Goal: Task Accomplishment & Management: Manage account settings

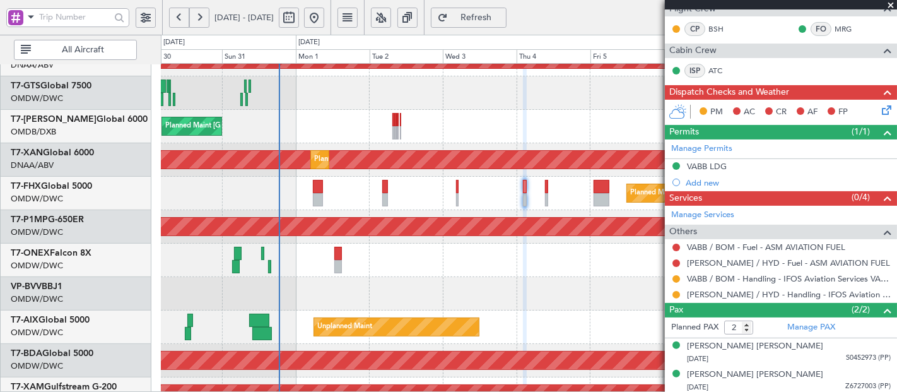
scroll to position [287, 0]
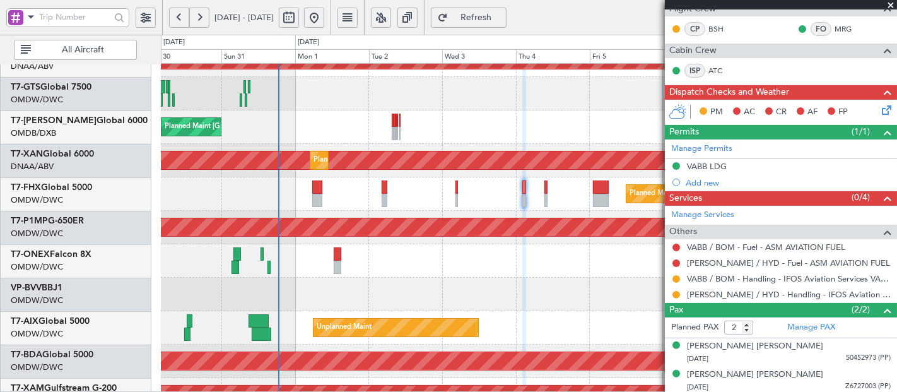
click at [353, 244] on div "Planned Maint Dubai (Al Maktoum Intl)" at bounding box center [529, 260] width 736 height 33
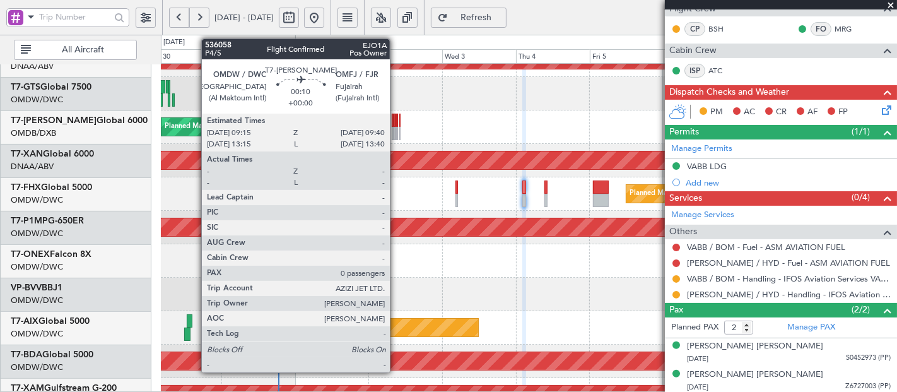
click at [397, 130] on div at bounding box center [398, 133] width 2 height 13
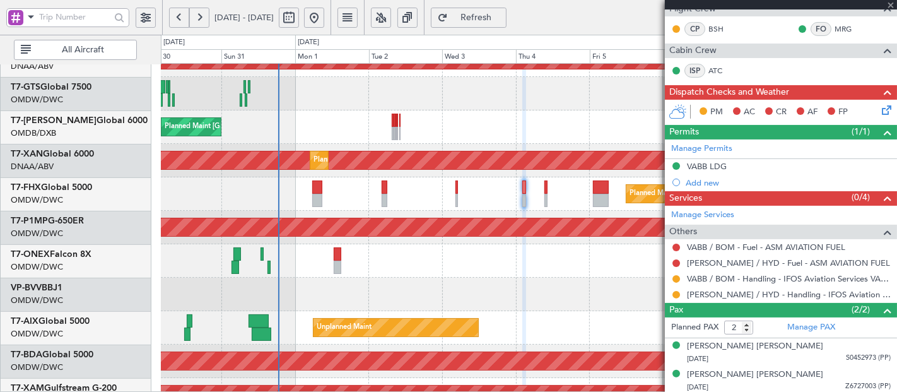
type input "0"
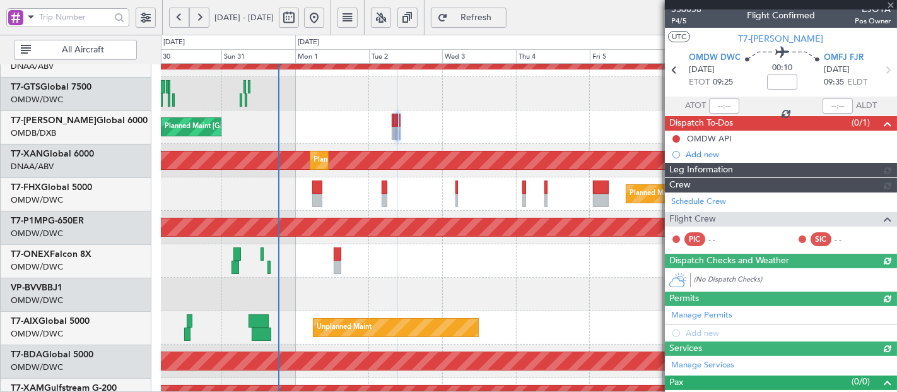
scroll to position [103, 0]
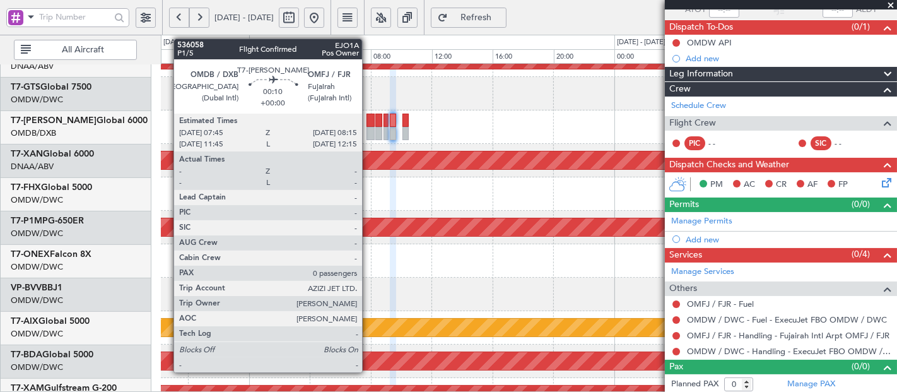
click at [369, 121] on div at bounding box center [371, 120] width 8 height 13
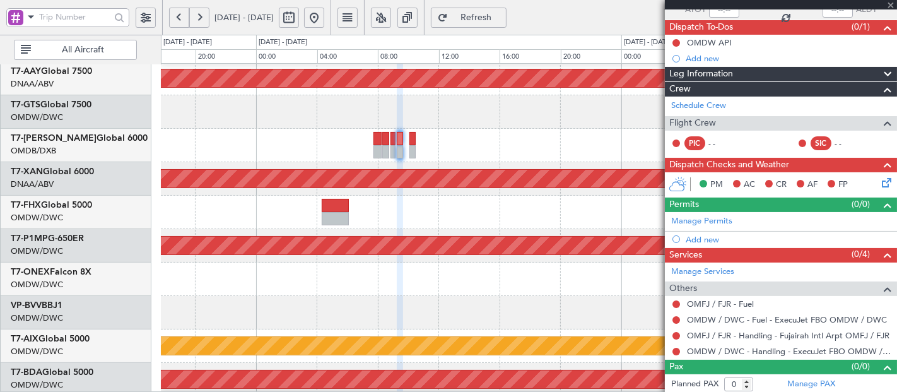
click at [382, 157] on div at bounding box center [529, 145] width 736 height 33
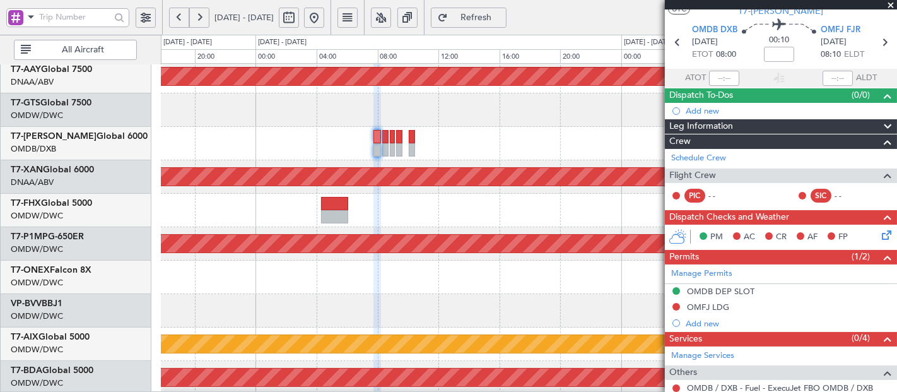
scroll to position [0, 0]
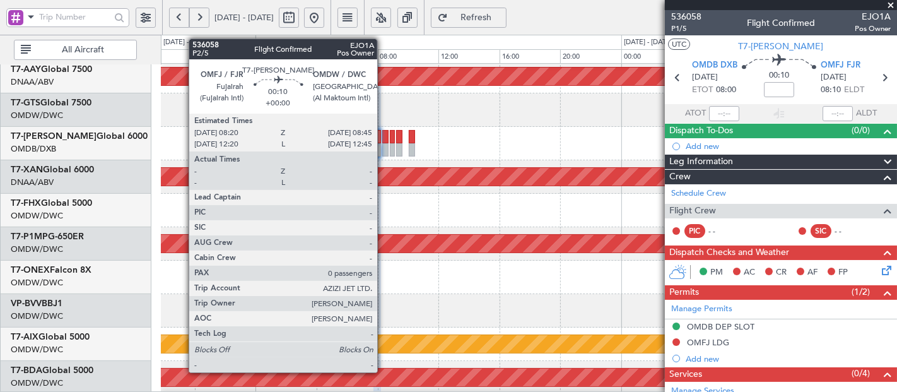
click at [384, 139] on div at bounding box center [385, 136] width 7 height 13
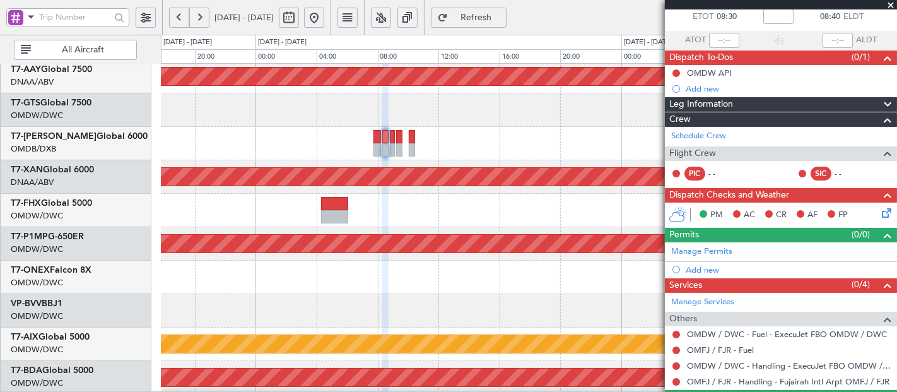
scroll to position [57, 0]
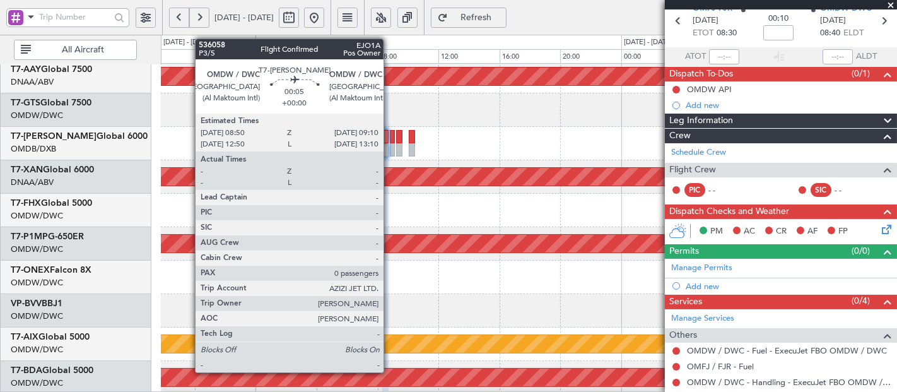
click at [390, 138] on div at bounding box center [393, 136] width 6 height 13
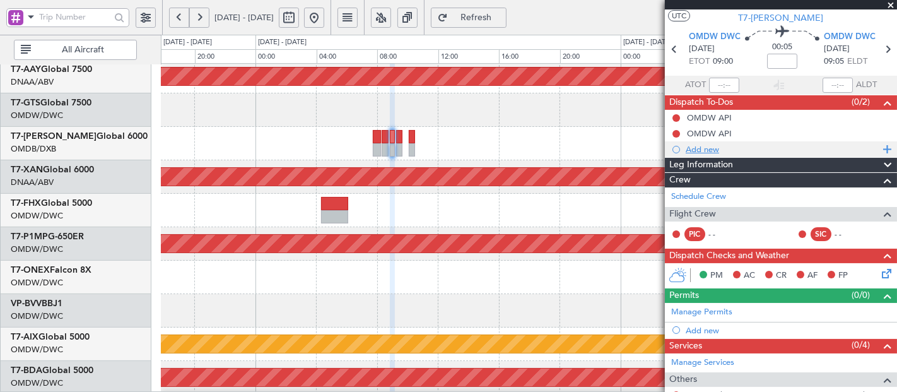
scroll to position [0, 0]
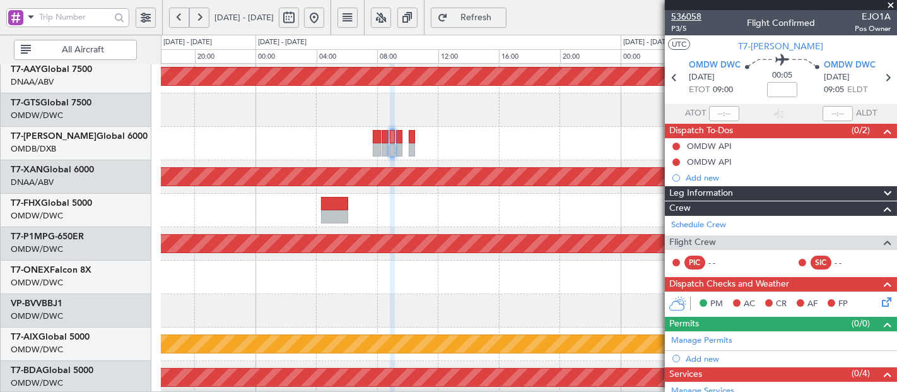
click at [694, 19] on span "536058" at bounding box center [686, 16] width 30 height 13
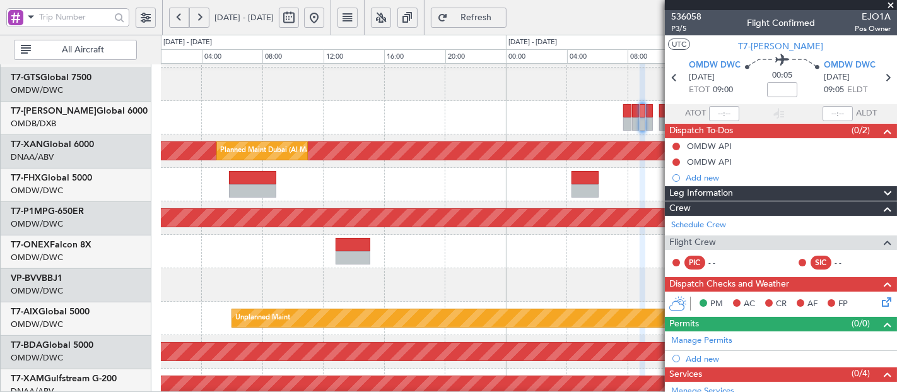
scroll to position [308, 0]
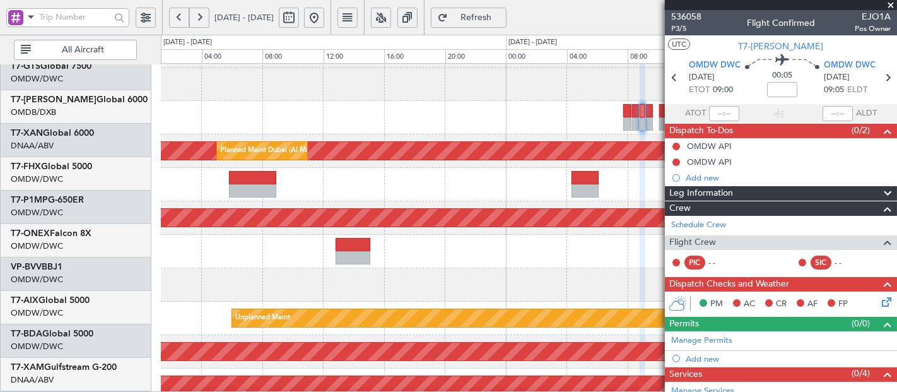
click at [506, 201] on div "Planned Maint Savannah (Savannah/hilton Head Intl)" at bounding box center [529, 217] width 736 height 33
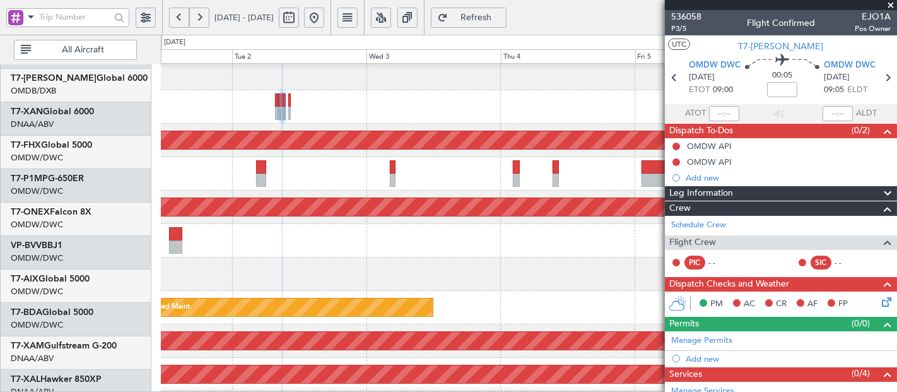
scroll to position [307, 0]
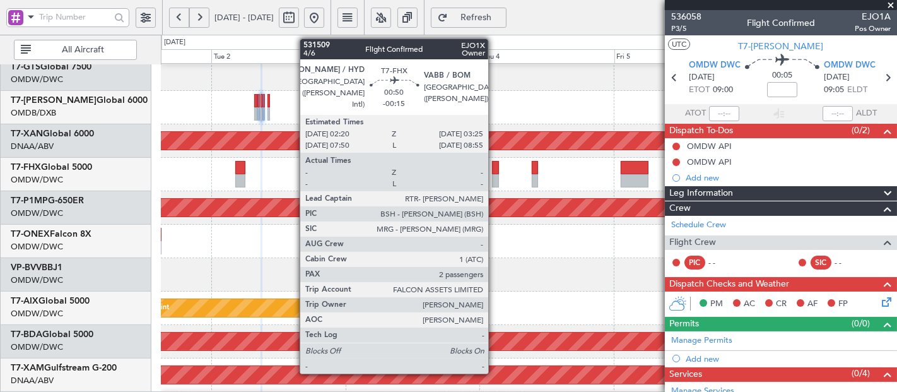
click at [495, 172] on div at bounding box center [495, 167] width 6 height 13
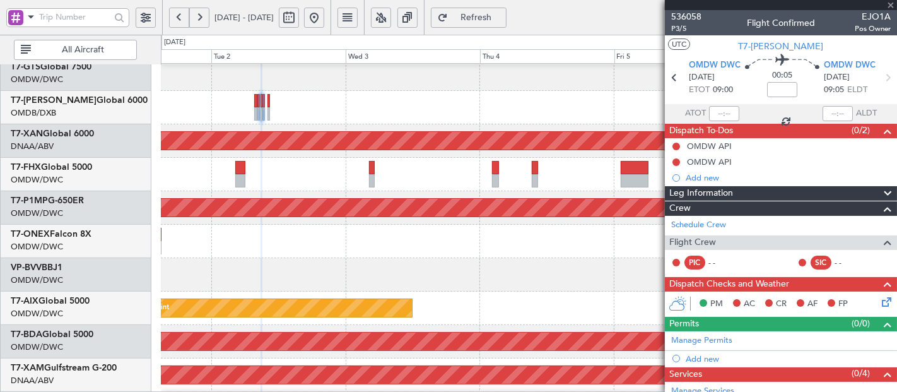
type input "-00:15"
type input "2"
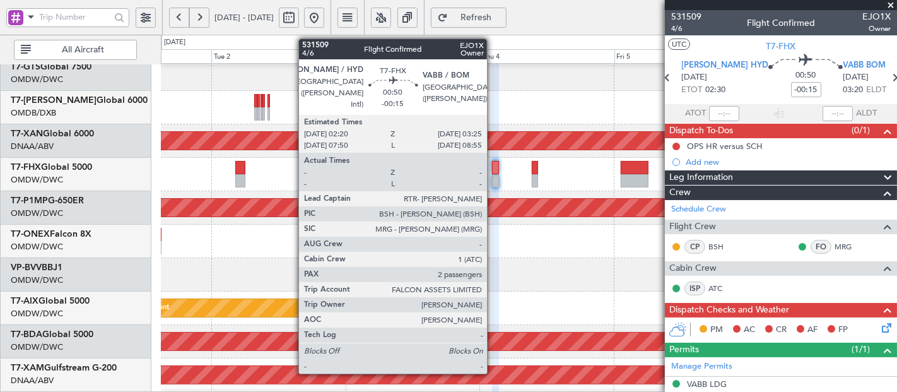
click at [494, 165] on div at bounding box center [495, 167] width 6 height 13
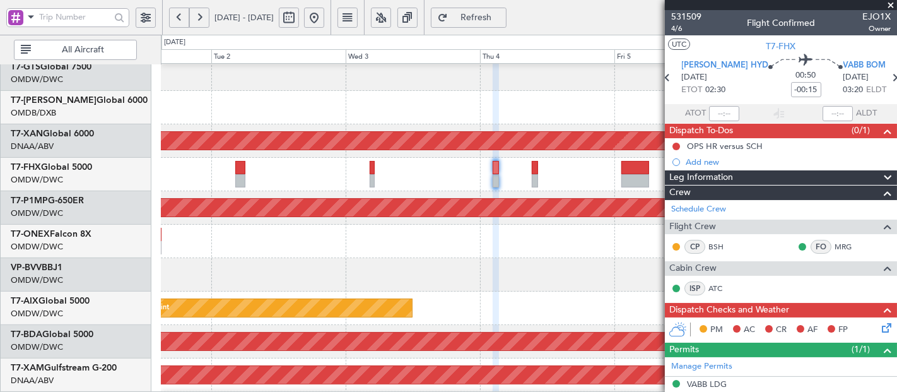
click at [502, 14] on span "Refresh" at bounding box center [477, 17] width 52 height 9
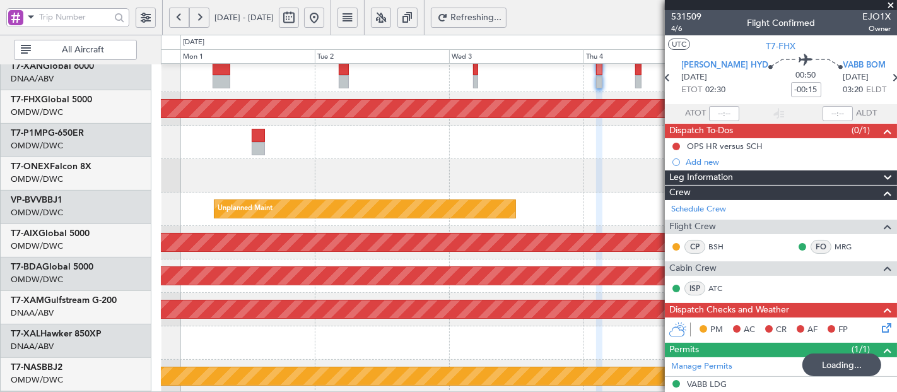
scroll to position [406, 0]
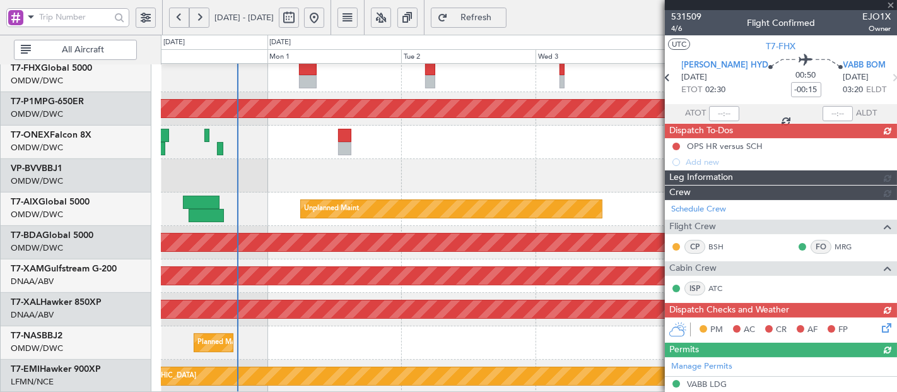
click at [577, 65] on div "Planned Maint [GEOGRAPHIC_DATA] ([GEOGRAPHIC_DATA]) Planned Maint Savannah ([GE…" at bounding box center [529, 25] width 736 height 736
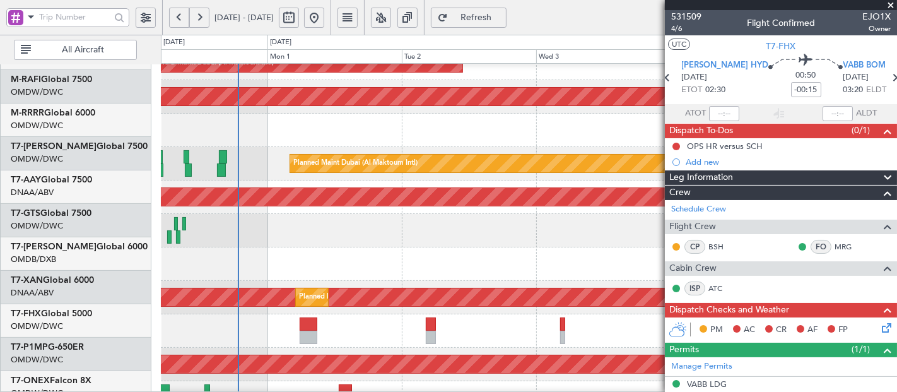
scroll to position [162, 0]
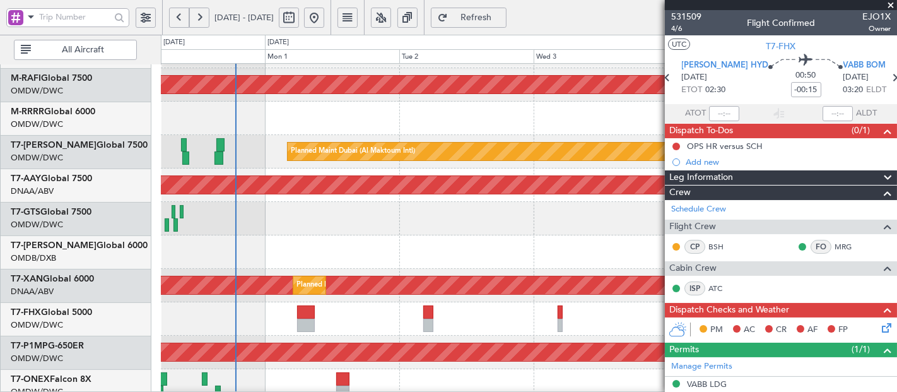
click at [381, 246] on div "Planned Maint [GEOGRAPHIC_DATA] ([GEOGRAPHIC_DATA] Intl)" at bounding box center [529, 251] width 736 height 33
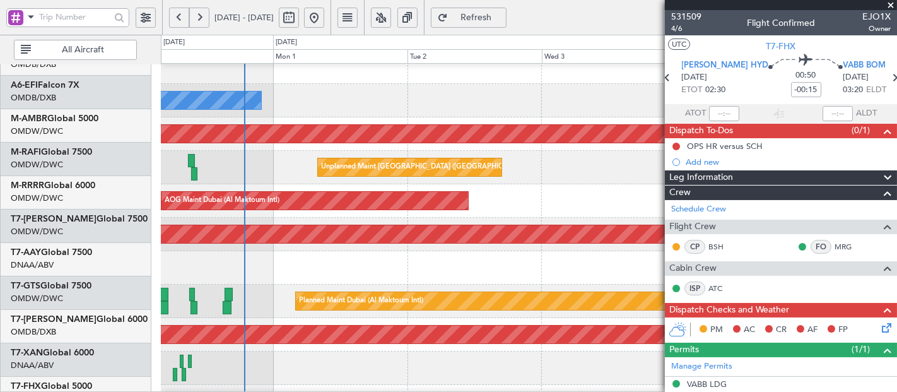
scroll to position [0, 0]
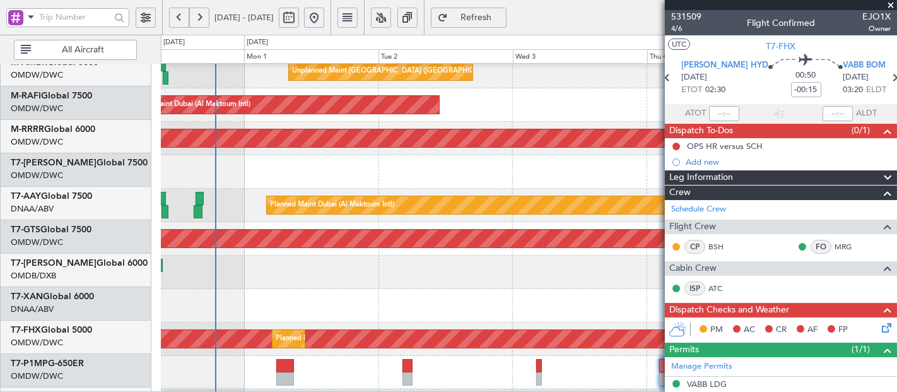
click at [258, 129] on div "Planned Maint Dubai (Al Maktoum Intl)" at bounding box center [529, 138] width 2207 height 18
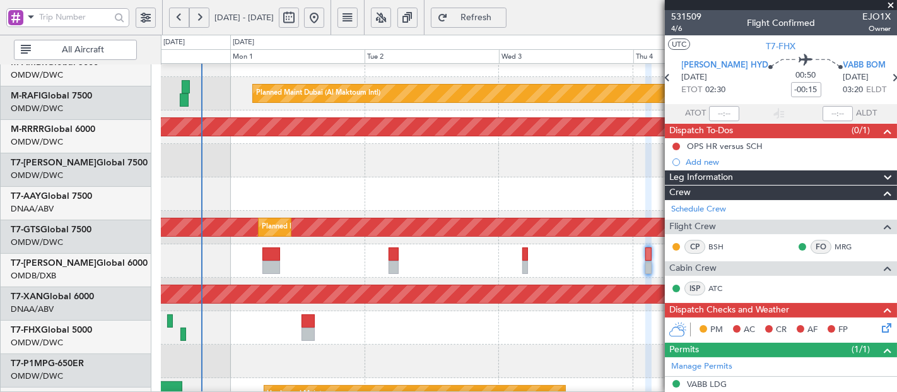
scroll to position [275, 0]
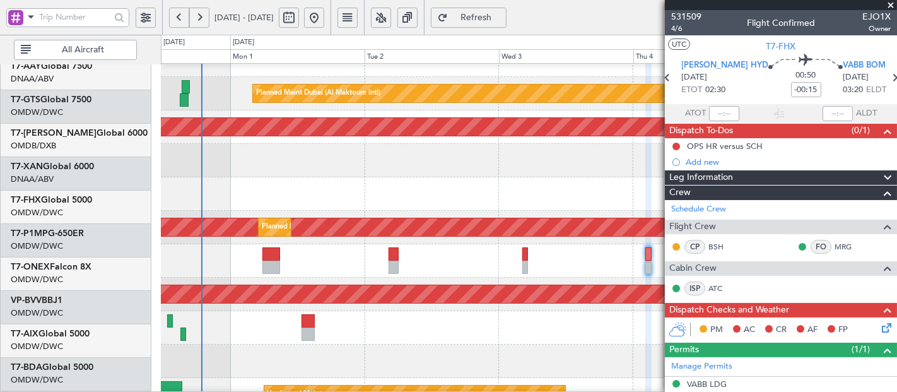
click at [324, 122] on div "Planned Maint Dubai (Al Maktoum Intl) AOG Maint [GEOGRAPHIC_DATA] (Al Maktoum I…" at bounding box center [529, 211] width 736 height 736
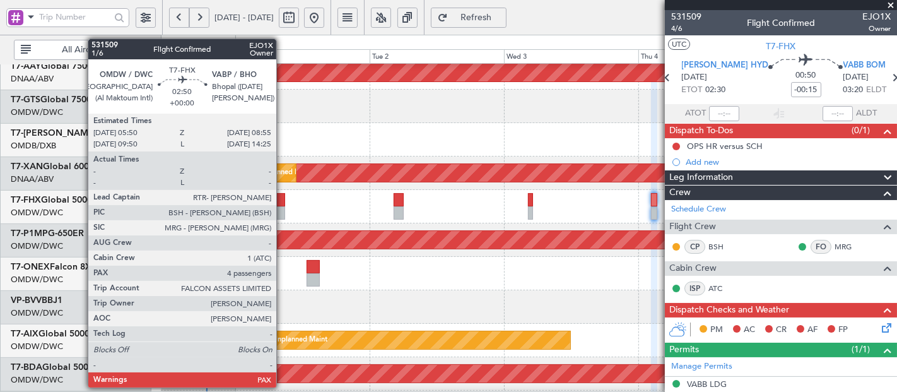
click at [283, 201] on div at bounding box center [277, 199] width 18 height 13
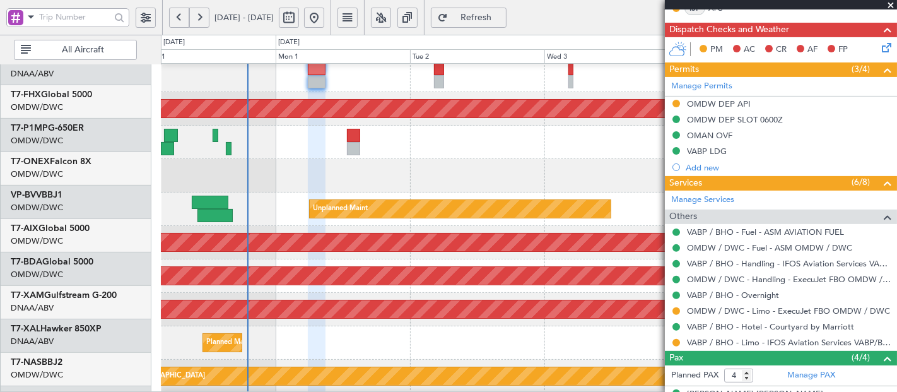
scroll to position [406, 0]
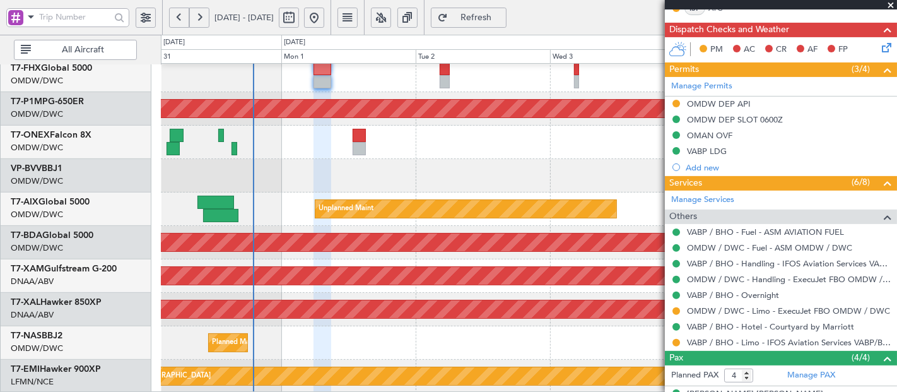
click at [430, 61] on div "Planned Maint [GEOGRAPHIC_DATA] ([GEOGRAPHIC_DATA]) Planned Maint Savannah ([GE…" at bounding box center [448, 213] width 897 height 357
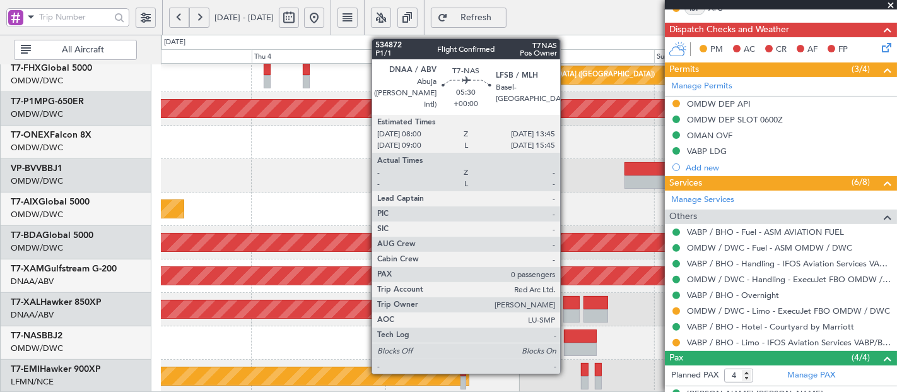
click at [567, 338] on div at bounding box center [580, 335] width 32 height 13
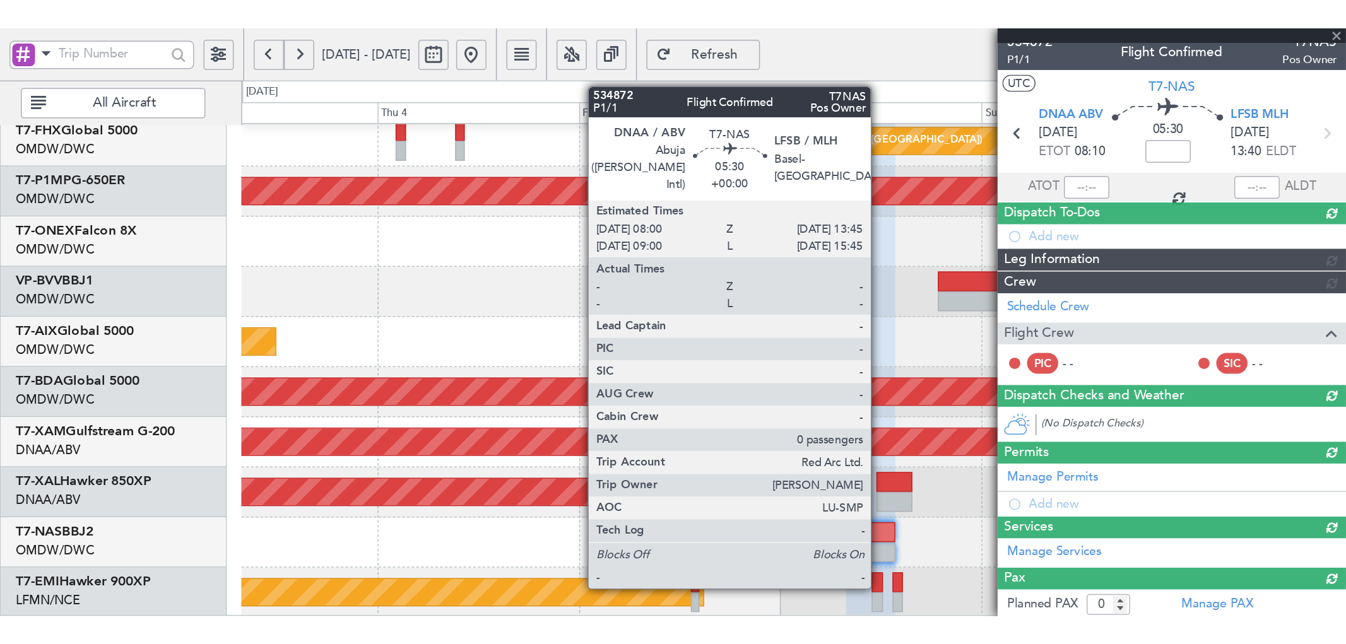
scroll to position [169, 0]
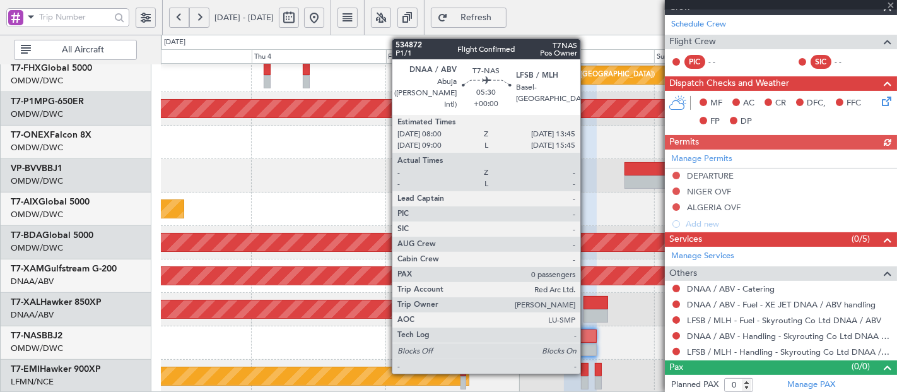
click at [587, 343] on div at bounding box center [580, 349] width 32 height 13
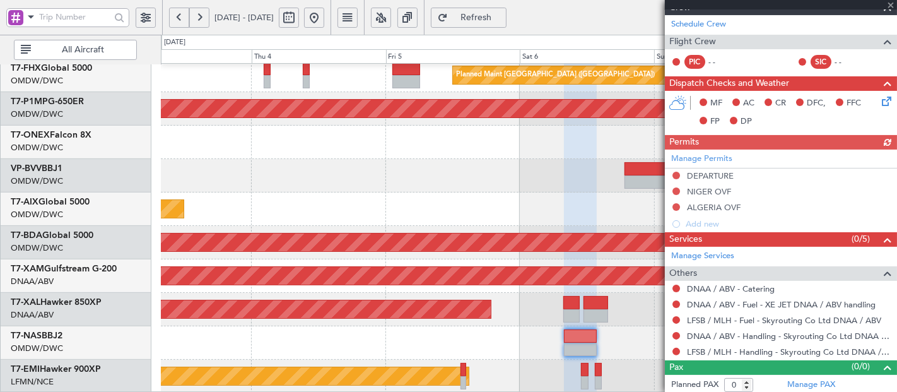
click at [587, 343] on div at bounding box center [580, 349] width 32 height 13
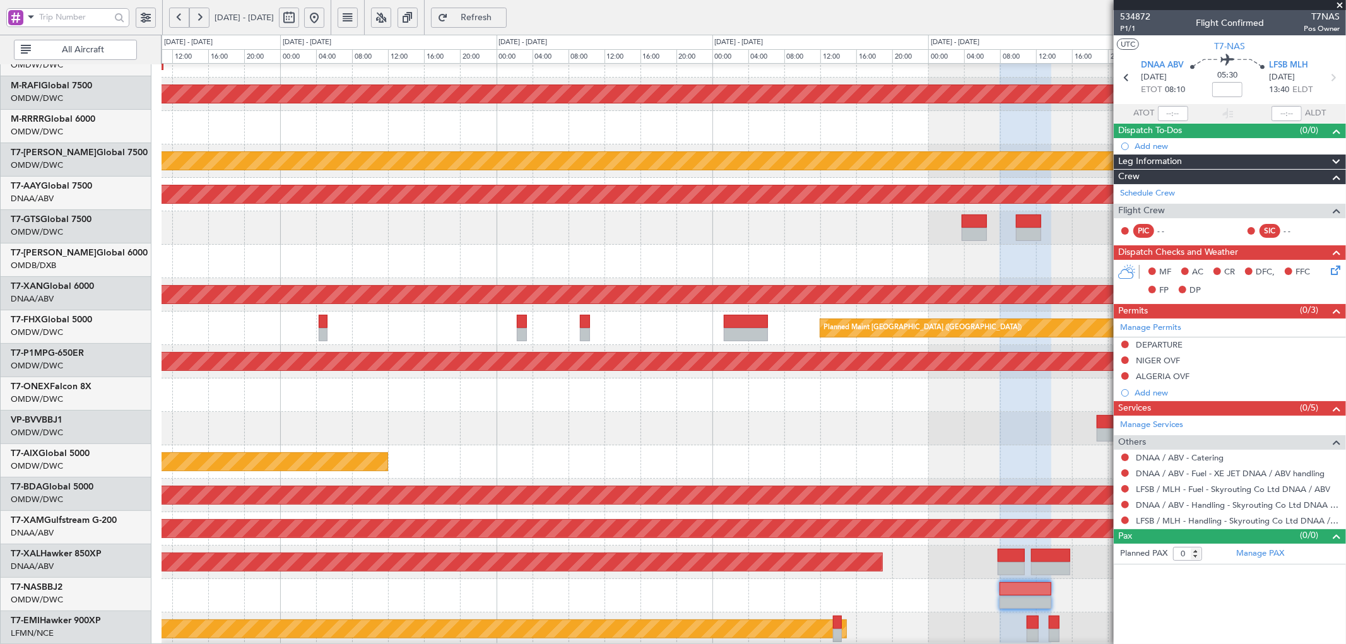
scroll to position [155, 0]
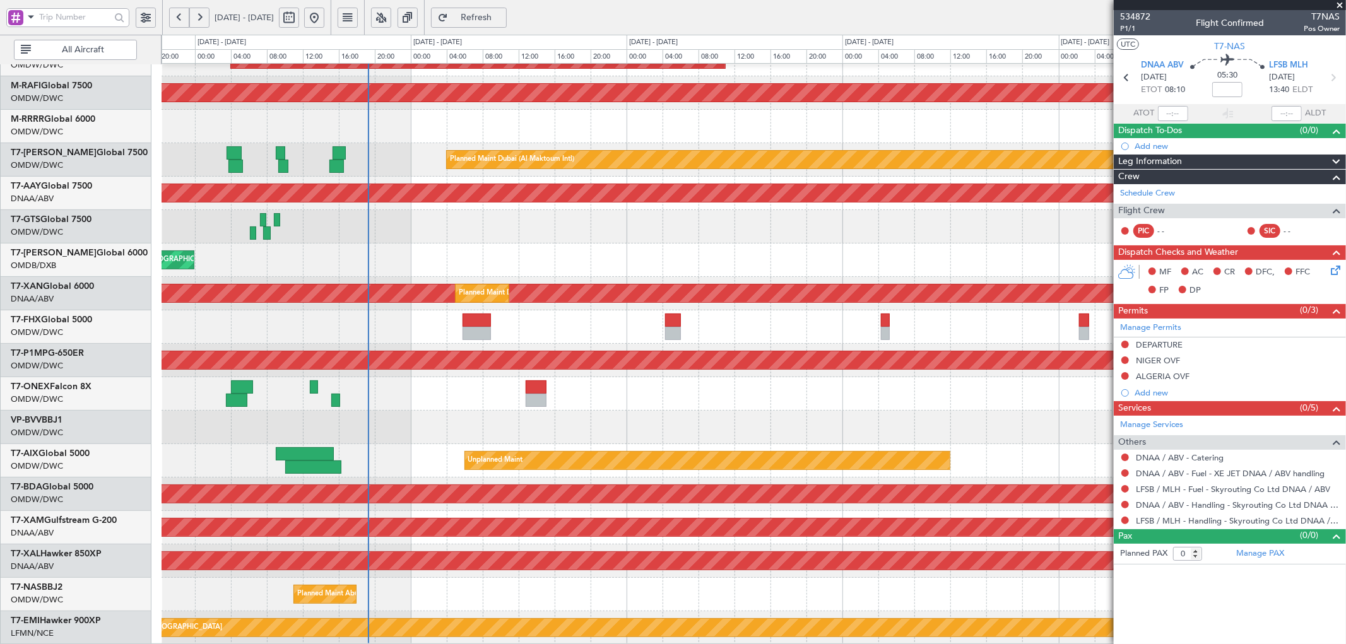
click at [897, 391] on div at bounding box center [754, 427] width 1184 height 33
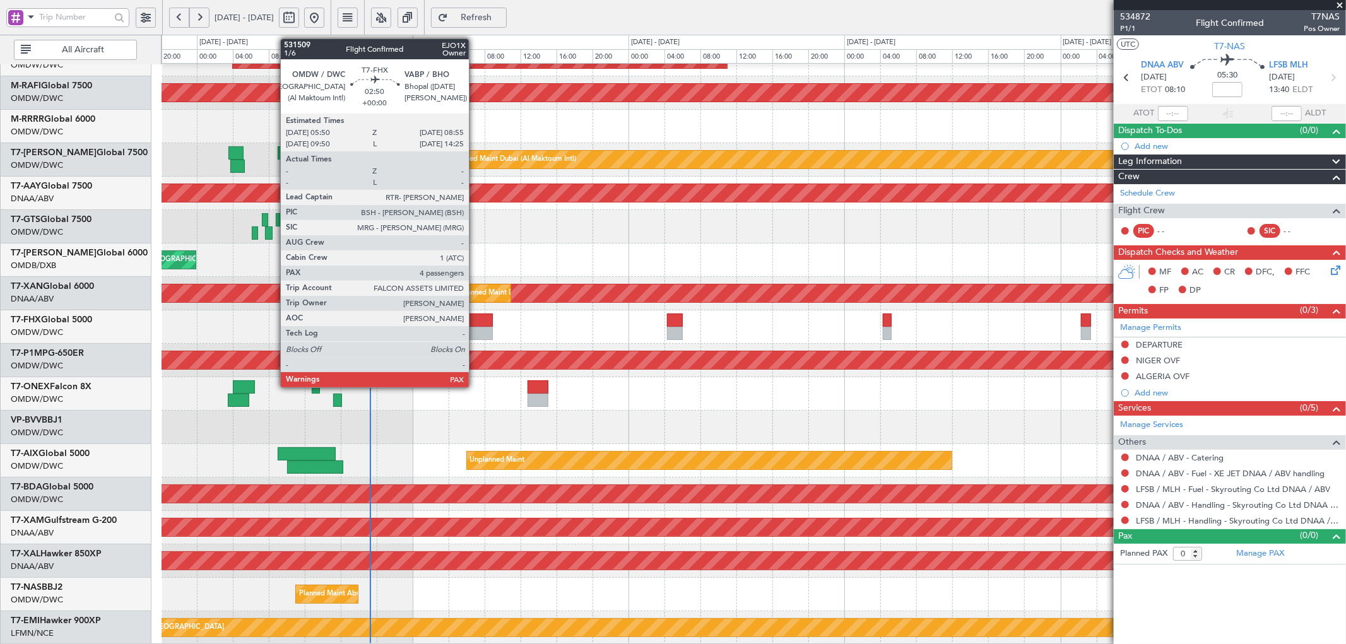
click at [475, 322] on div at bounding box center [478, 320] width 28 height 13
click at [474, 322] on div at bounding box center [478, 320] width 28 height 13
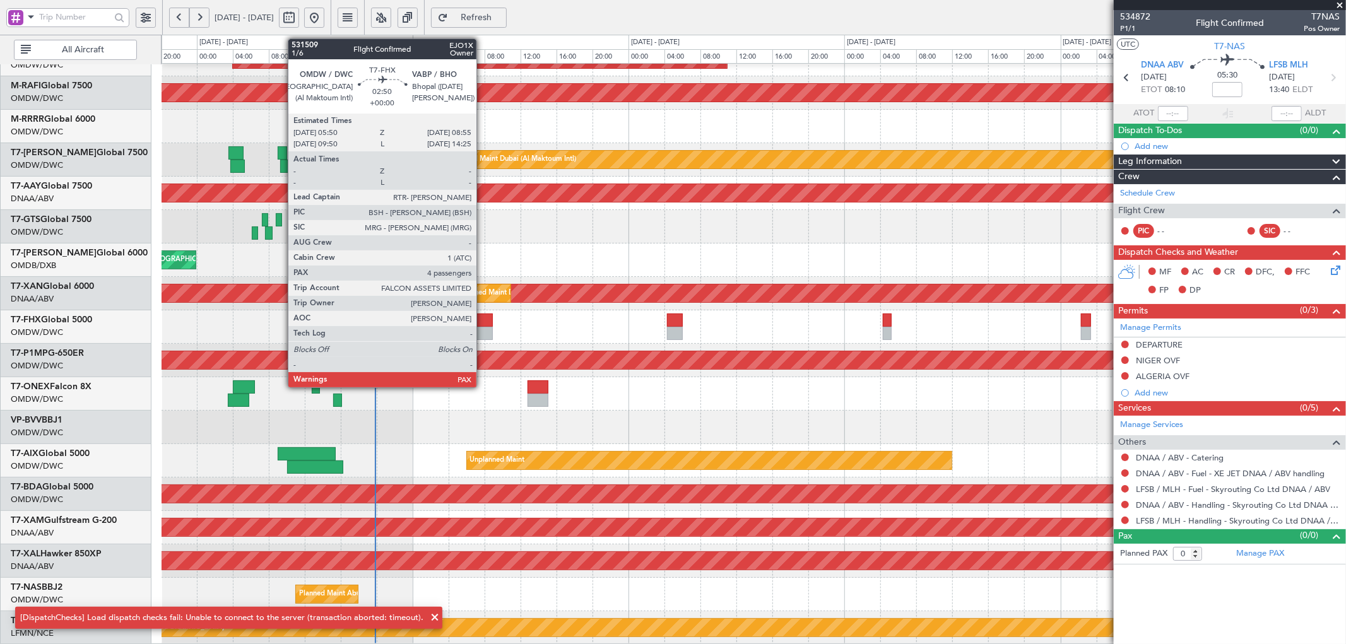
click at [483, 325] on div at bounding box center [478, 320] width 28 height 13
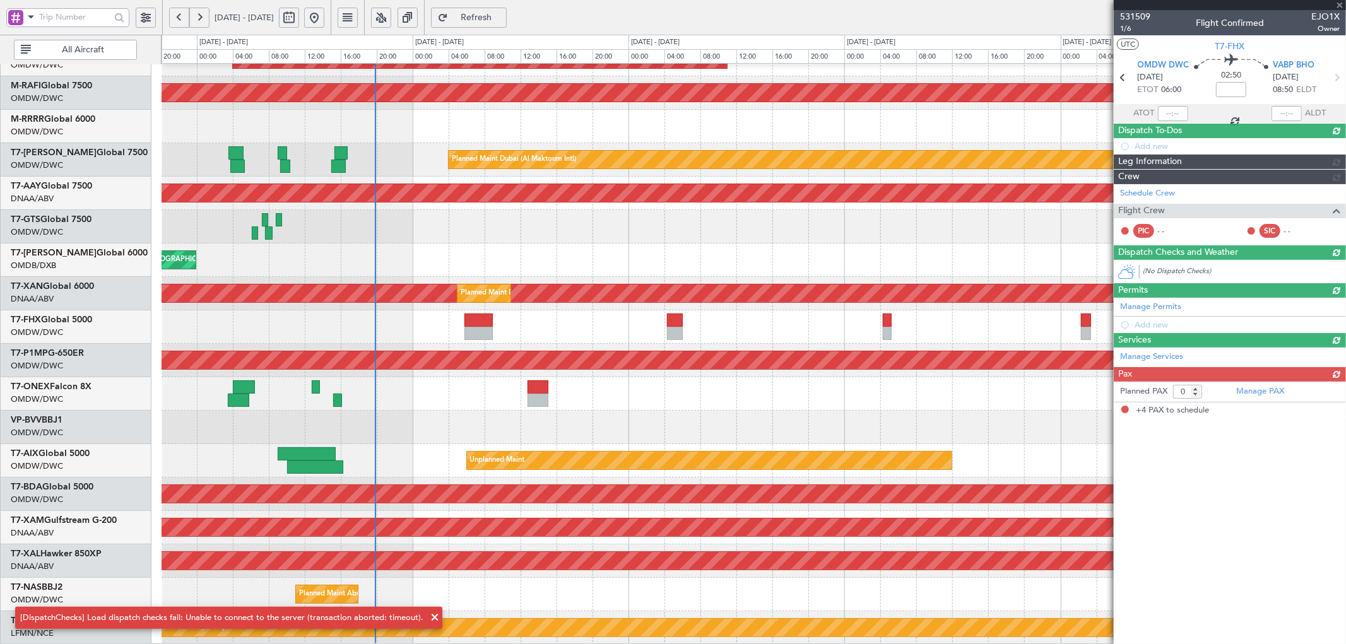
type input "4"
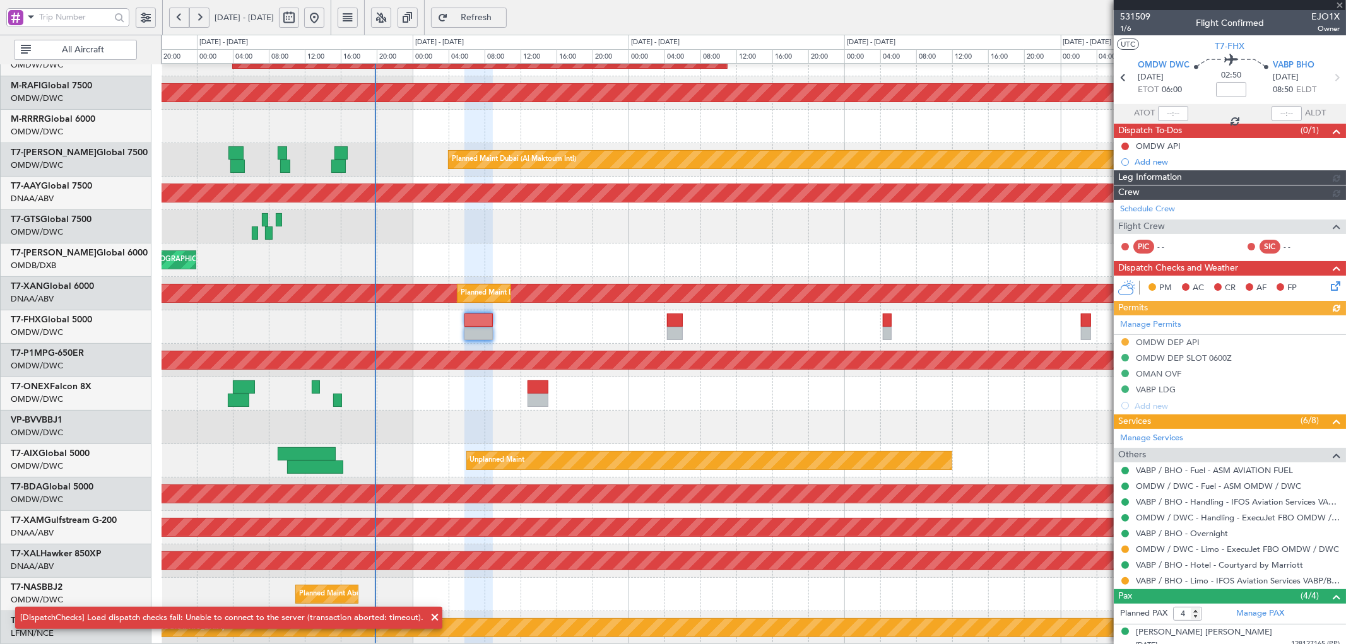
type input "[PERSON_NAME] (ANI)"
type input "7053"
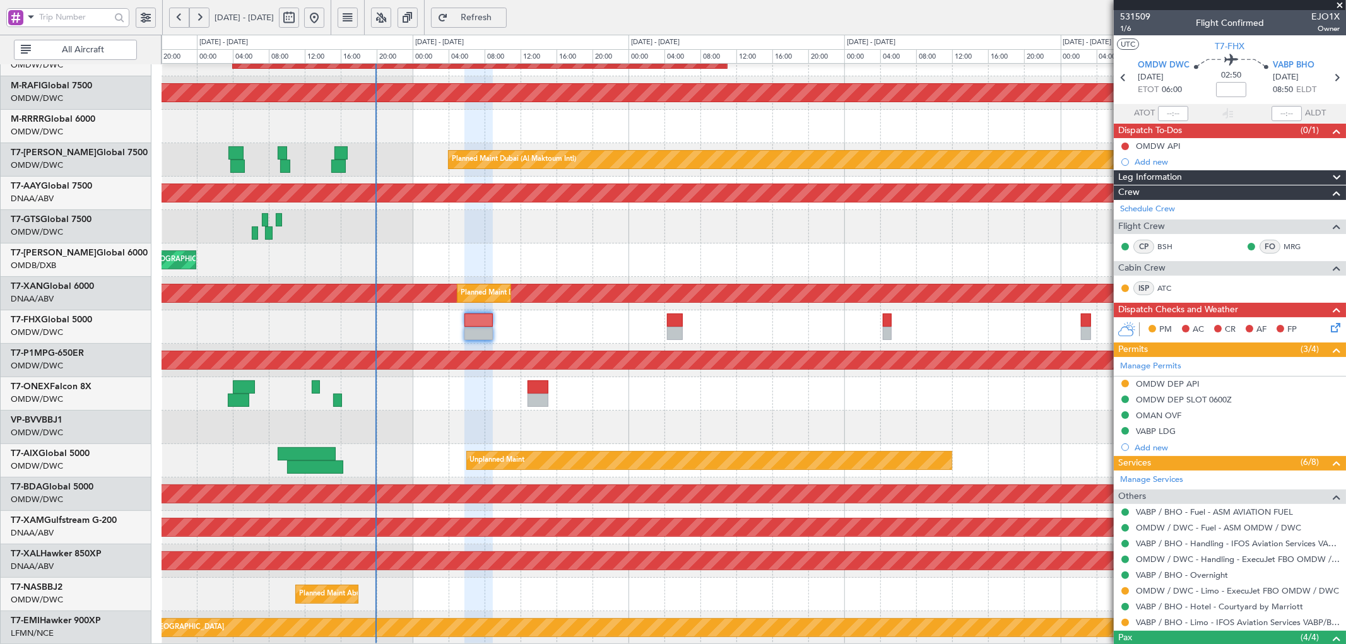
type input "[PERSON_NAME] (ANI)"
type input "7053"
type input "[PERSON_NAME] (ANI)"
type input "7053"
click at [897, 382] on button at bounding box center [1125, 384] width 8 height 8
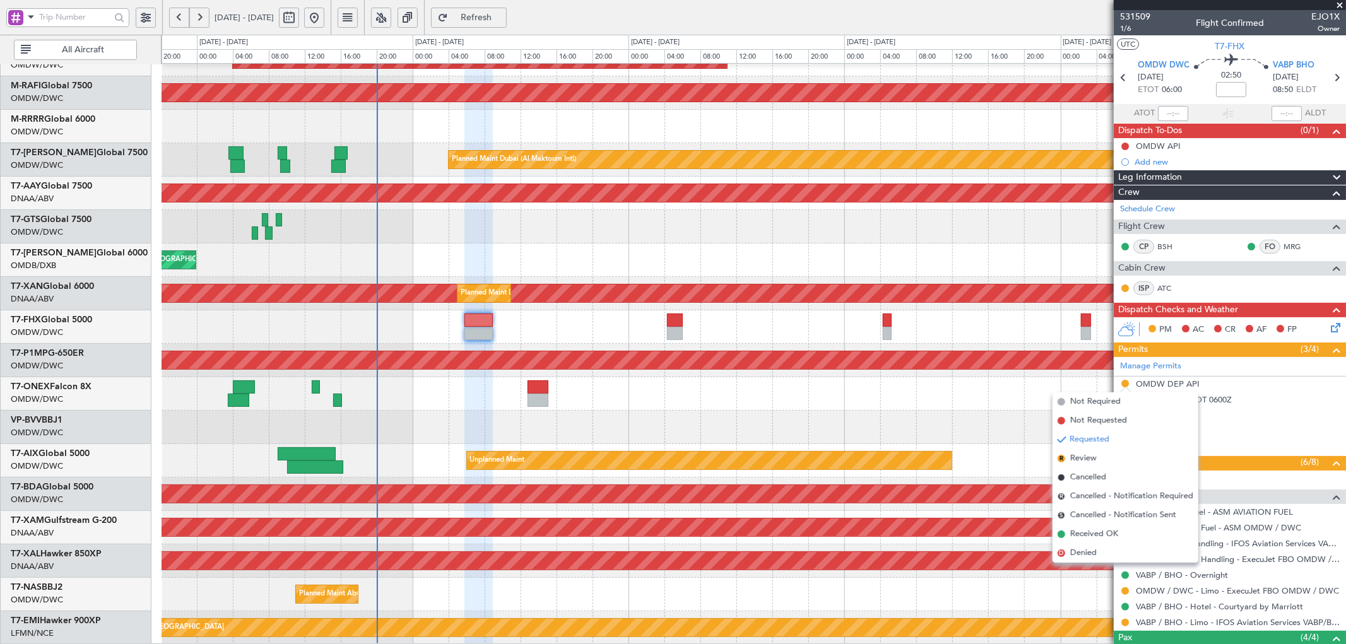
drag, startPoint x: 1096, startPoint y: 535, endPoint x: 915, endPoint y: 461, distance: 195.4
click at [897, 391] on span "Received OK" at bounding box center [1094, 534] width 48 height 13
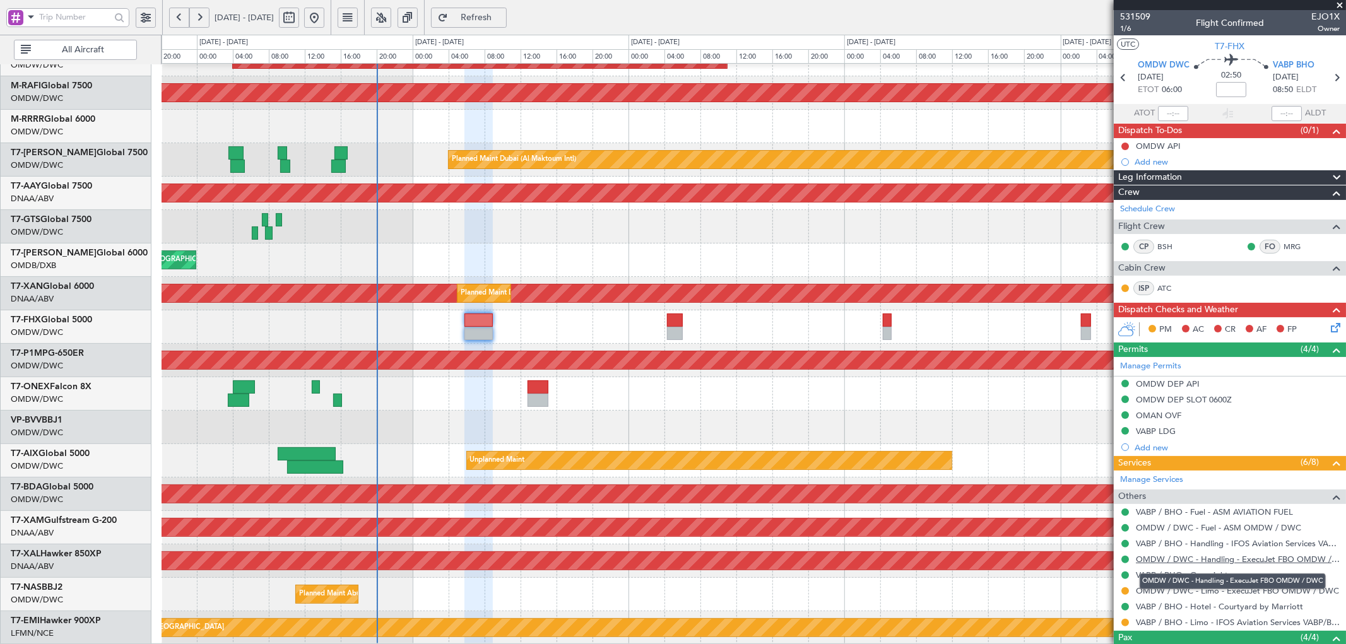
click at [897, 391] on link "OMDW / DWC - Handling - ExecuJet FBO OMDW / DWC" at bounding box center [1238, 559] width 204 height 11
click at [897, 150] on mat-tooltip-component "Not Started" at bounding box center [1126, 166] width 61 height 33
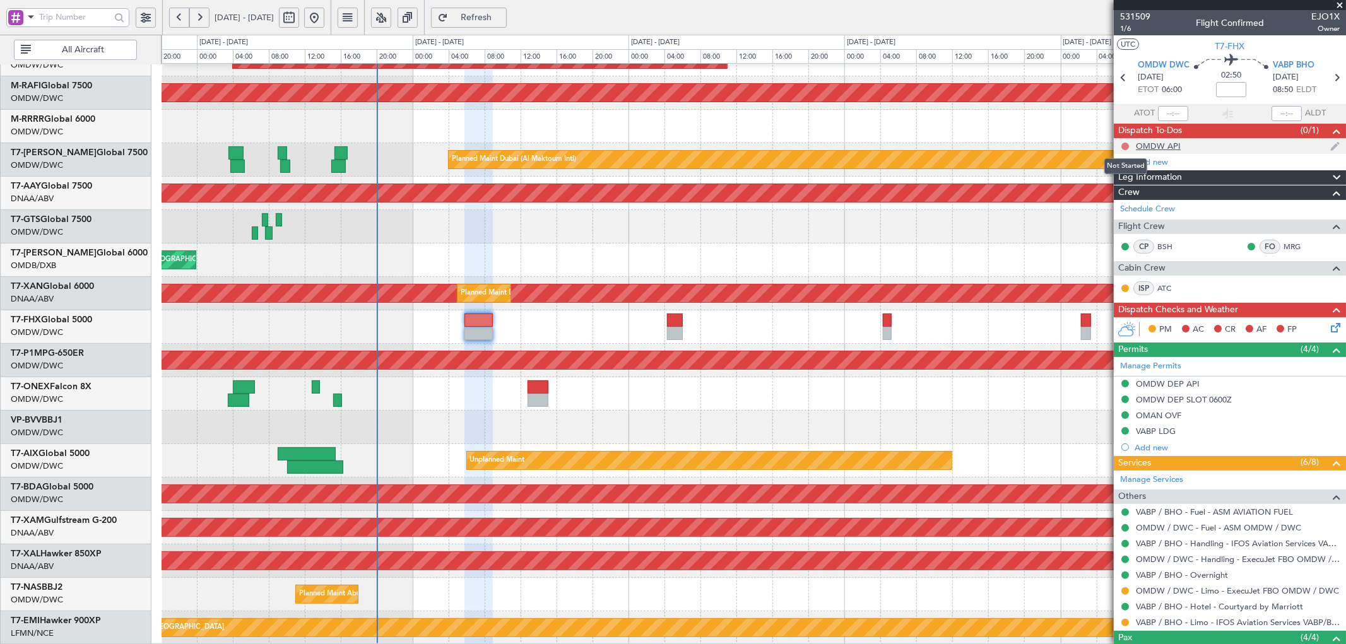
click at [897, 143] on button at bounding box center [1125, 147] width 8 height 8
click at [897, 199] on span "Completed" at bounding box center [1131, 202] width 42 height 13
click at [897, 324] on icon at bounding box center [1333, 326] width 10 height 10
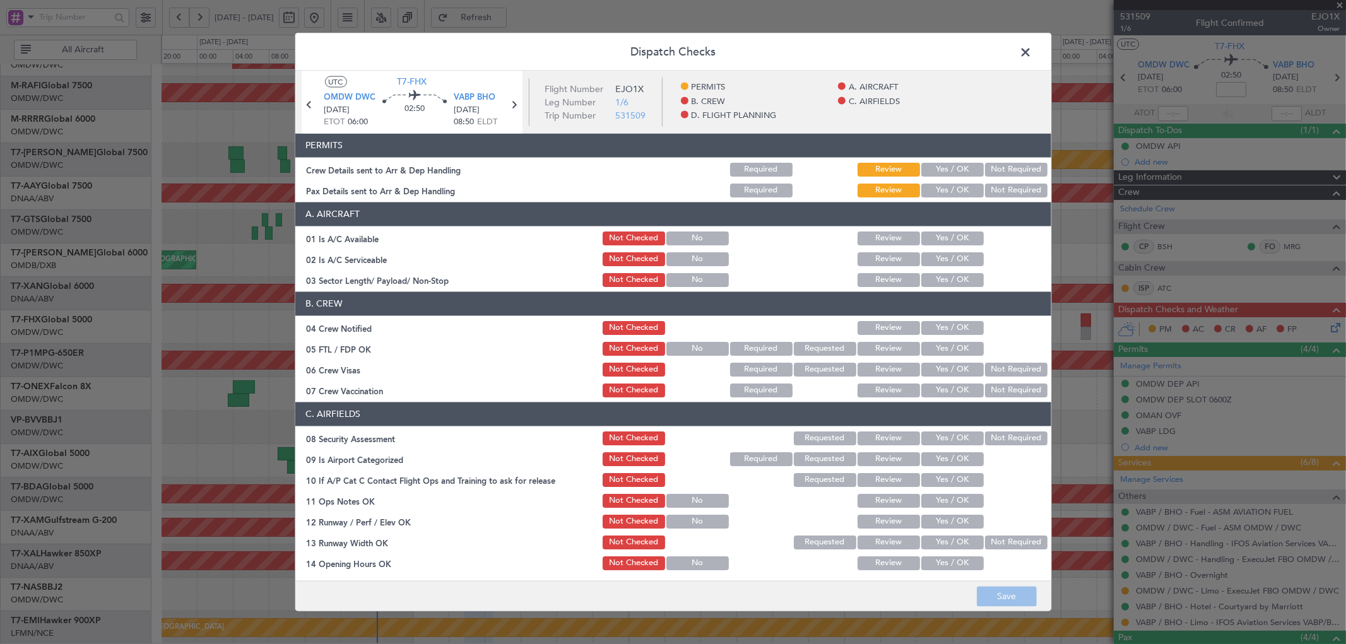
drag, startPoint x: 916, startPoint y: 162, endPoint x: 925, endPoint y: 175, distance: 15.8
click at [897, 162] on button "Yes / OK" at bounding box center [952, 169] width 62 height 14
drag, startPoint x: 926, startPoint y: 186, endPoint x: 941, endPoint y: 225, distance: 42.0
click at [897, 186] on button "Yes / OK" at bounding box center [952, 190] width 62 height 14
drag, startPoint x: 937, startPoint y: 234, endPoint x: 935, endPoint y: 254, distance: 20.3
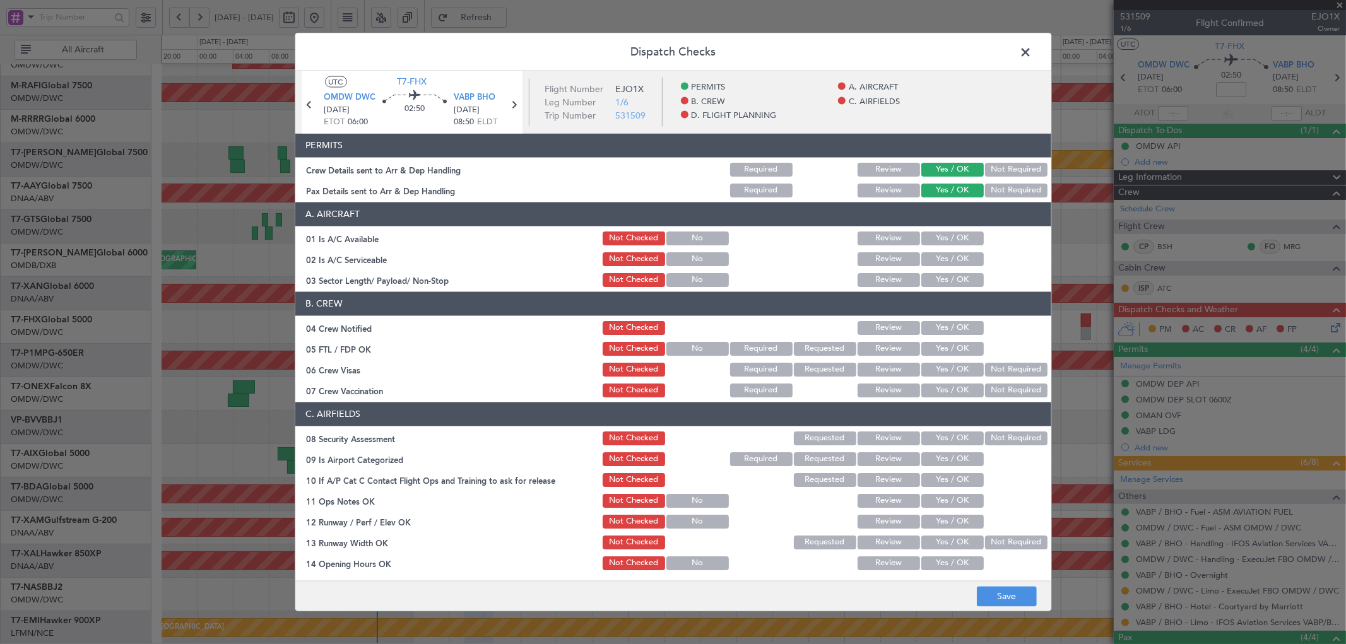
click at [897, 234] on button "Yes / OK" at bounding box center [952, 238] width 62 height 14
click at [897, 256] on button "Yes / OK" at bounding box center [952, 259] width 62 height 14
click at [897, 280] on button "Yes / OK" at bounding box center [952, 280] width 62 height 14
drag, startPoint x: 931, startPoint y: 328, endPoint x: 931, endPoint y: 343, distance: 14.5
click at [897, 328] on button "Yes / OK" at bounding box center [952, 328] width 62 height 14
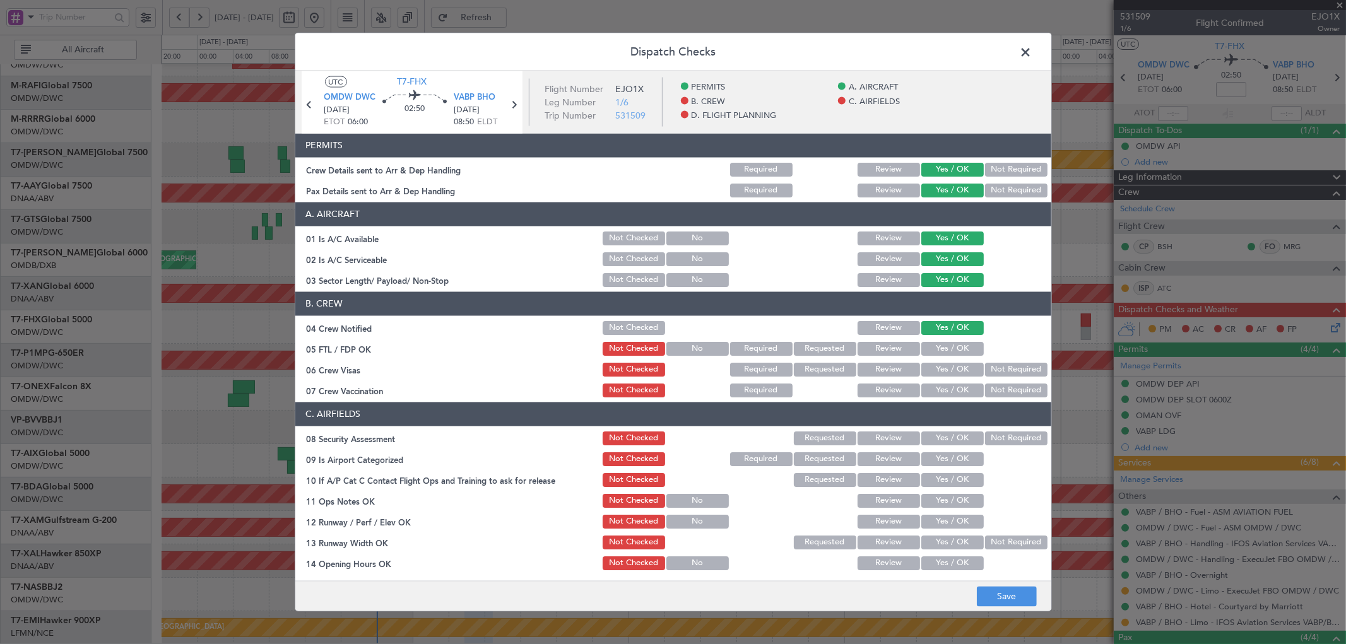
click at [897, 343] on button "Yes / OK" at bounding box center [952, 348] width 62 height 14
click at [897, 366] on button "Yes / OK" at bounding box center [952, 369] width 62 height 14
drag, startPoint x: 982, startPoint y: 387, endPoint x: 950, endPoint y: 468, distance: 87.0
click at [897, 387] on button "Not Required" at bounding box center [1016, 390] width 62 height 14
click at [897, 391] on button "Yes / OK" at bounding box center [952, 438] width 62 height 14
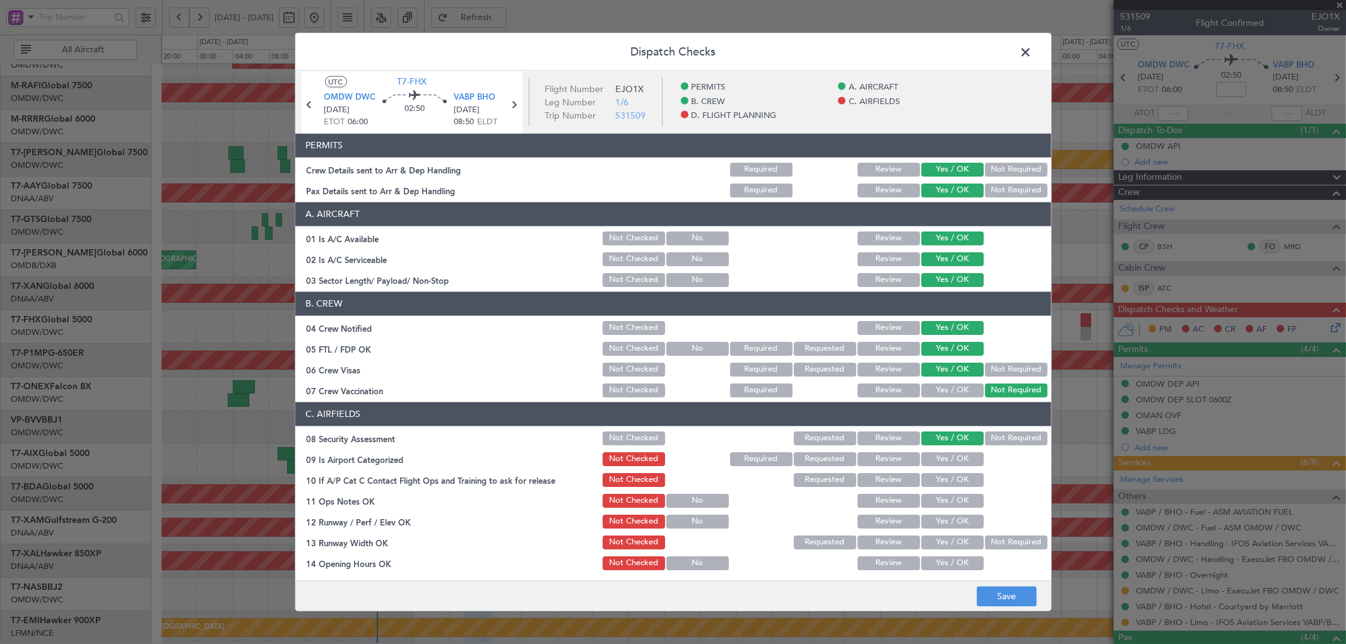
click at [897, 391] on button "Yes / OK" at bounding box center [952, 459] width 62 height 14
click at [897, 391] on button "Yes / OK" at bounding box center [952, 480] width 62 height 14
drag, startPoint x: 935, startPoint y: 506, endPoint x: 931, endPoint y: 524, distance: 18.1
click at [897, 391] on button "Yes / OK" at bounding box center [952, 501] width 62 height 14
click at [897, 391] on button "Yes / OK" at bounding box center [952, 521] width 62 height 14
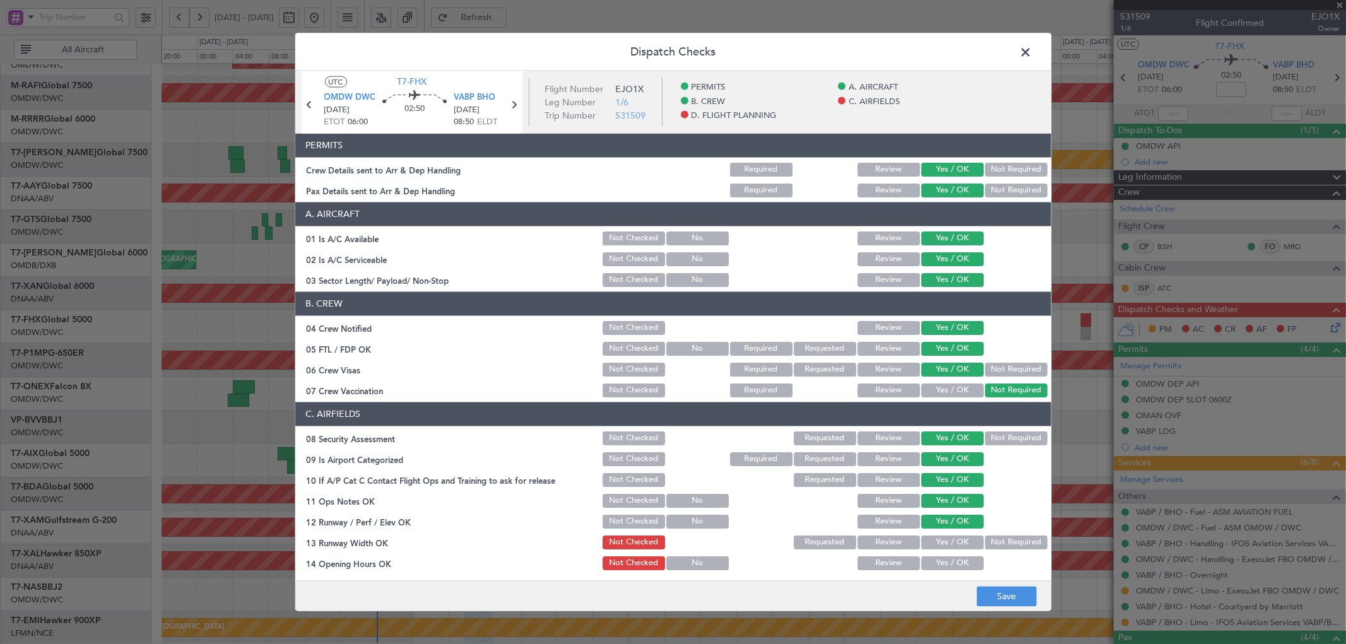
click at [897, 391] on button "Yes / OK" at bounding box center [952, 542] width 62 height 14
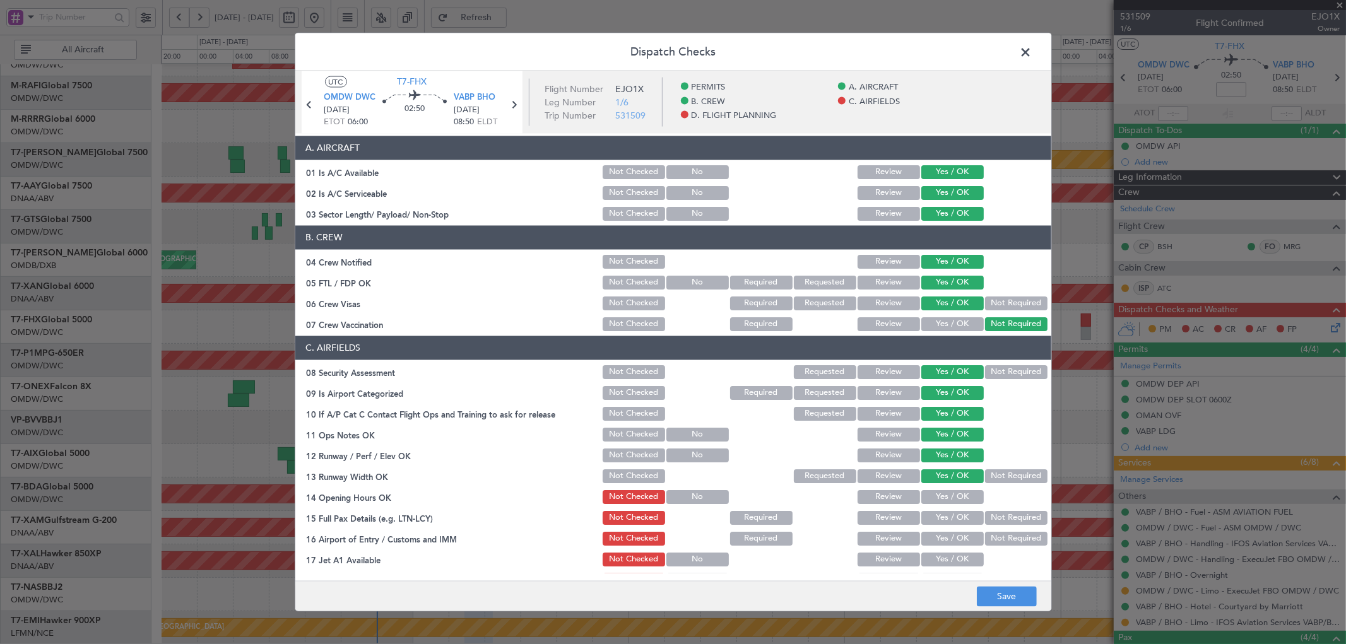
scroll to position [140, 0]
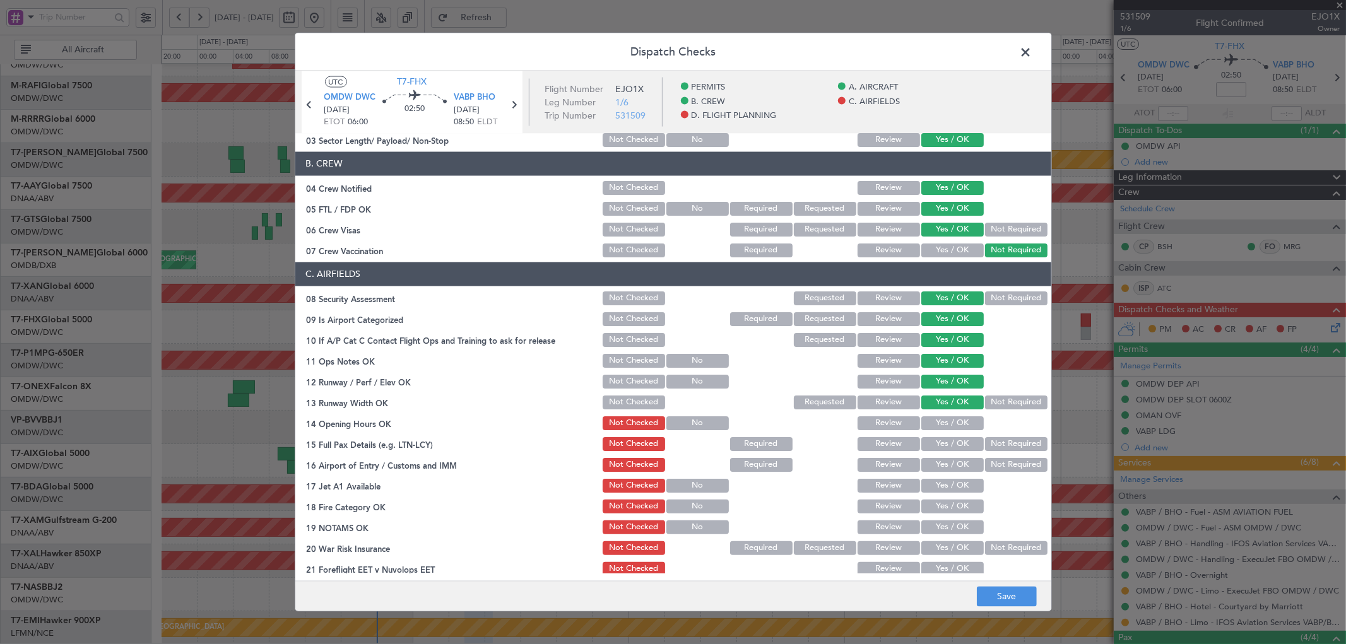
drag, startPoint x: 938, startPoint y: 423, endPoint x: 938, endPoint y: 446, distance: 22.7
click at [897, 391] on button "Yes / OK" at bounding box center [952, 423] width 62 height 14
click at [897, 391] on button "Yes / OK" at bounding box center [952, 444] width 62 height 14
drag, startPoint x: 942, startPoint y: 457, endPoint x: 934, endPoint y: 485, distance: 28.8
click at [897, 391] on button "Yes / OK" at bounding box center [952, 465] width 62 height 14
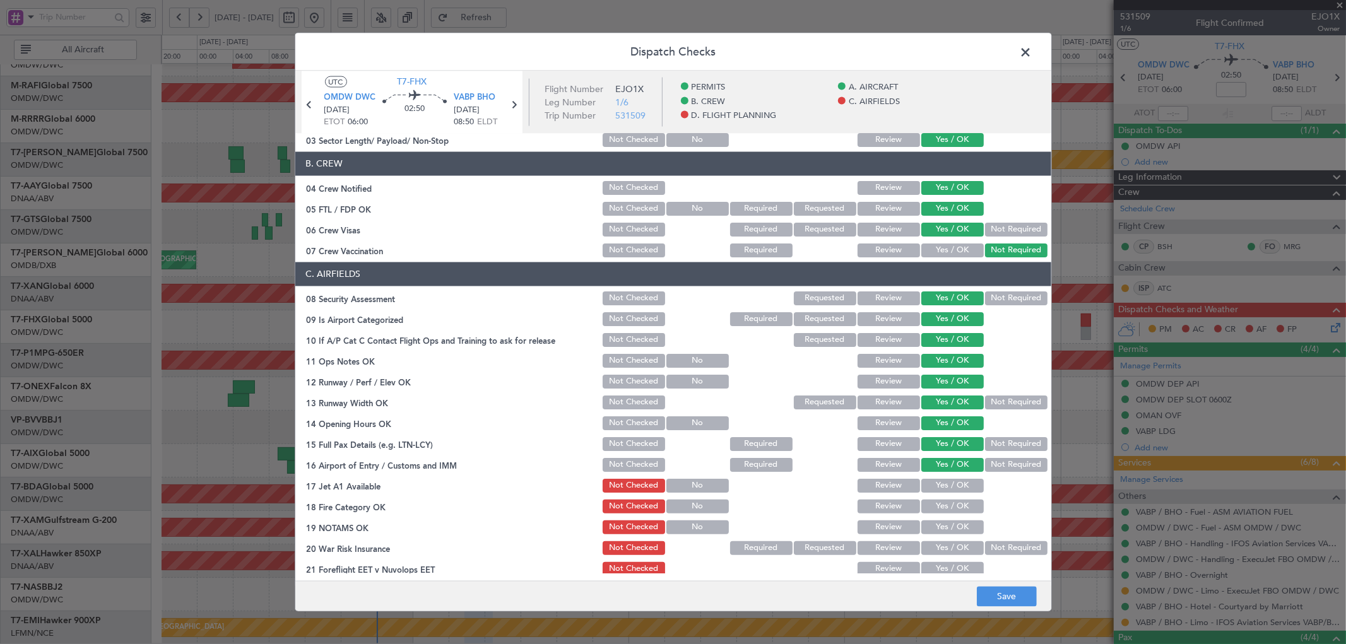
click at [897, 391] on button "Yes / OK" at bounding box center [952, 485] width 62 height 14
click at [897, 391] on section "C. AIRFIELDS 08 Security Assessment Not Checked Requested Review Yes / OK Not R…" at bounding box center [673, 461] width 756 height 399
click at [897, 391] on button "Yes / OK" at bounding box center [952, 506] width 62 height 14
click at [897, 391] on button "Yes / OK" at bounding box center [952, 527] width 62 height 14
click at [897, 391] on button "Not Required" at bounding box center [1016, 548] width 62 height 14
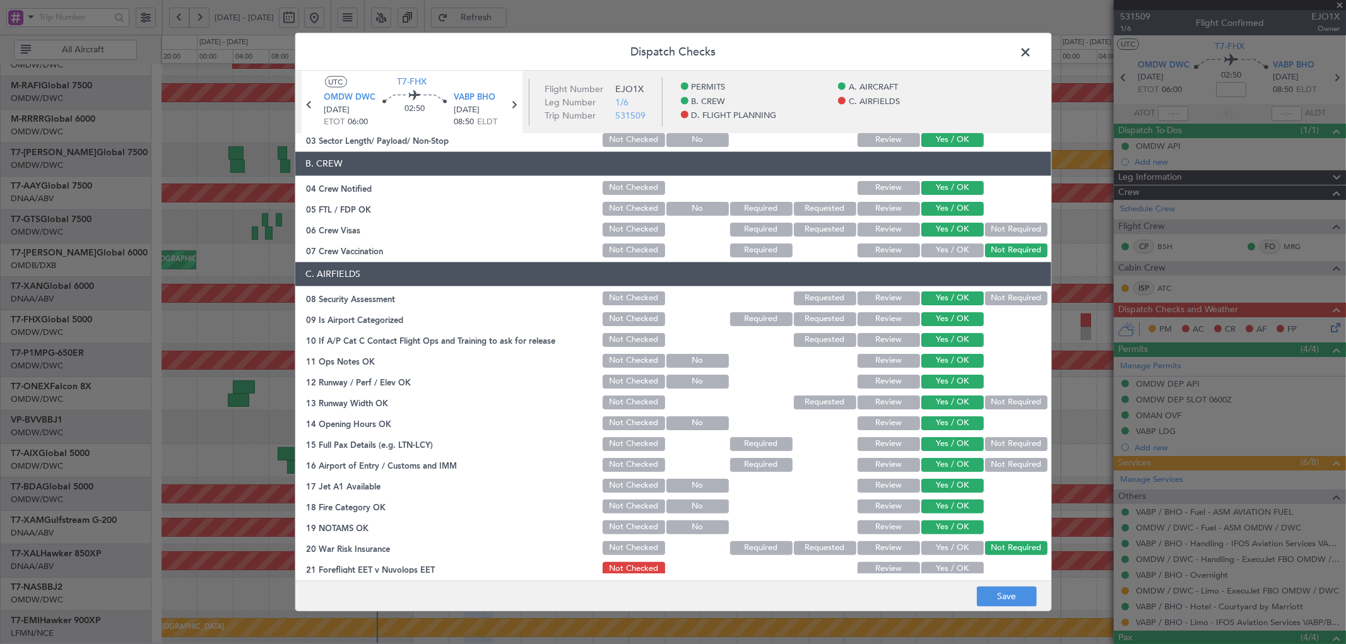
drag, startPoint x: 967, startPoint y: 569, endPoint x: 961, endPoint y: 568, distance: 6.4
click at [897, 391] on button "Yes / OK" at bounding box center [952, 569] width 62 height 14
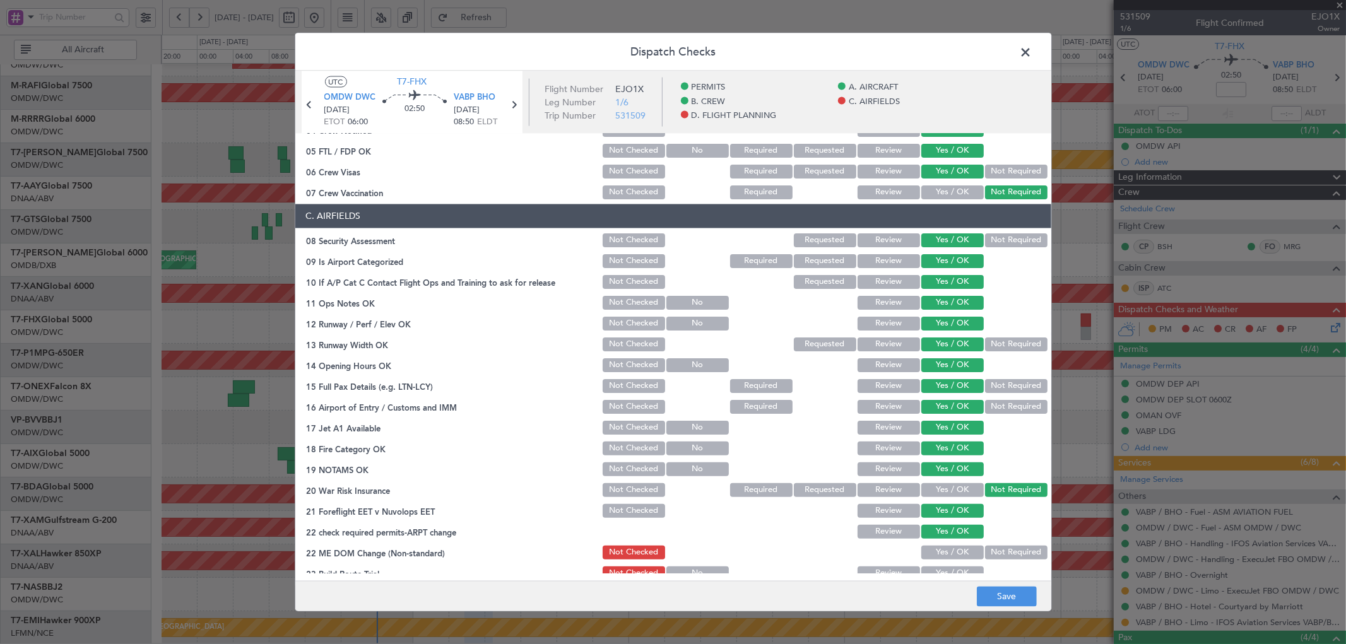
scroll to position [280, 0]
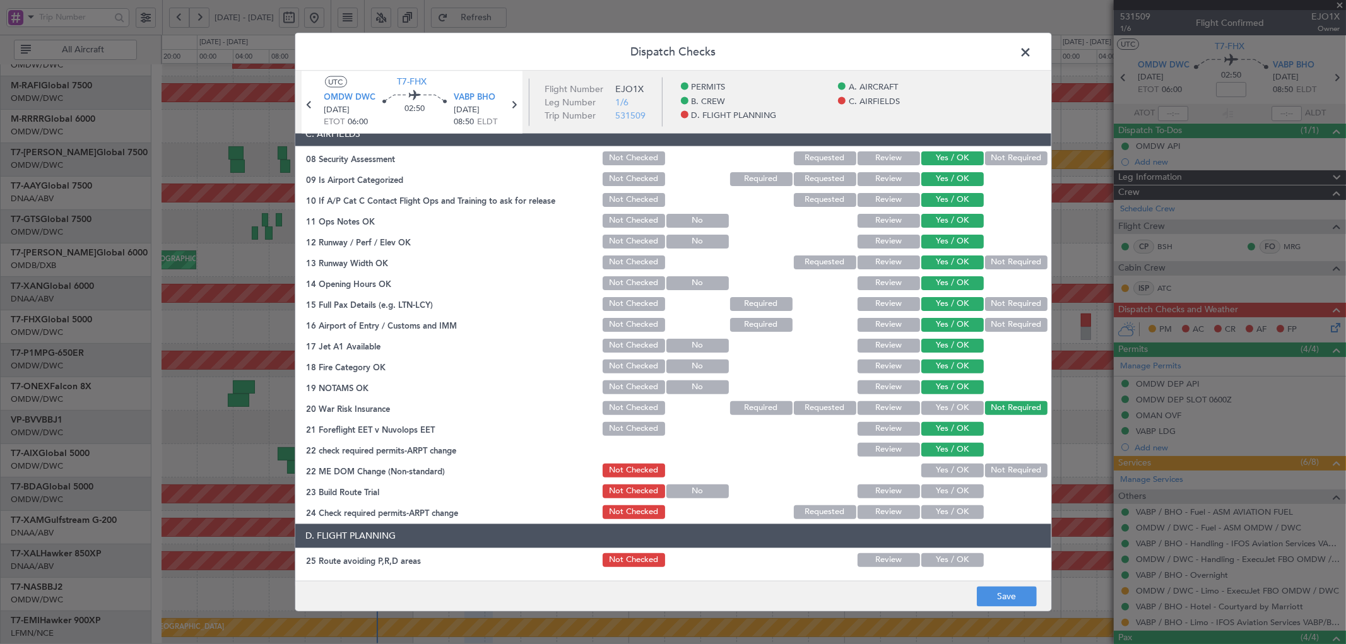
drag, startPoint x: 947, startPoint y: 464, endPoint x: 950, endPoint y: 480, distance: 16.6
click at [897, 391] on button "Yes / OK" at bounding box center [952, 470] width 62 height 14
drag, startPoint x: 949, startPoint y: 491, endPoint x: 937, endPoint y: 517, distance: 29.1
click at [897, 391] on button "Yes / OK" at bounding box center [952, 491] width 62 height 14
click at [897, 391] on button "Yes / OK" at bounding box center [952, 512] width 62 height 14
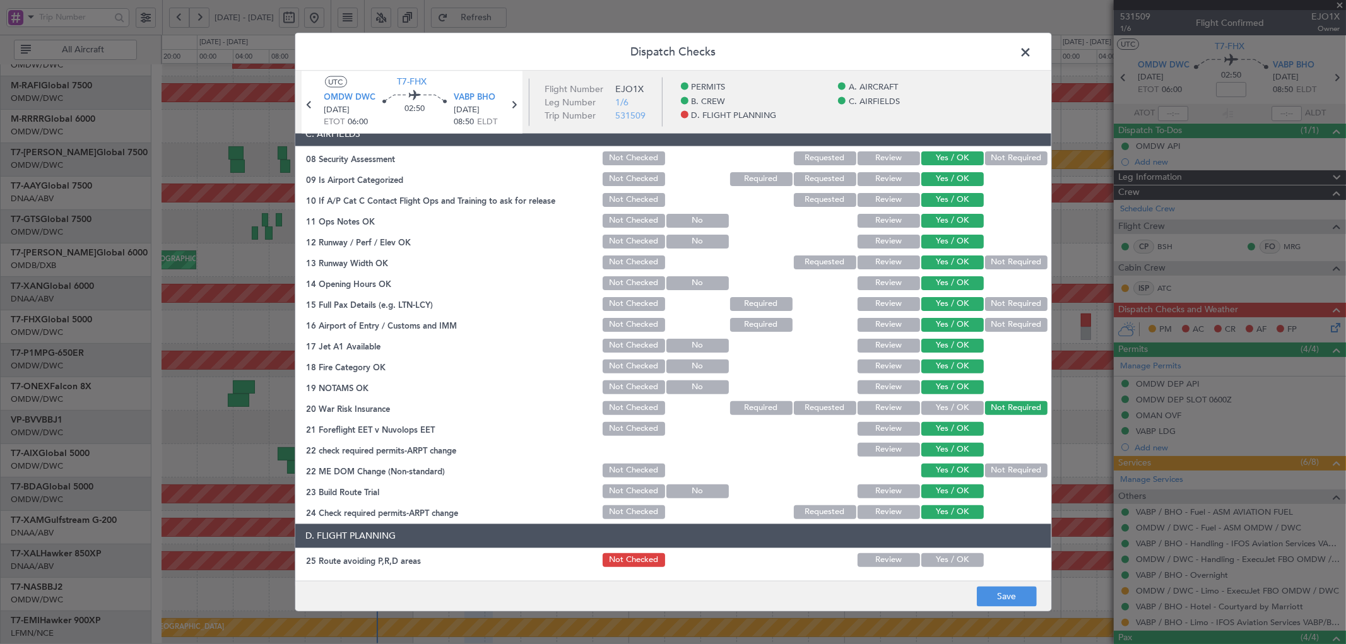
drag, startPoint x: 943, startPoint y: 569, endPoint x: 942, endPoint y: 558, distance: 10.8
click at [897, 391] on section "D. FLIGHT PLANNING 25 Route avoiding P,R,D areas Not Checked Review Yes / OK 26…" at bounding box center [673, 650] width 756 height 253
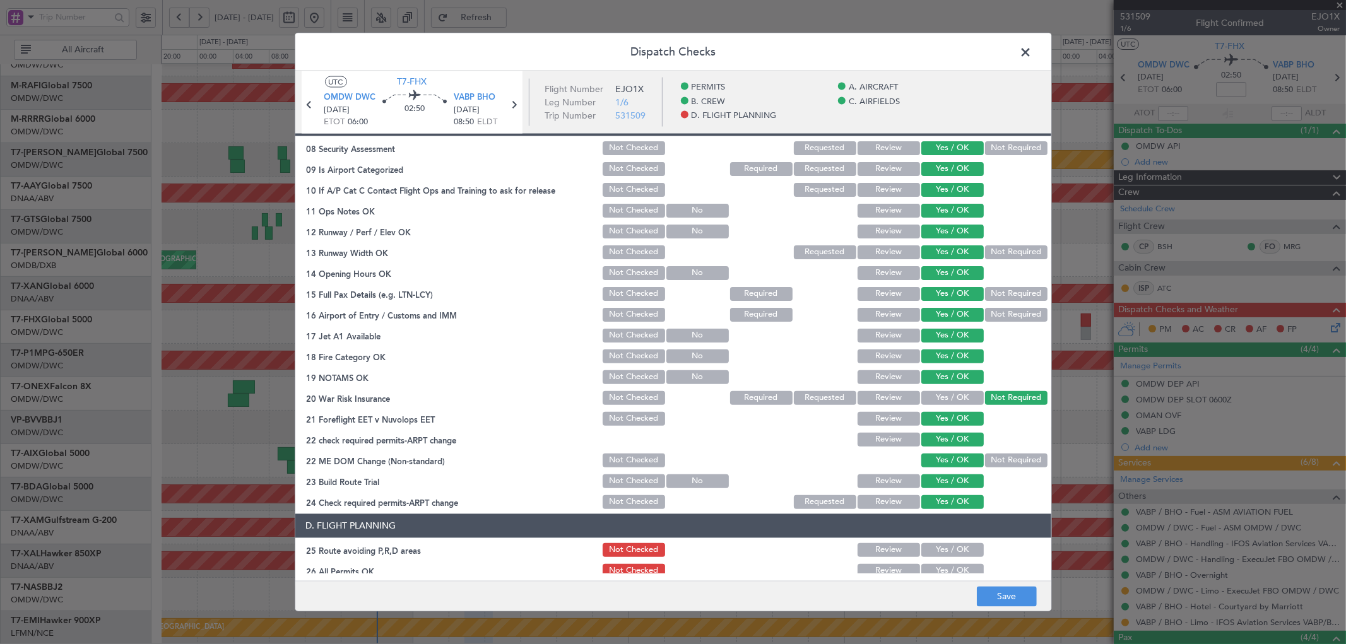
click at [897, 391] on button "Yes / OK" at bounding box center [952, 550] width 62 height 14
click at [897, 391] on button "Yes / OK" at bounding box center [952, 571] width 62 height 14
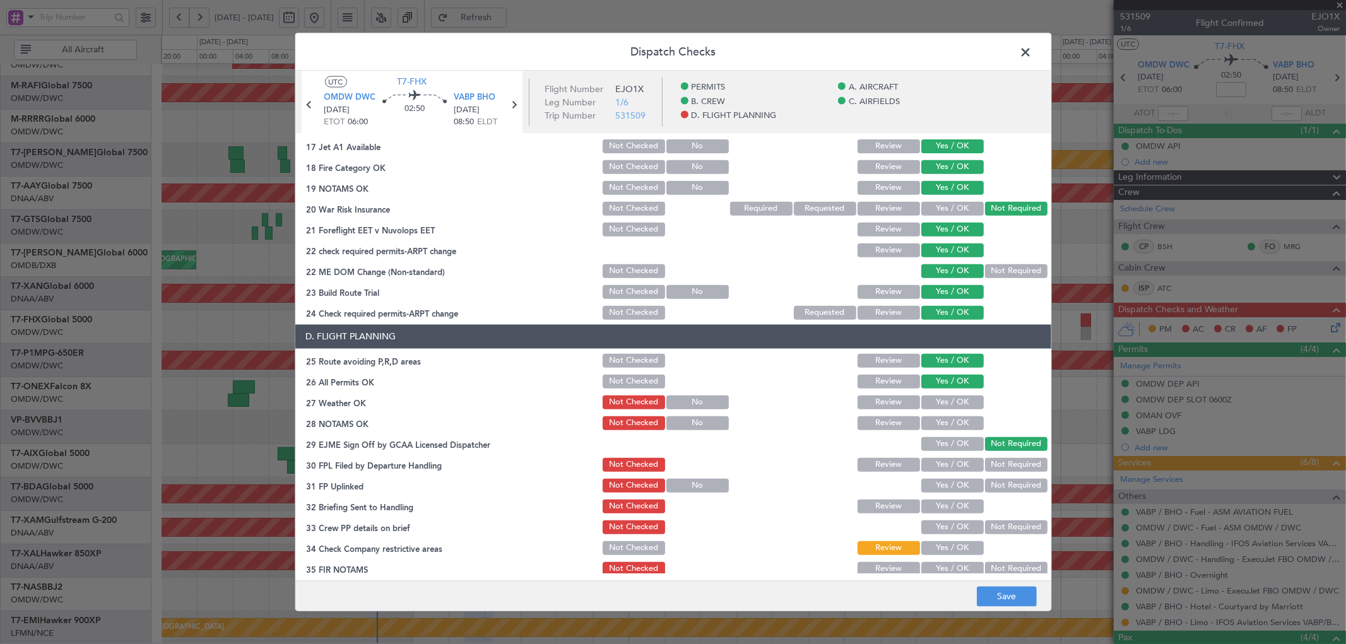
scroll to position [487, 0]
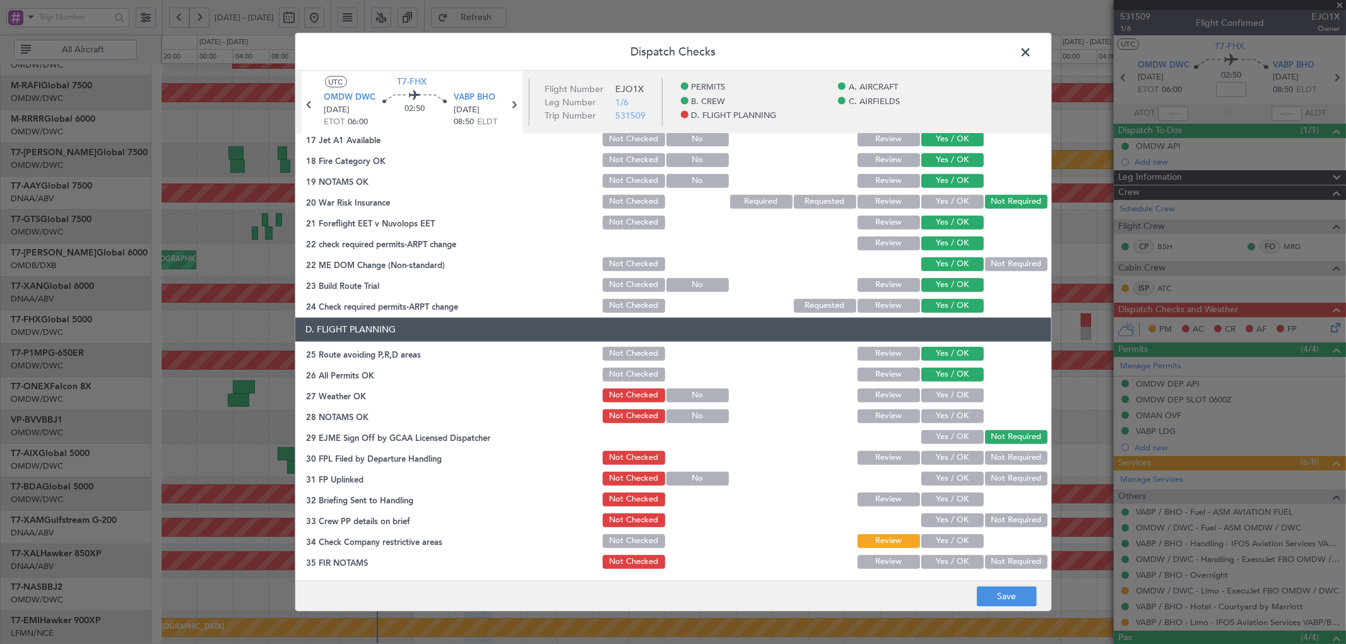
click at [897, 391] on button "Yes / OK" at bounding box center [952, 395] width 62 height 14
drag, startPoint x: 936, startPoint y: 407, endPoint x: 937, endPoint y: 432, distance: 25.3
click at [897, 391] on div "Yes / OK" at bounding box center [951, 416] width 64 height 18
click at [897, 391] on button "Yes / OK" at bounding box center [952, 437] width 62 height 14
click at [897, 391] on button "Yes / OK" at bounding box center [952, 416] width 62 height 14
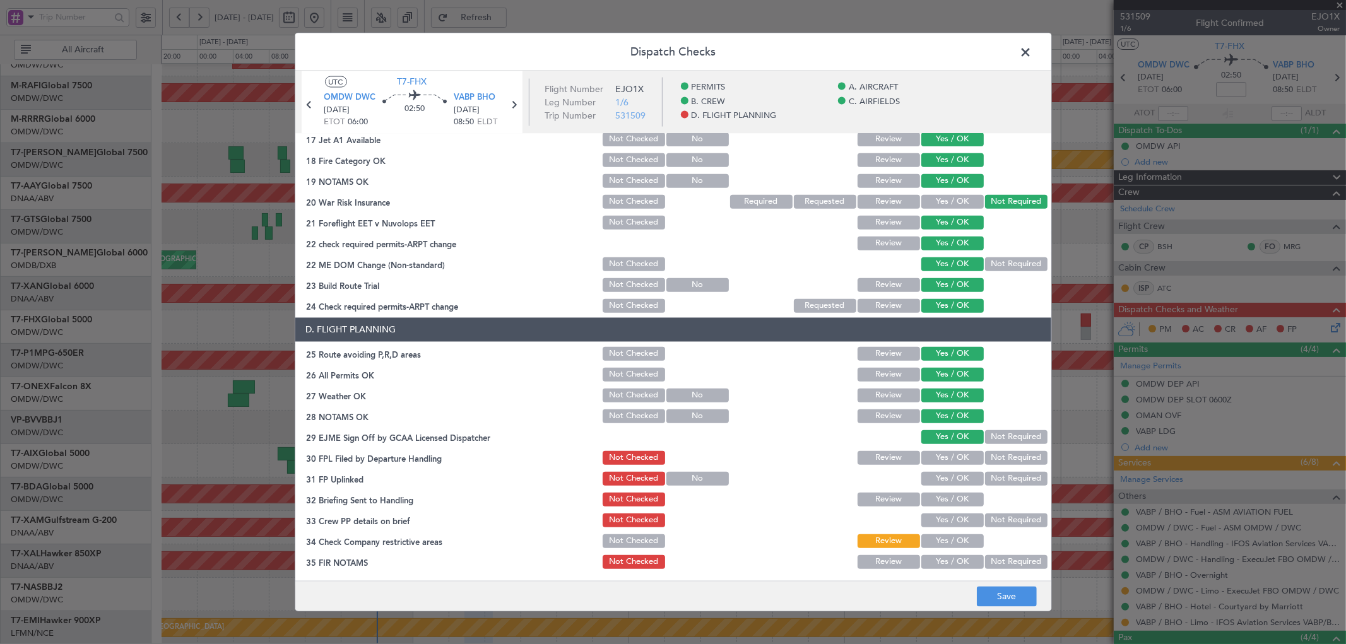
click at [897, 391] on button "Yes / OK" at bounding box center [952, 458] width 62 height 14
click at [897, 391] on div "Yes / OK" at bounding box center [951, 479] width 64 height 18
drag, startPoint x: 934, startPoint y: 475, endPoint x: 935, endPoint y: 491, distance: 15.8
click at [897, 391] on button "Yes / OK" at bounding box center [952, 478] width 62 height 14
click at [897, 391] on button "Yes / OK" at bounding box center [952, 499] width 62 height 14
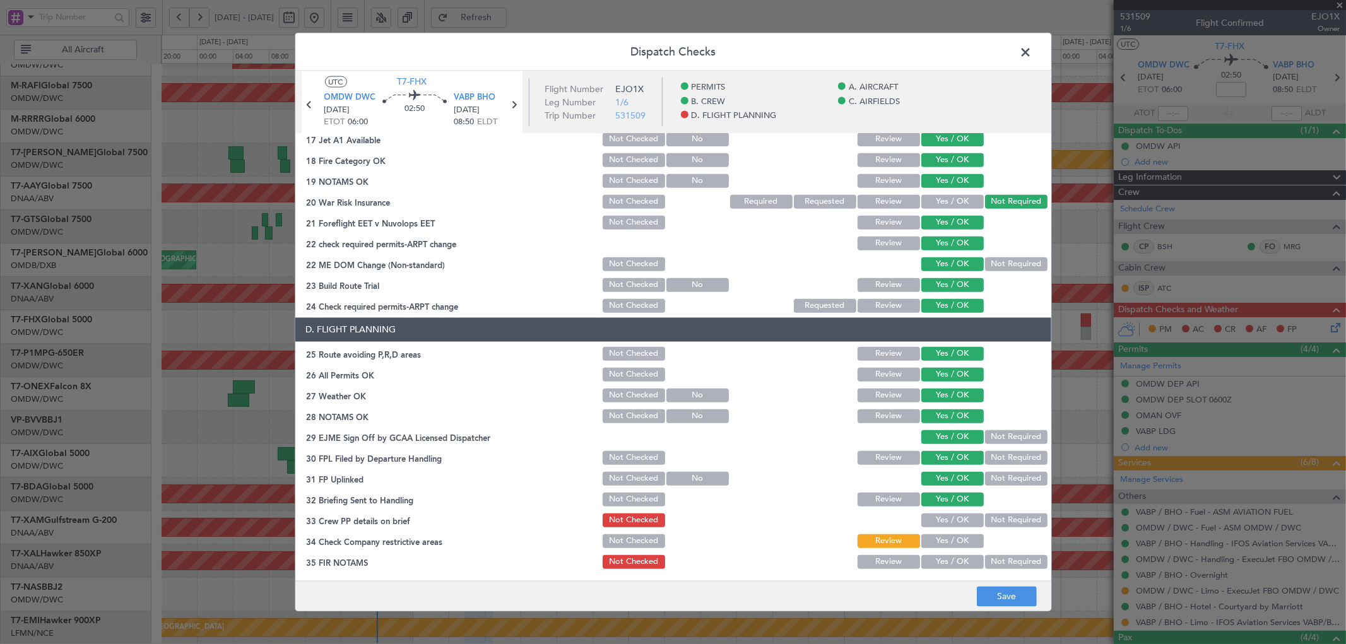
click at [897, 391] on button "Yes / OK" at bounding box center [952, 520] width 62 height 14
click at [897, 391] on button "Yes / OK" at bounding box center [952, 541] width 62 height 14
click at [897, 391] on button "Yes / OK" at bounding box center [952, 562] width 62 height 14
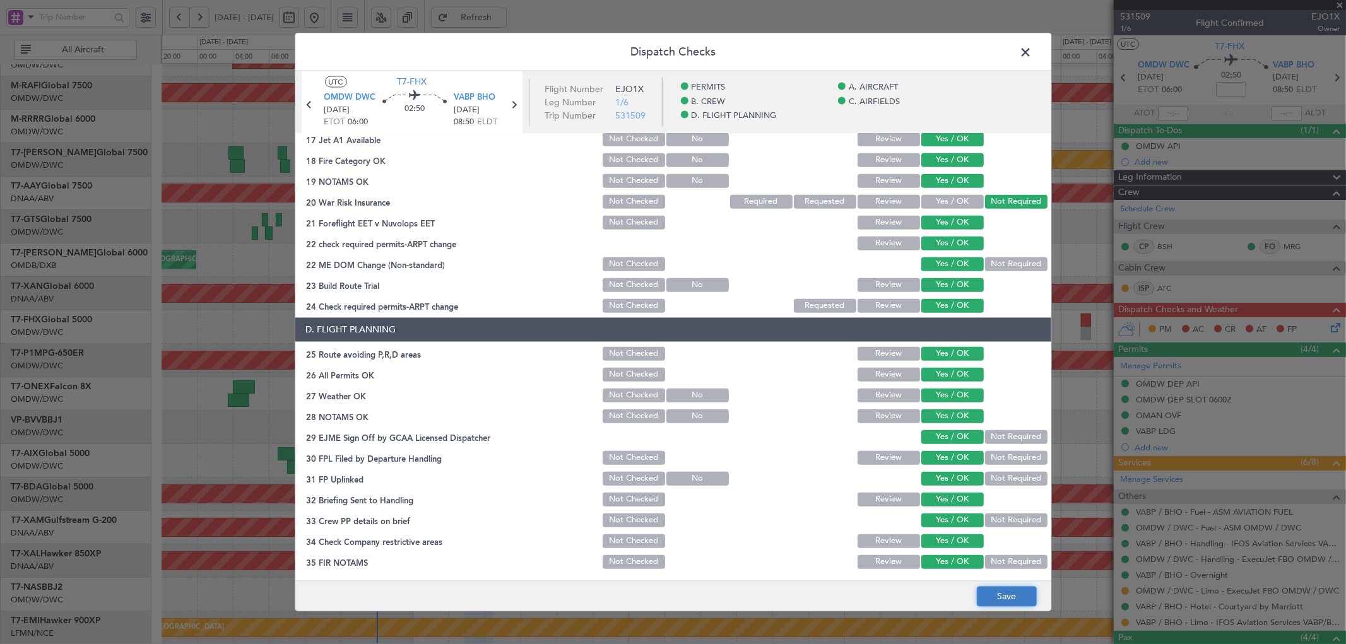
click at [897, 391] on button "Save" at bounding box center [1007, 597] width 60 height 20
drag, startPoint x: 1027, startPoint y: 50, endPoint x: 1011, endPoint y: 52, distance: 16.5
click at [897, 50] on span at bounding box center [1032, 54] width 0 height 25
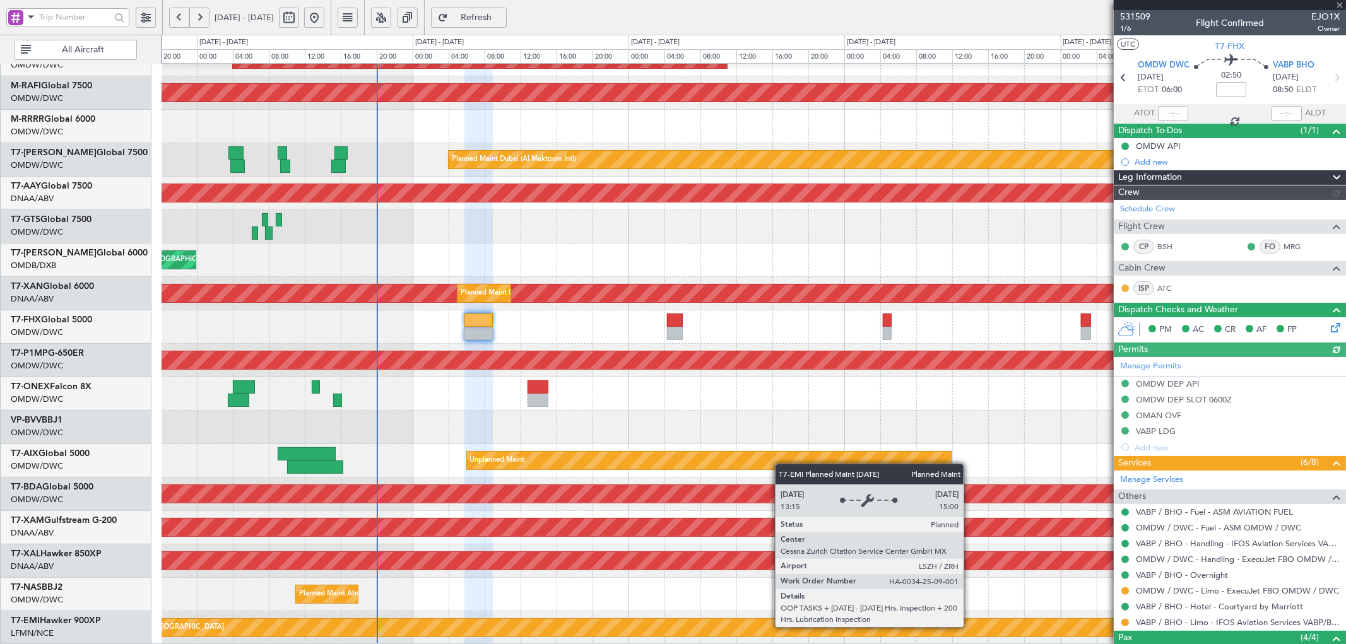
type input "[PERSON_NAME] (ANI)"
type input "7053"
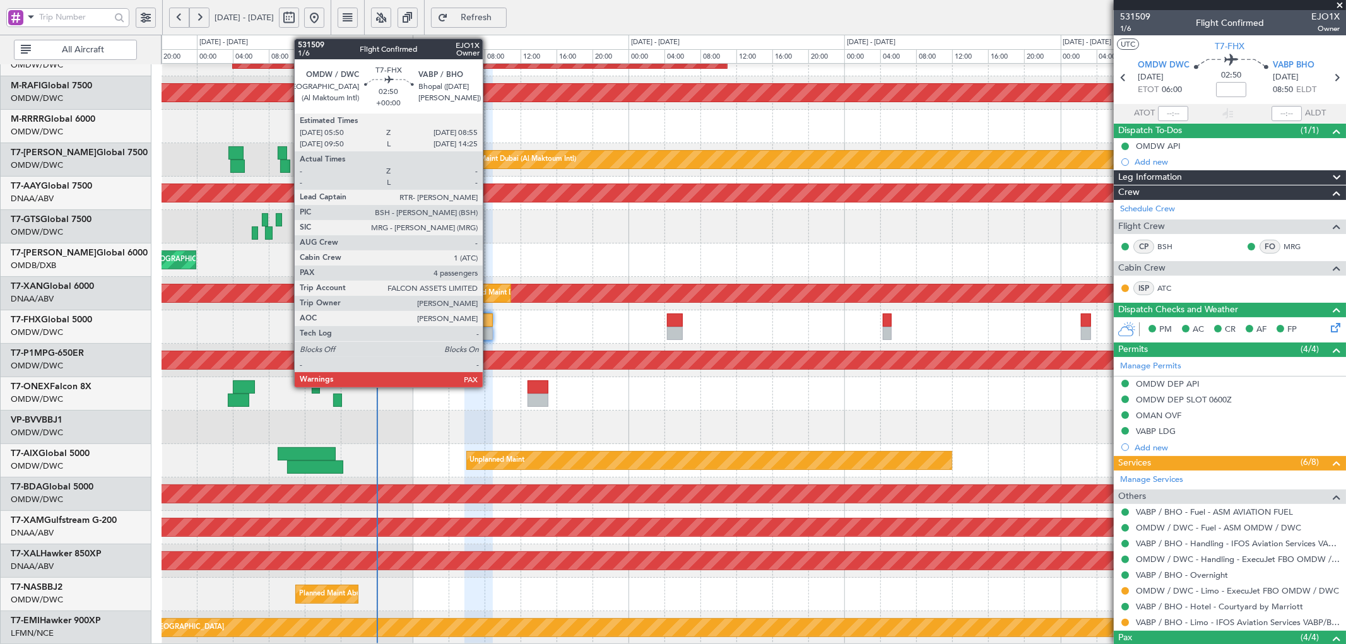
click at [488, 323] on div at bounding box center [478, 320] width 28 height 13
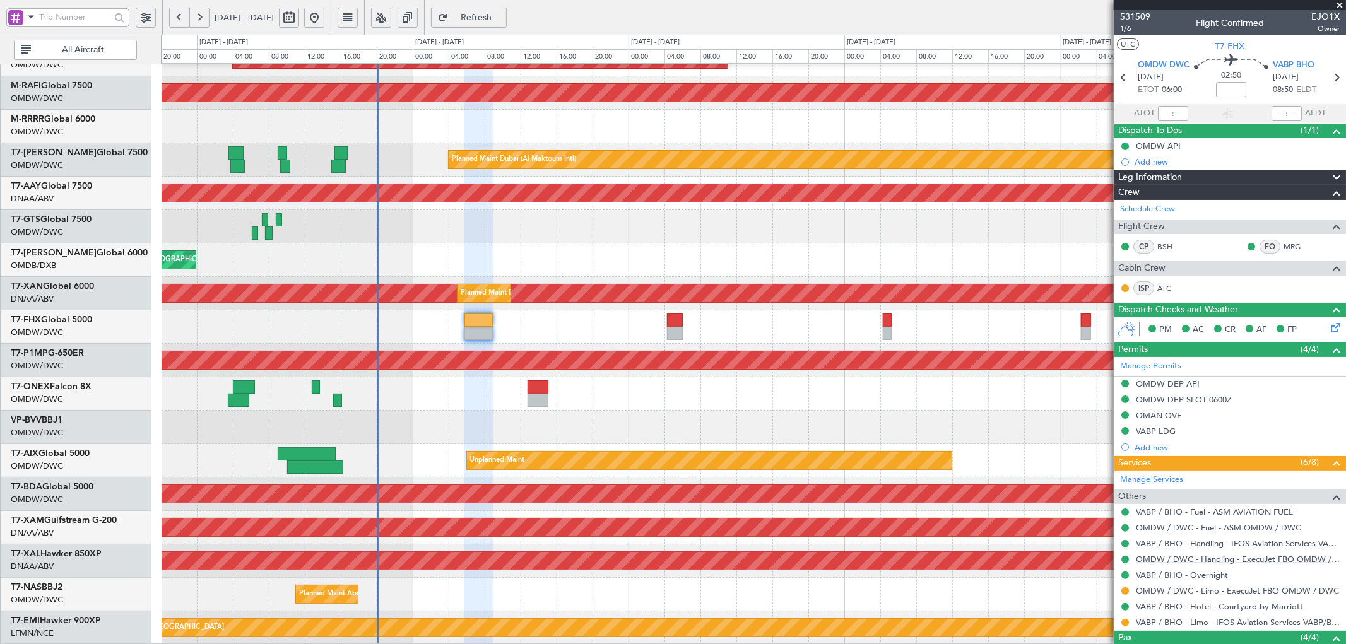
click at [897, 391] on link "OMDW / DWC - Handling - ExecuJet FBO OMDW / DWC" at bounding box center [1238, 559] width 204 height 11
type input "[PERSON_NAME] (ANI)"
type input "7053"
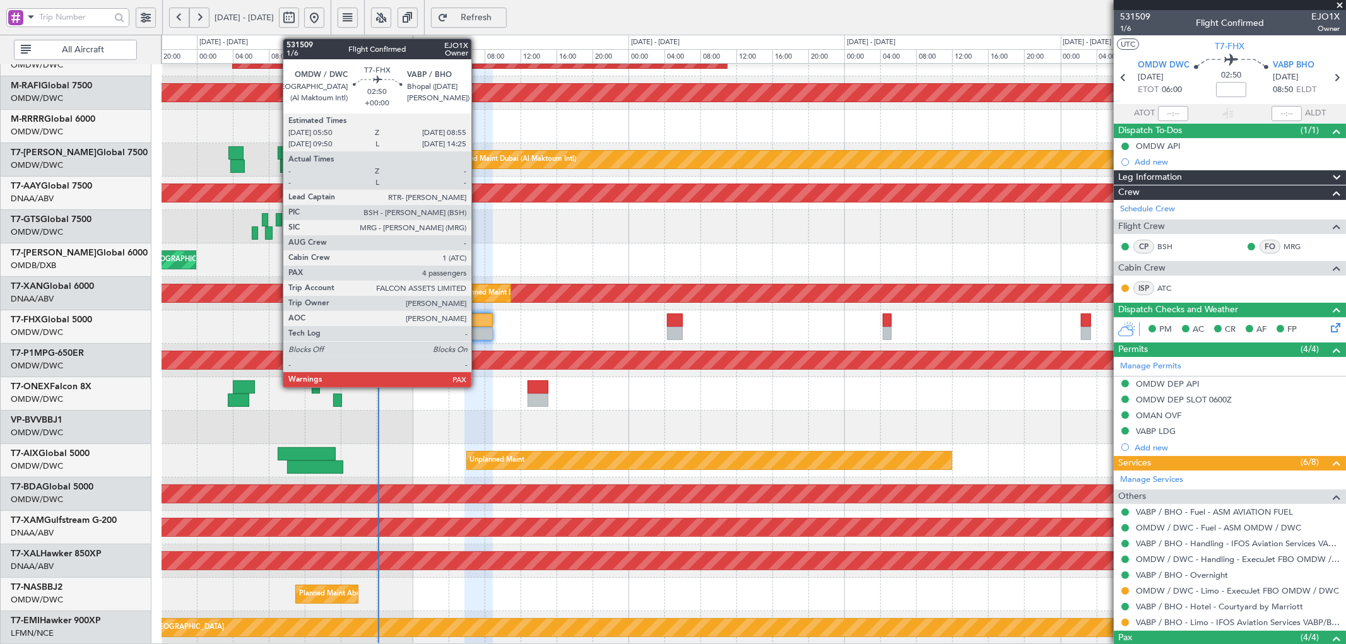
click at [478, 326] on div at bounding box center [478, 320] width 28 height 13
click at [477, 324] on div at bounding box center [478, 320] width 28 height 13
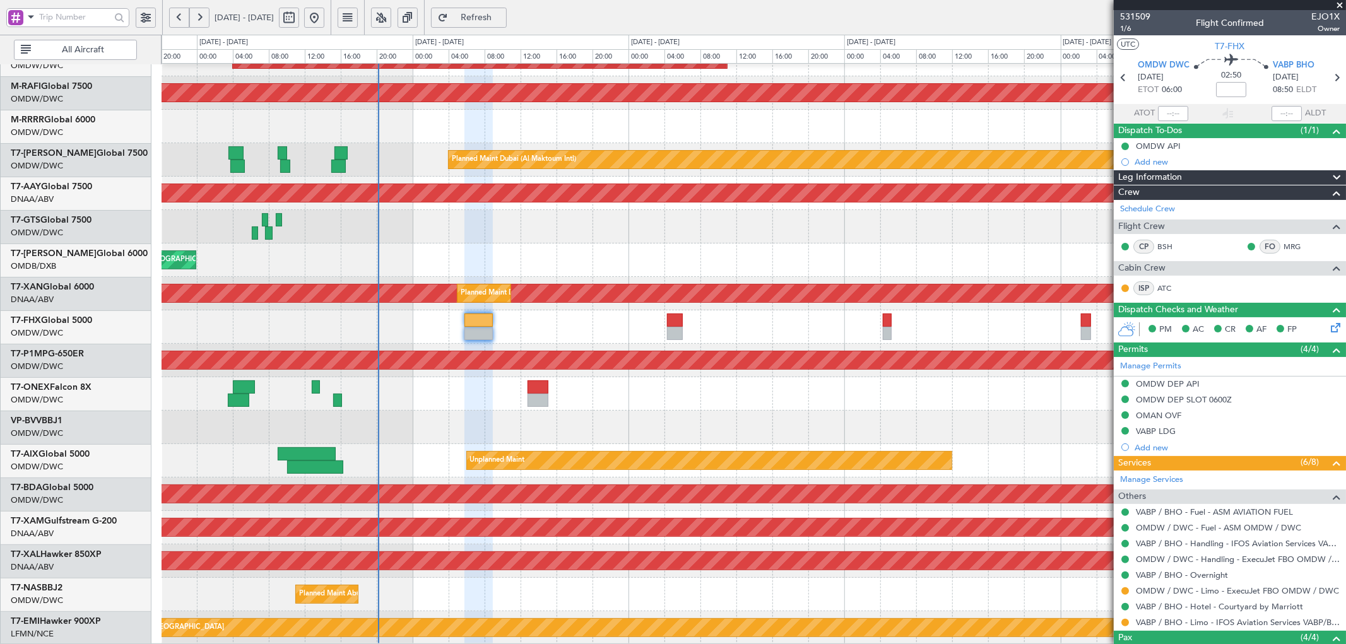
scroll to position [155, 0]
click at [70, 391] on link "T7-AIX Global 5000" at bounding box center [50, 453] width 79 height 9
click at [59, 391] on link "T7-AIX Global 5000" at bounding box center [50, 453] width 79 height 9
click at [502, 18] on span "Refresh" at bounding box center [477, 17] width 52 height 9
type input "[PERSON_NAME] (ANI)"
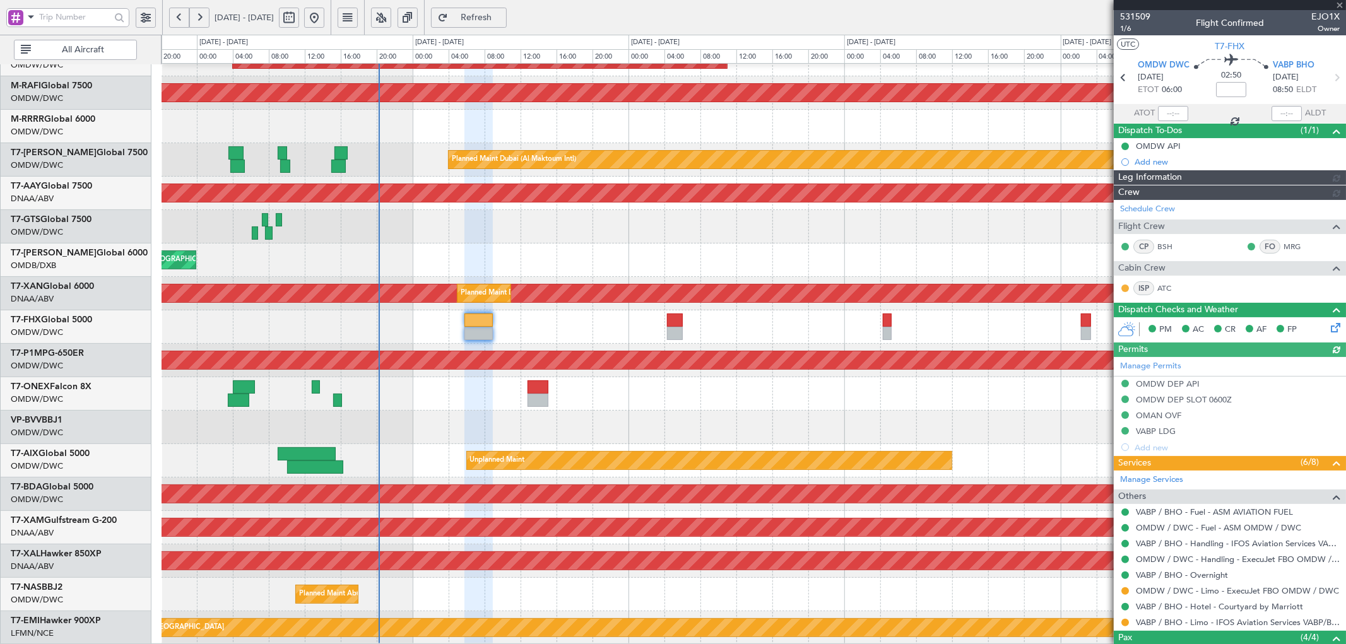
type input "7053"
type input "[PERSON_NAME] (ANI)"
type input "7053"
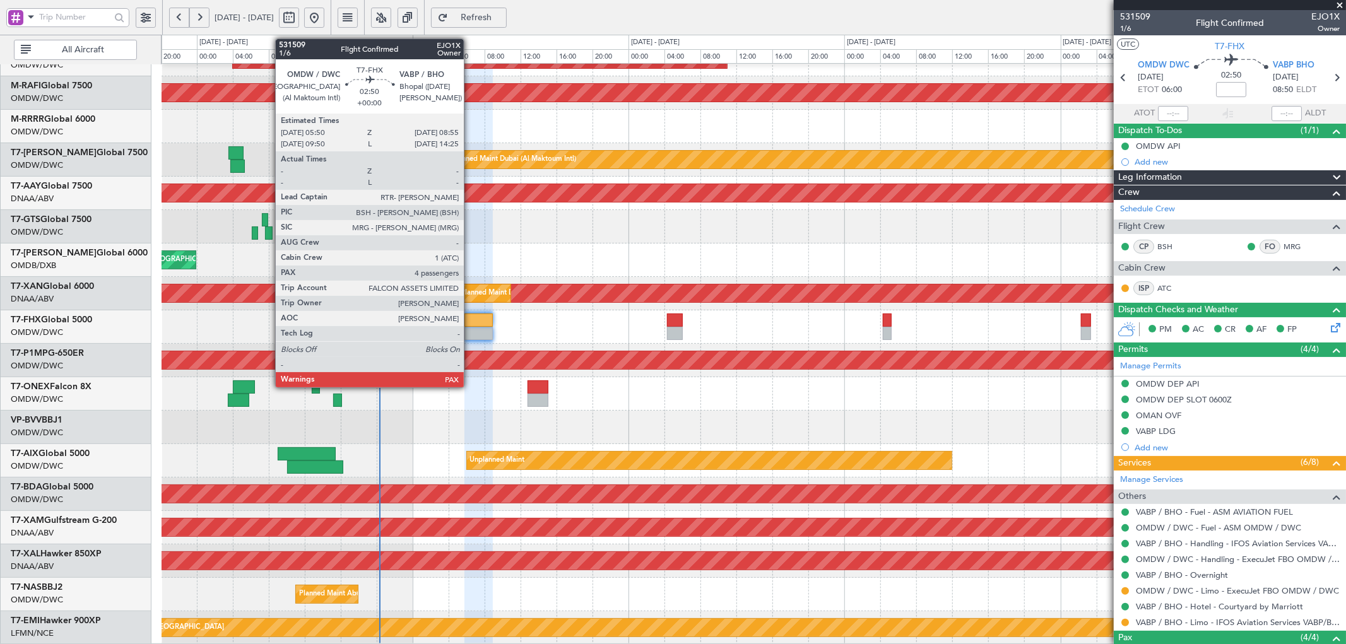
click at [474, 329] on div at bounding box center [478, 333] width 28 height 13
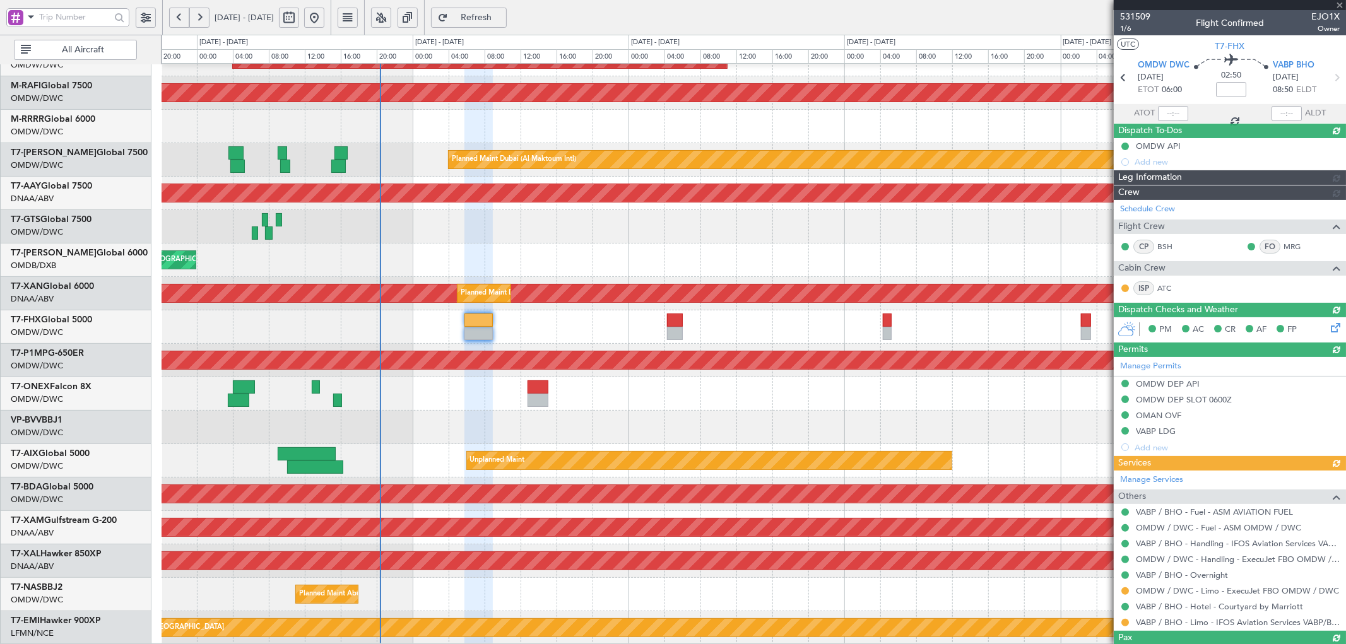
type input "[PERSON_NAME] (ANI)"
type input "7053"
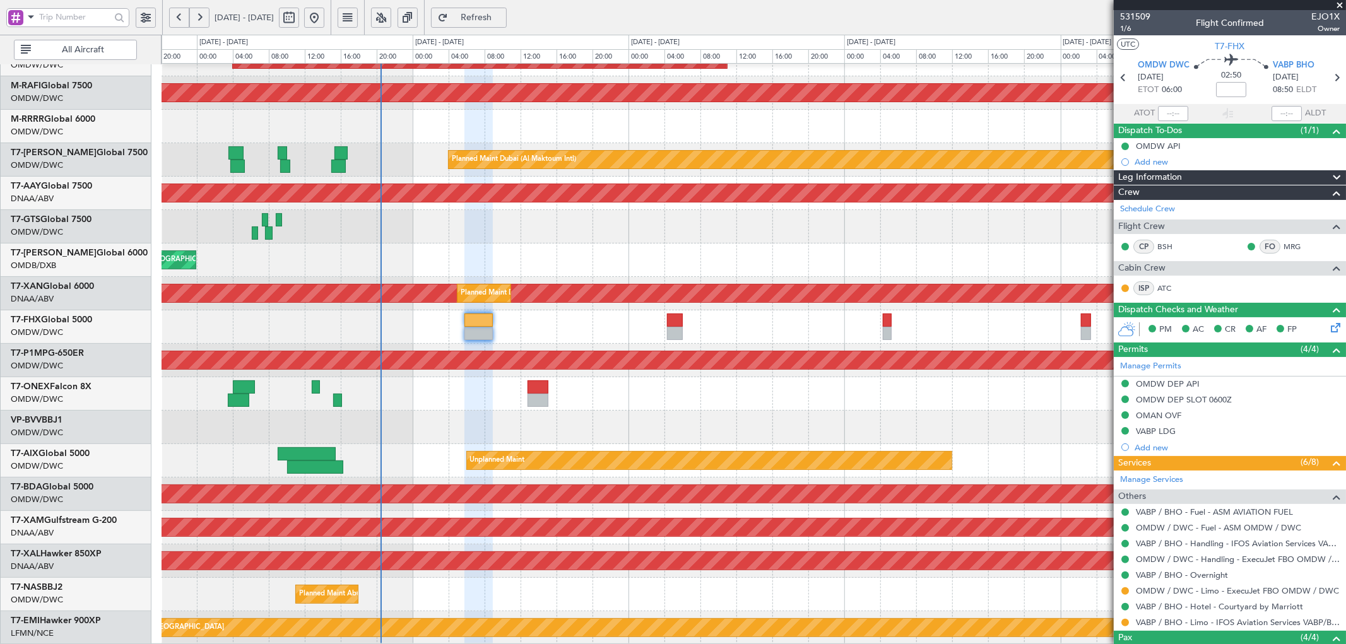
drag, startPoint x: 1125, startPoint y: 382, endPoint x: 1112, endPoint y: 412, distance: 32.8
click at [897, 382] on button at bounding box center [1125, 384] width 8 height 8
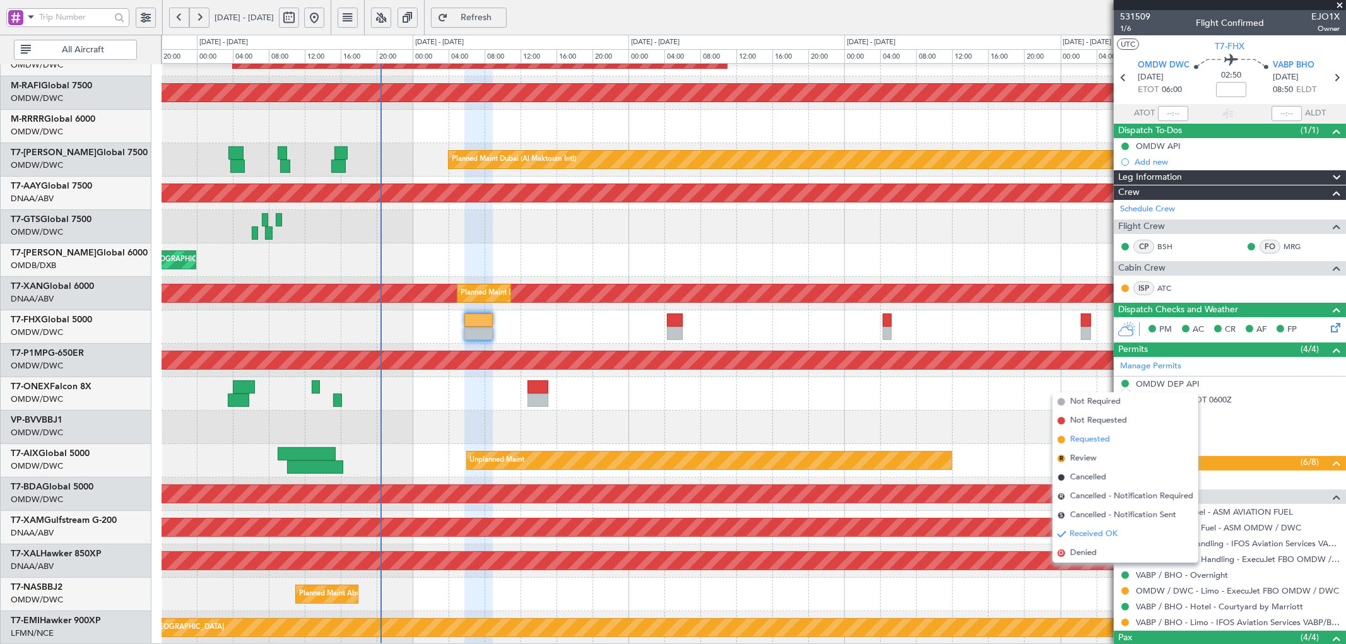
click at [897, 391] on span "Requested" at bounding box center [1090, 440] width 40 height 13
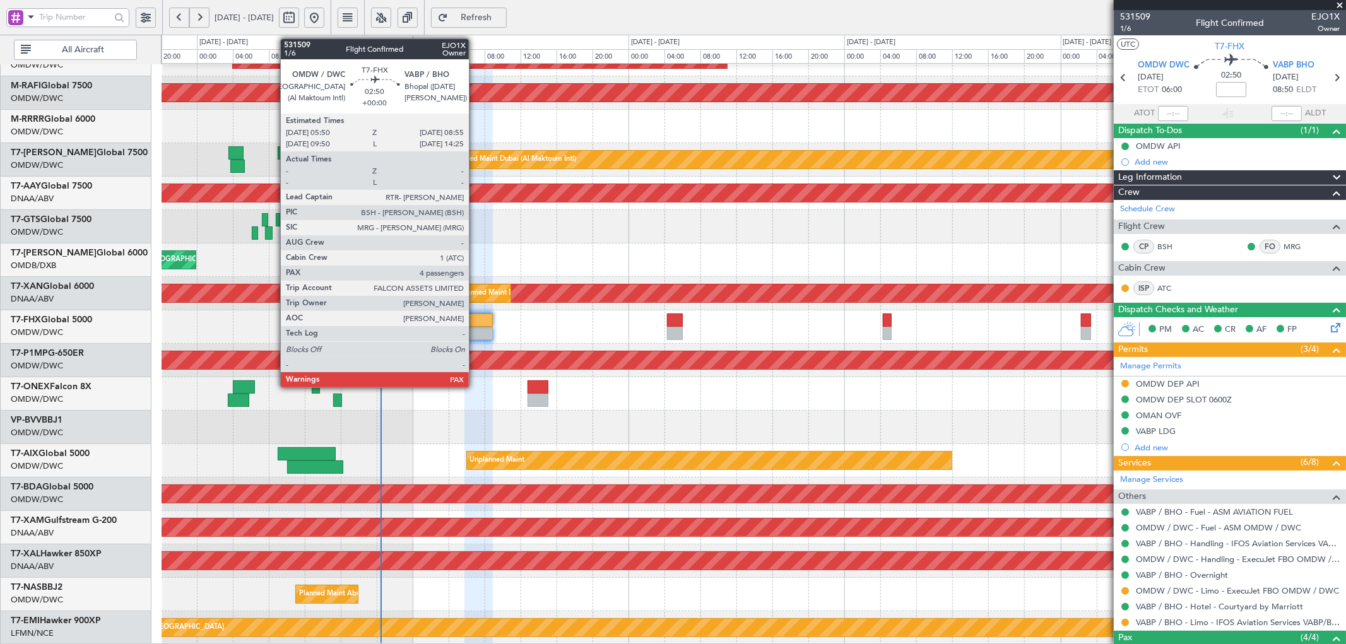
click at [475, 328] on div at bounding box center [478, 333] width 28 height 13
click at [475, 327] on div at bounding box center [478, 333] width 28 height 13
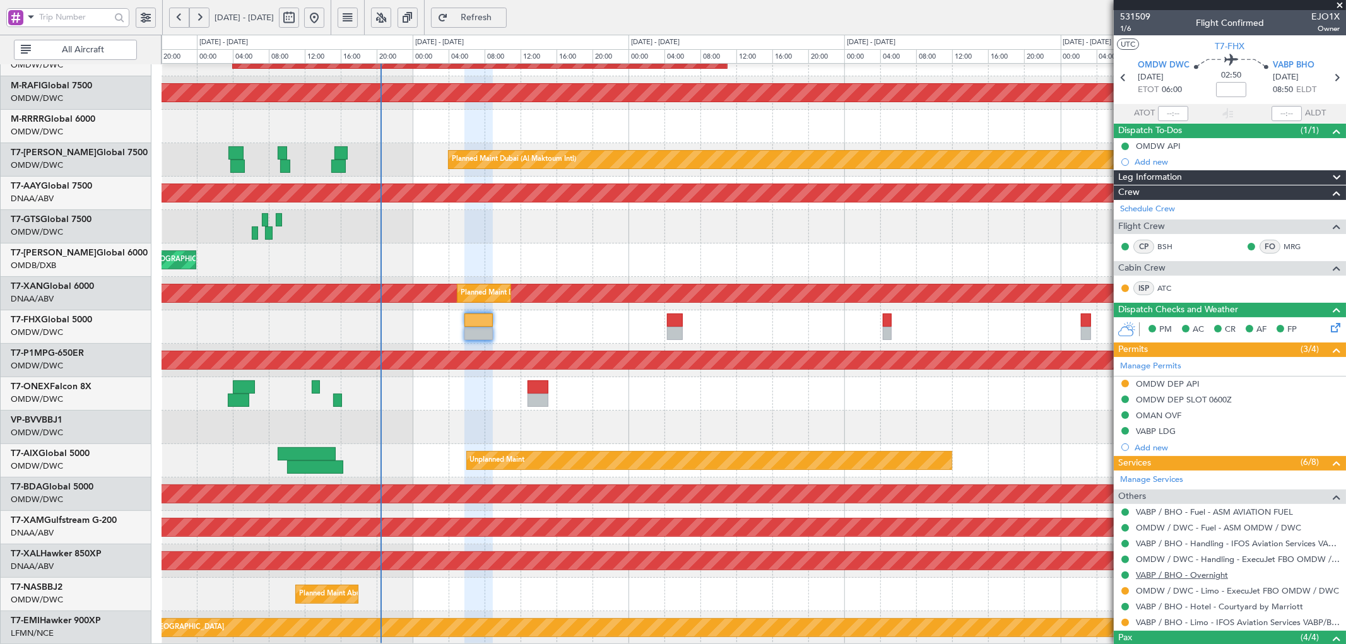
click at [897, 391] on link "VABP / BHO - Overnight" at bounding box center [1182, 575] width 92 height 11
type input "[PERSON_NAME] (ANI)"
type input "7053"
click at [63, 391] on link "T7-AIX Global 5000" at bounding box center [50, 453] width 79 height 9
click at [73, 391] on link "T7-AIX Global 5000" at bounding box center [50, 453] width 79 height 9
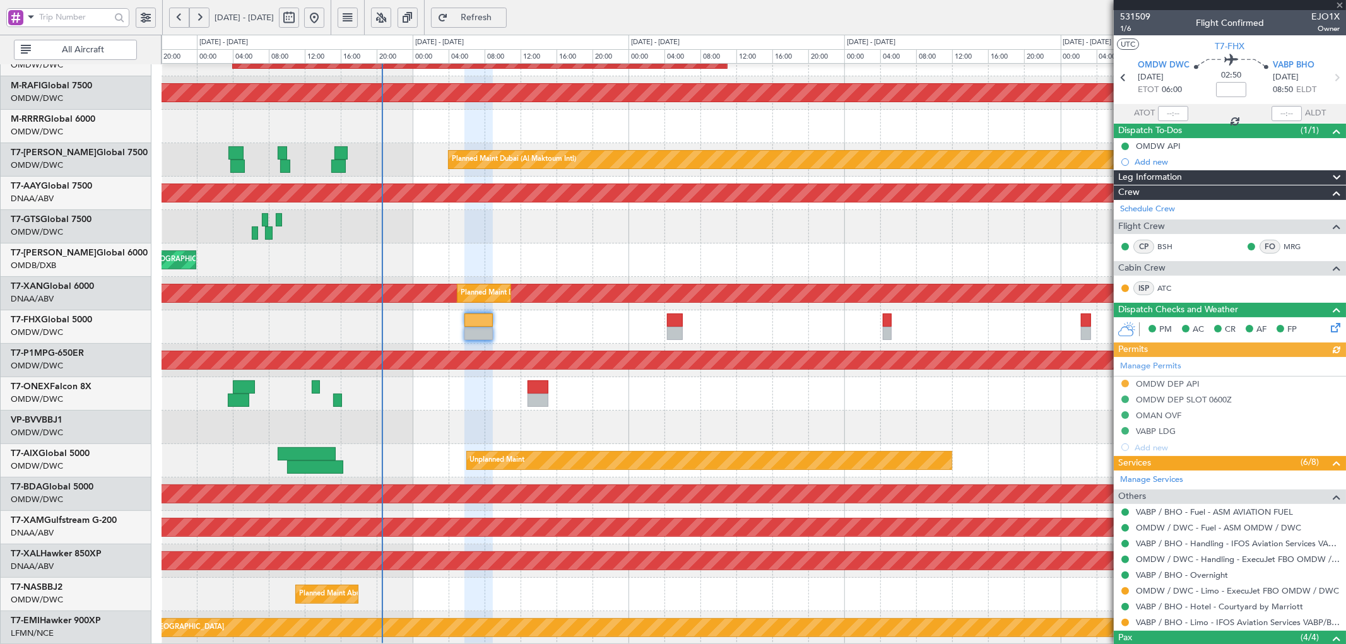
type input "[PERSON_NAME] (ANI)"
type input "7053"
type input "[PERSON_NAME] (ANI)"
type input "7053"
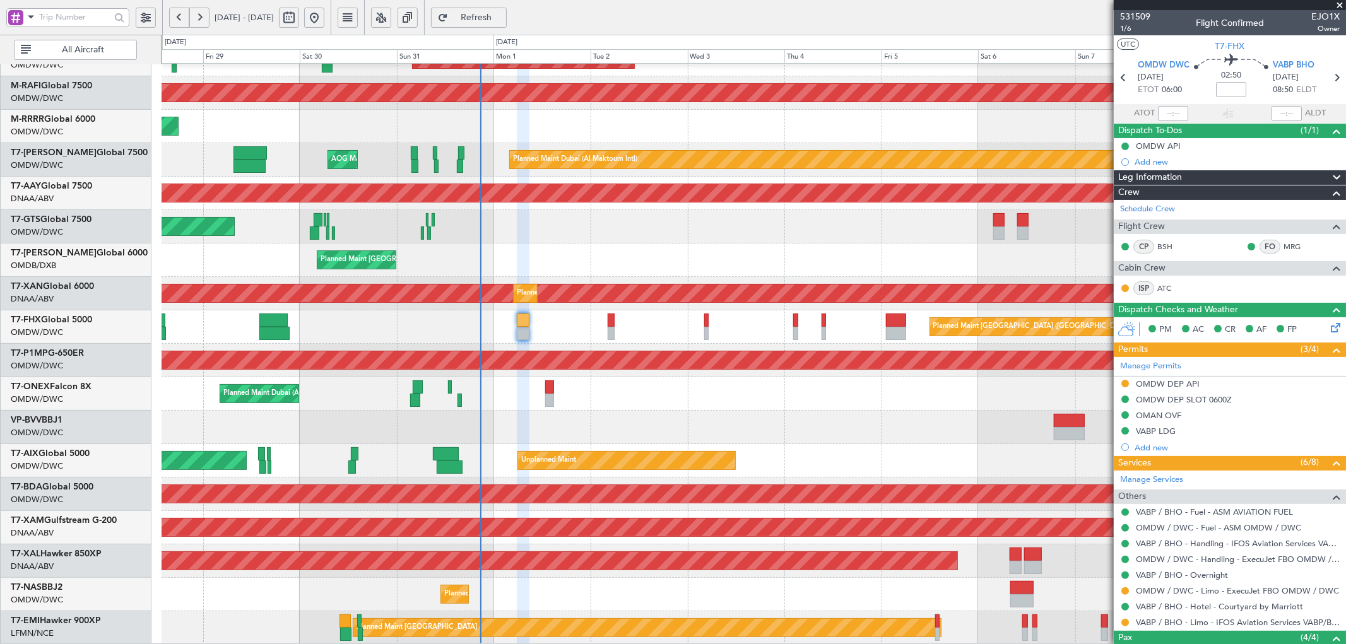
click at [502, 13] on span "Refresh" at bounding box center [477, 17] width 52 height 9
type input "[PERSON_NAME] (ANI)"
type input "7053"
type input "[PERSON_NAME] (ANI)"
type input "7053"
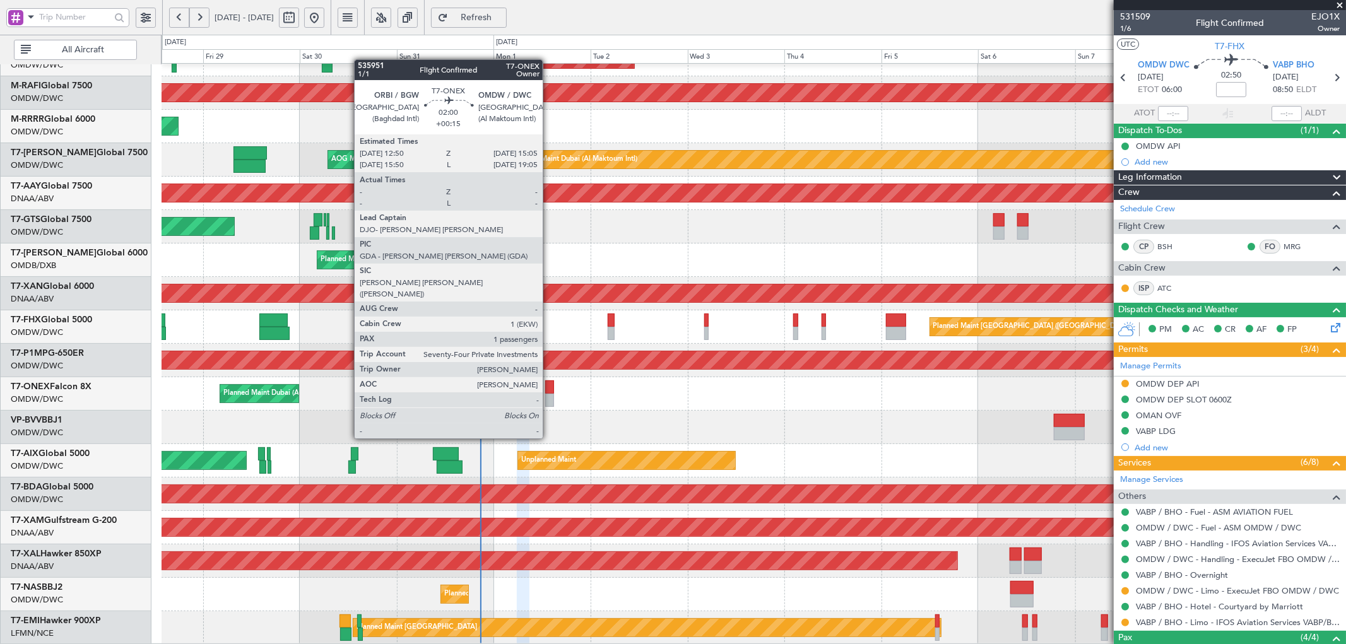
click at [549, 391] on div at bounding box center [549, 387] width 9 height 13
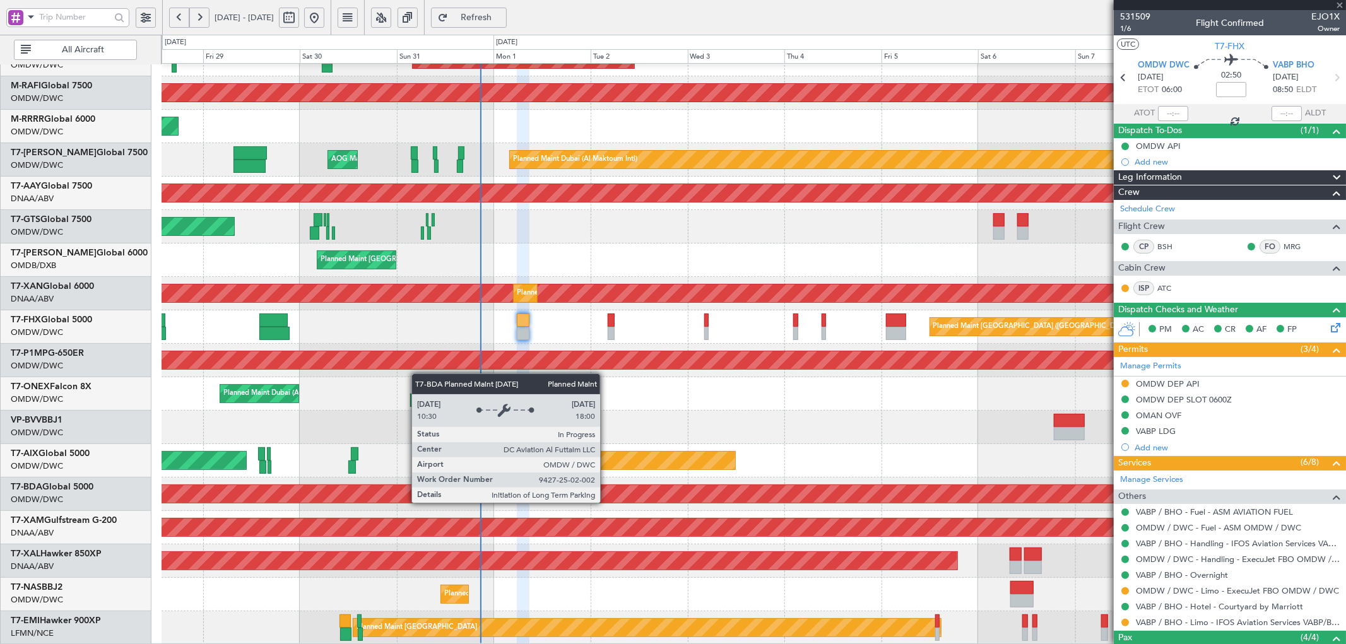
type input "+00:15"
type input "1"
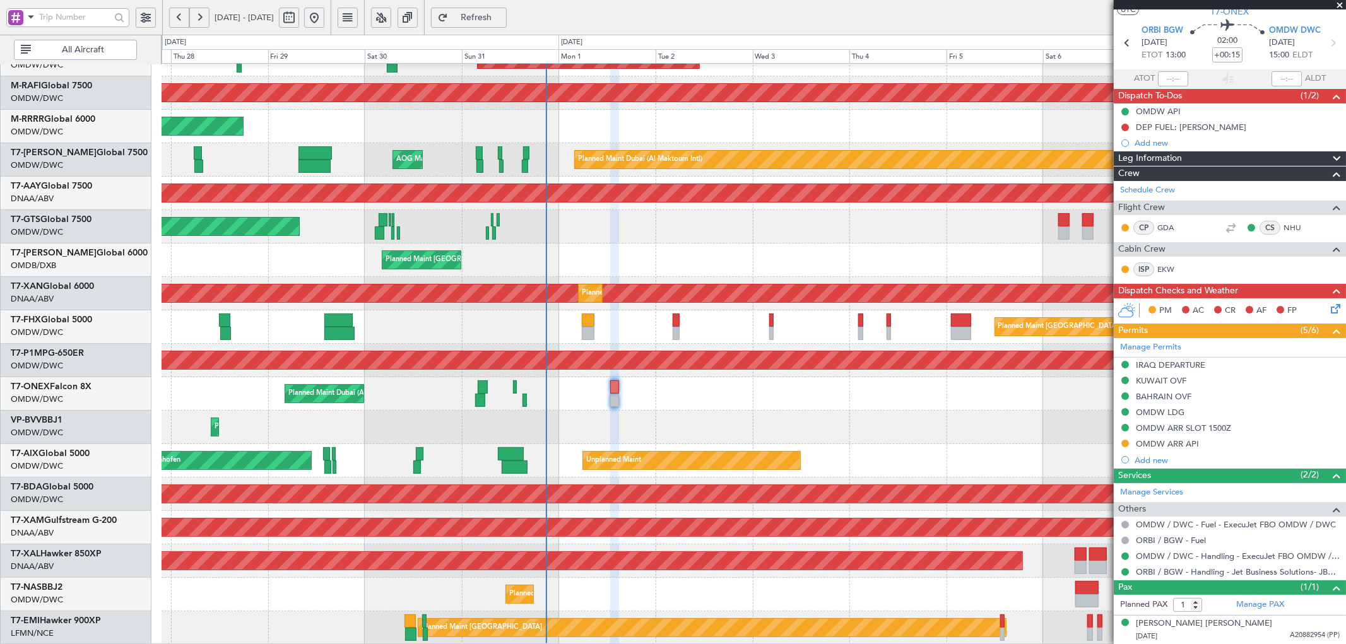
click at [606, 234] on div "AOG Maint Dubai (Al Maktoum Intl) Planned Maint [GEOGRAPHIC_DATA] (Al Maktoum I…" at bounding box center [754, 277] width 1184 height 736
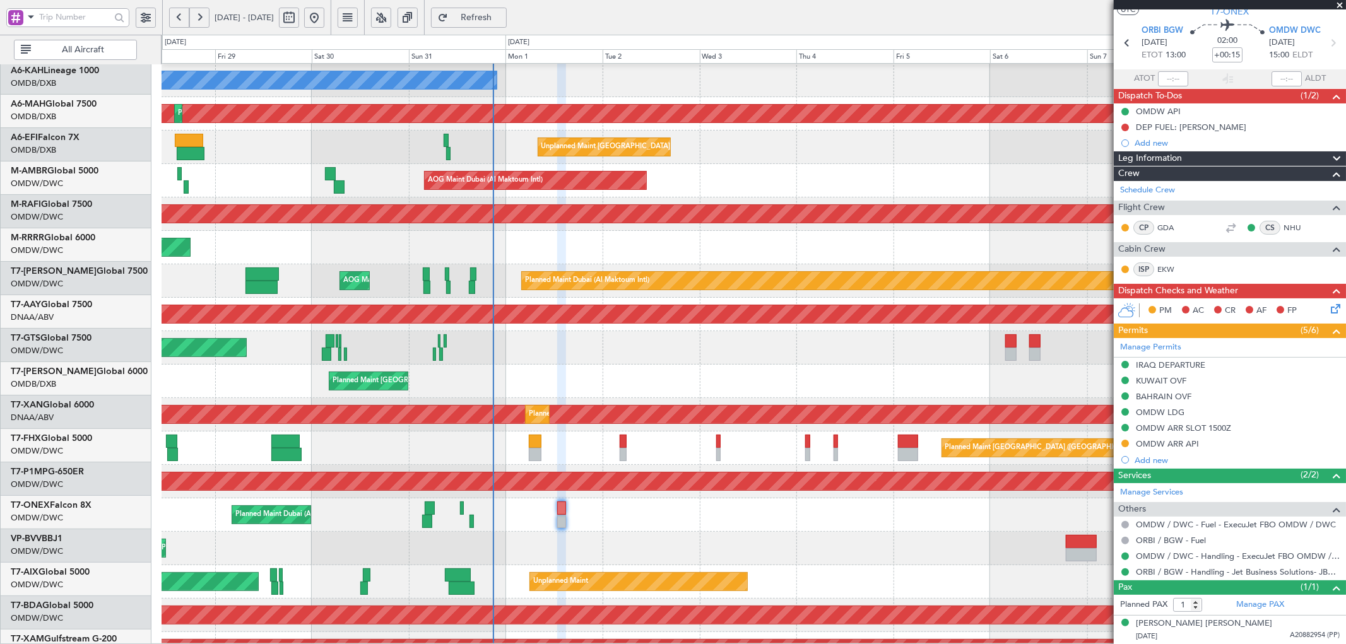
scroll to position [33, 0]
click at [666, 381] on div "Planned Maint [GEOGRAPHIC_DATA] ([GEOGRAPHIC_DATA] Intl) Planned Maint [GEOGRAP…" at bounding box center [754, 381] width 1184 height 33
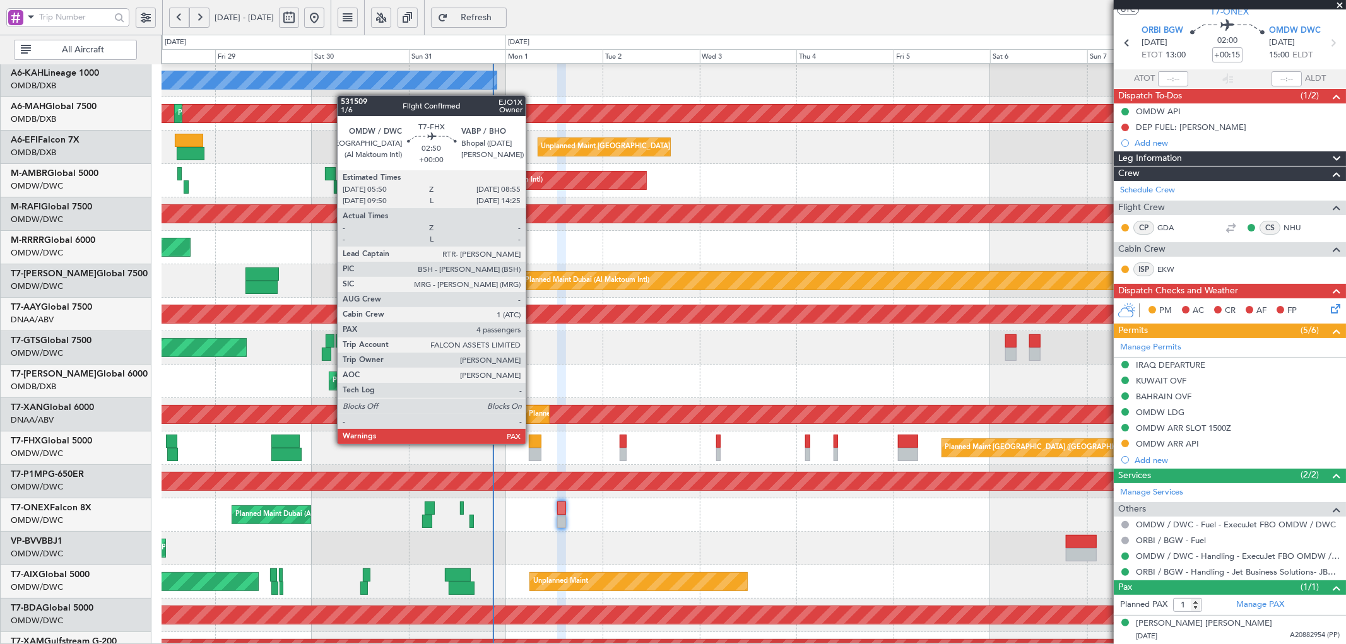
click at [532, 391] on div at bounding box center [535, 441] width 13 height 13
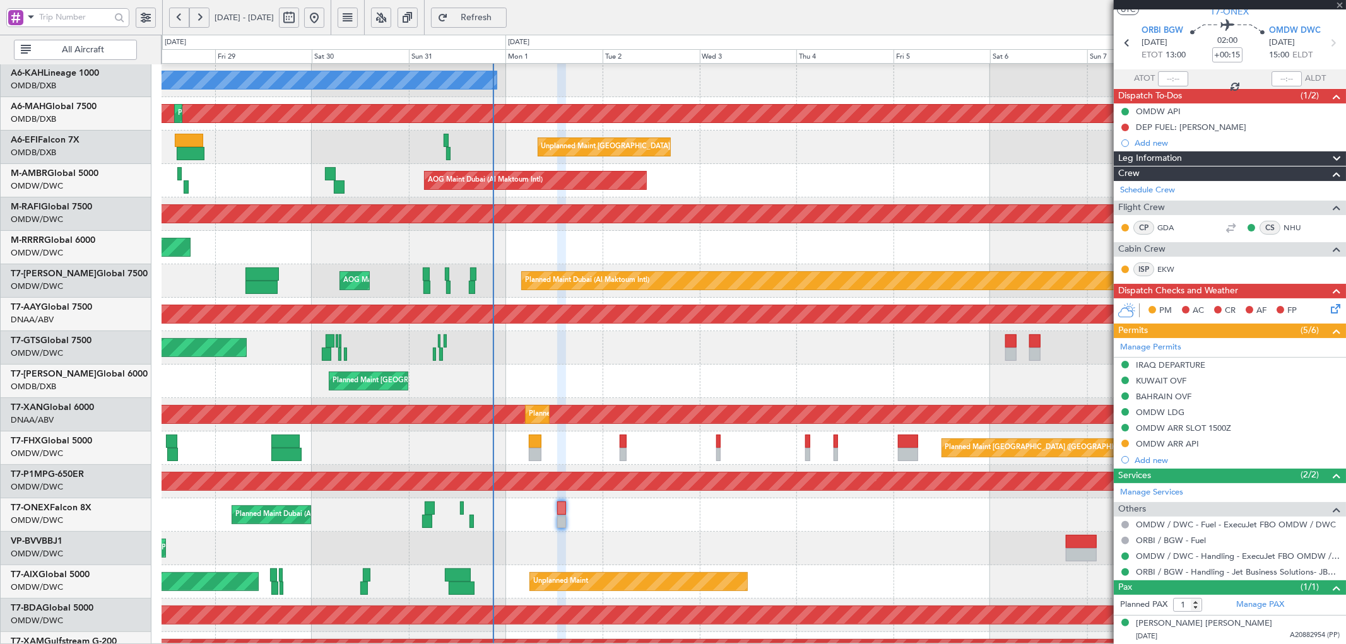
type input "4"
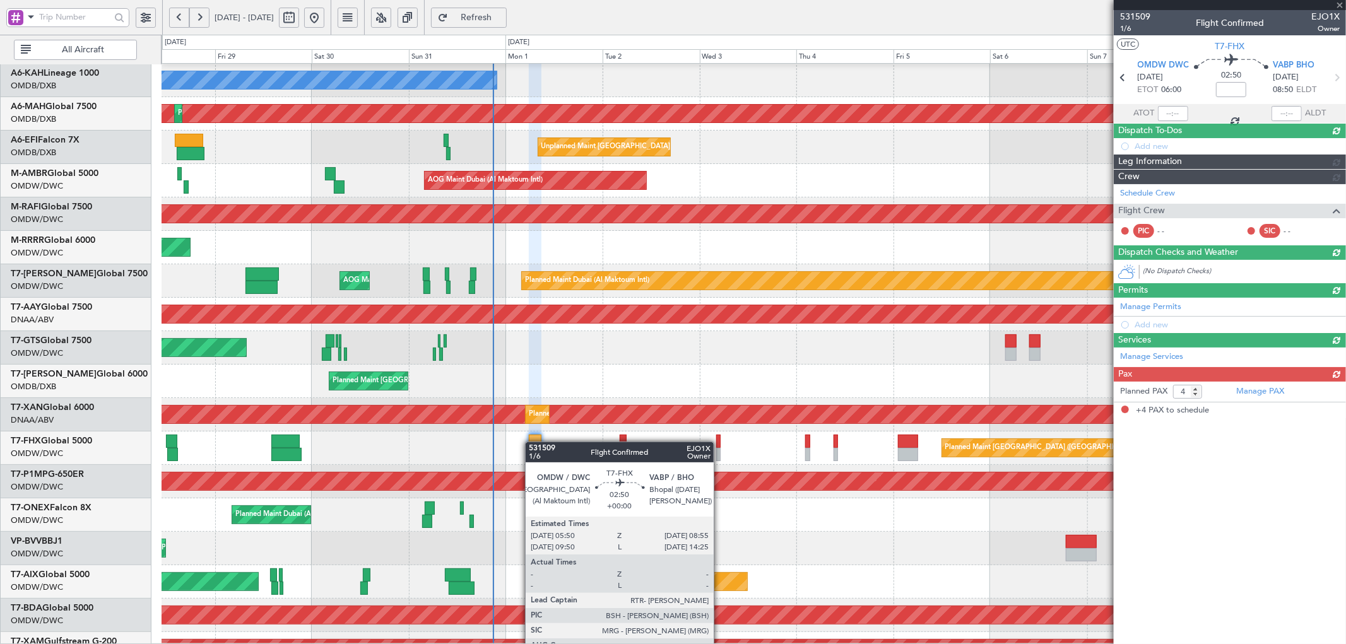
scroll to position [0, 0]
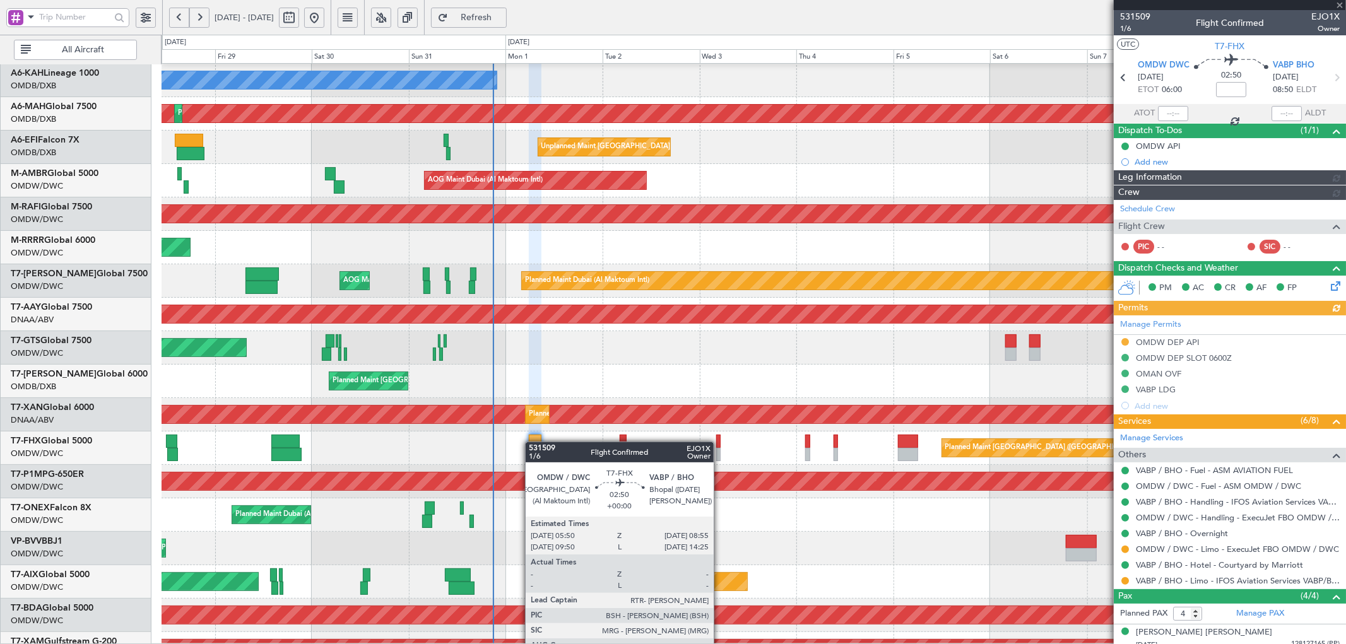
type input "[PERSON_NAME] (ANI)"
type input "7053"
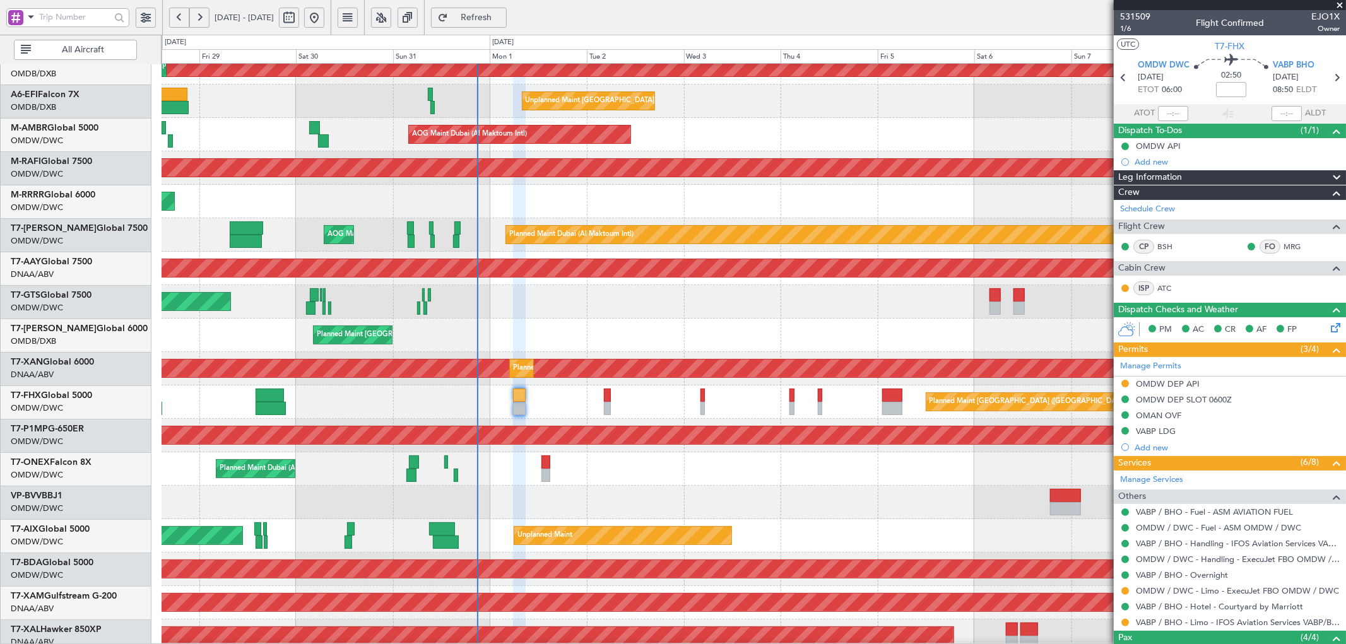
scroll to position [80, 0]
click at [531, 313] on div "Unplanned Maint [GEOGRAPHIC_DATA] (Seletar)" at bounding box center [754, 301] width 1184 height 33
type input "[PERSON_NAME] (ANI)"
type input "7053"
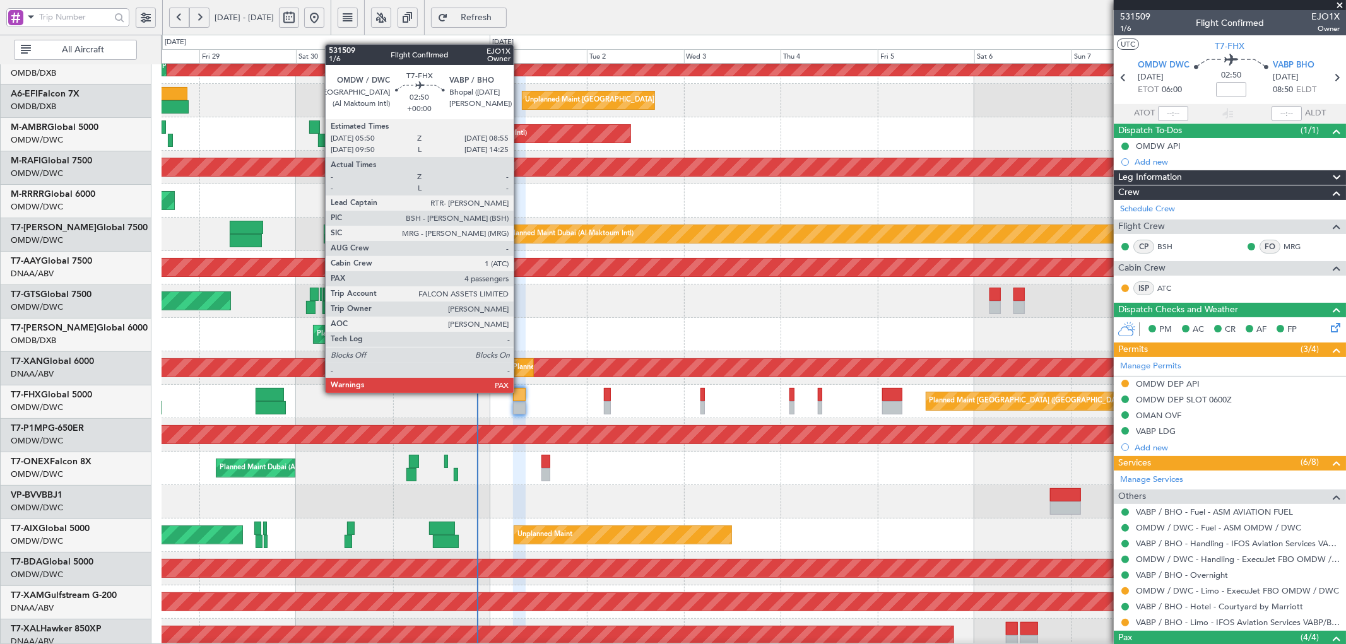
click at [520, 391] on div at bounding box center [519, 394] width 13 height 13
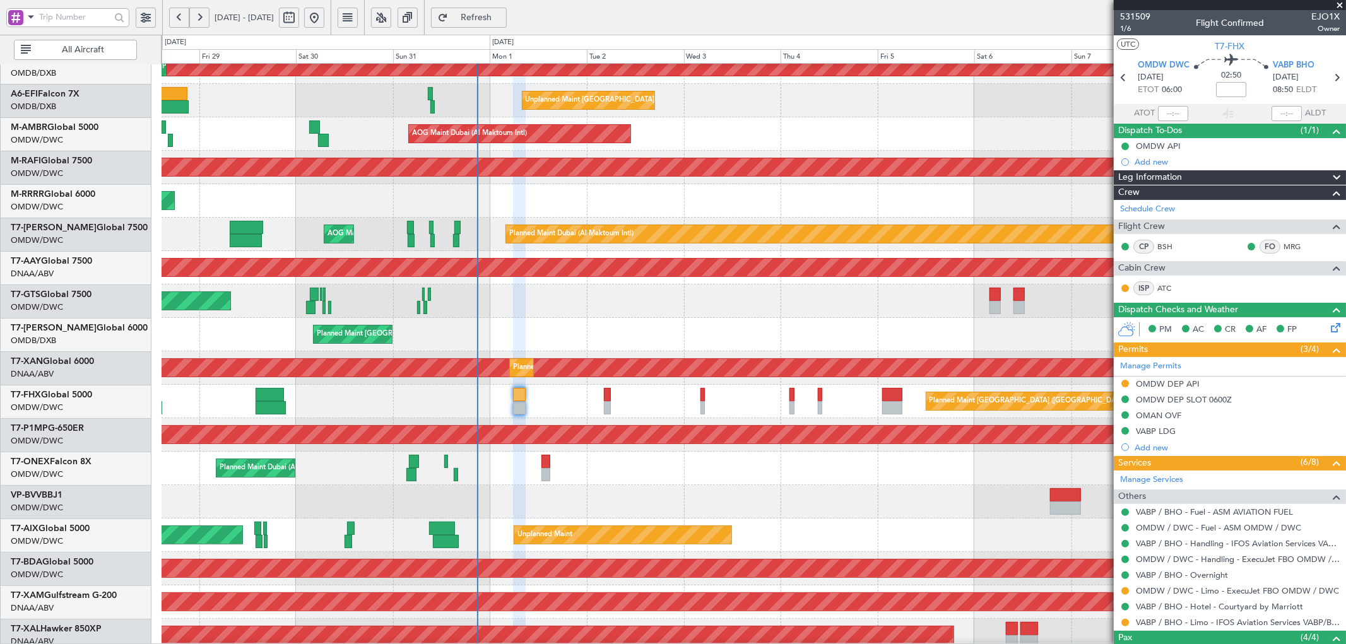
click at [502, 16] on span "Refresh" at bounding box center [477, 17] width 52 height 9
type input "[PERSON_NAME] (ANI)"
type input "7053"
click at [526, 391] on div "Planned Maint [GEOGRAPHIC_DATA] ([GEOGRAPHIC_DATA])" at bounding box center [754, 401] width 1184 height 33
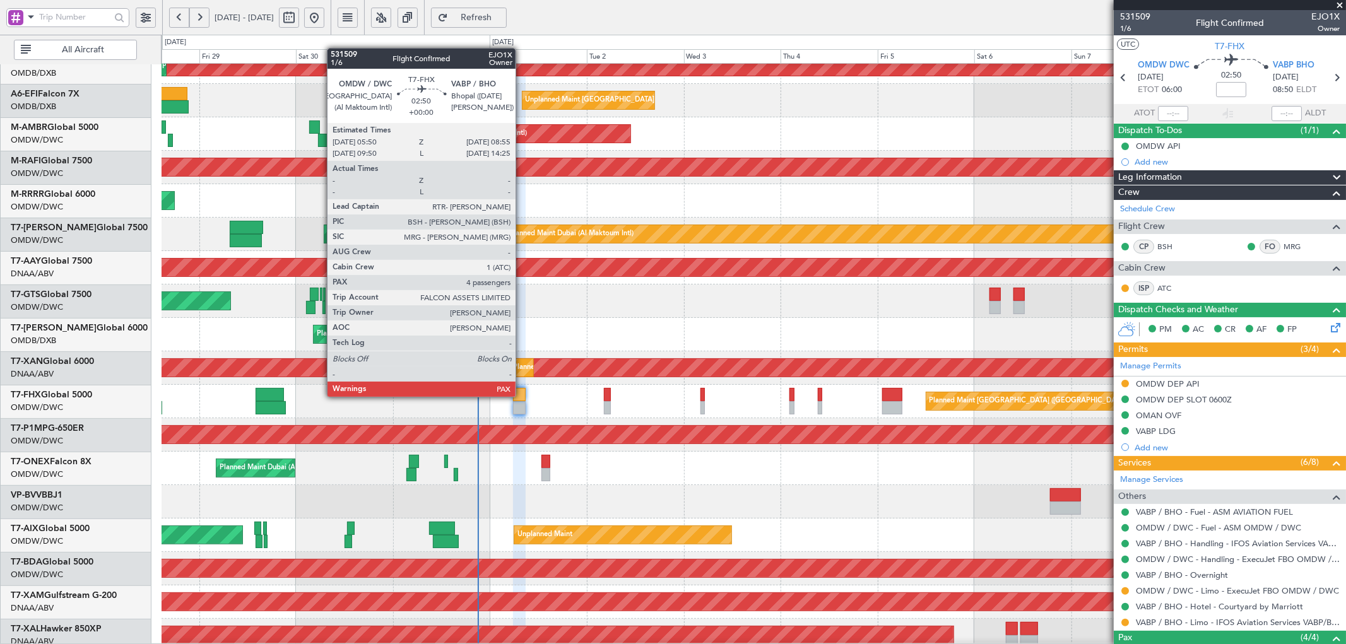
click at [522, 391] on div at bounding box center [519, 394] width 13 height 13
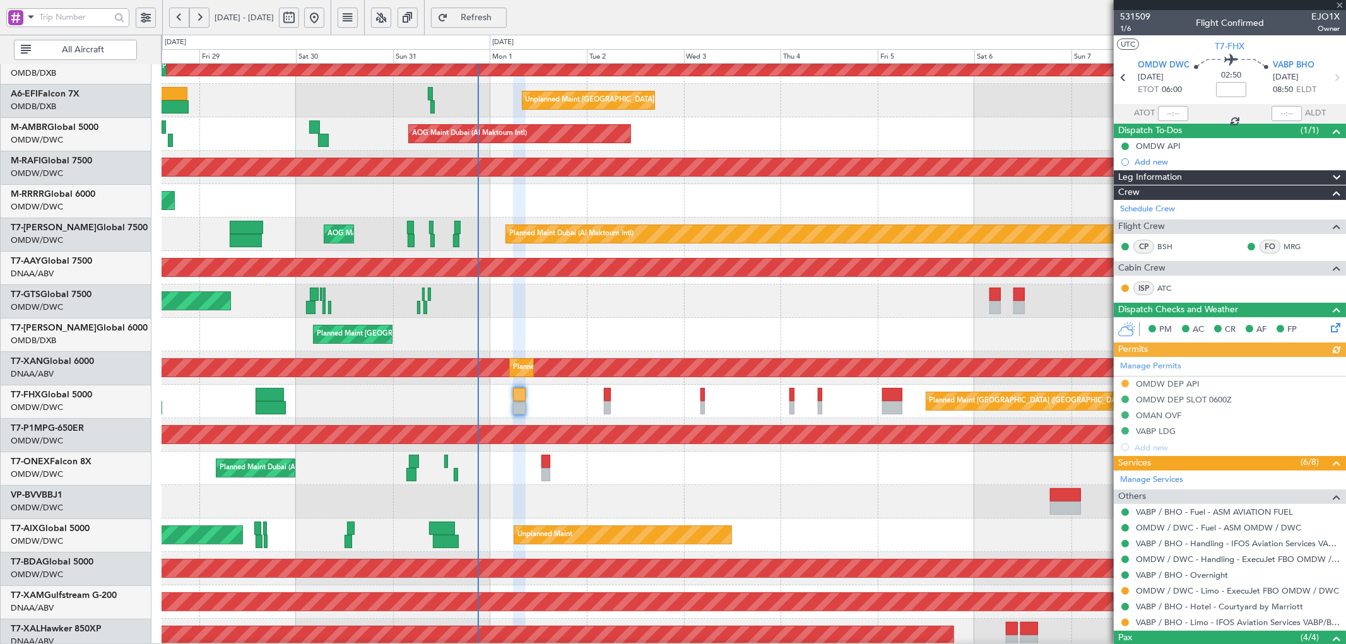
type input "[PERSON_NAME] (ANI)"
type input "7053"
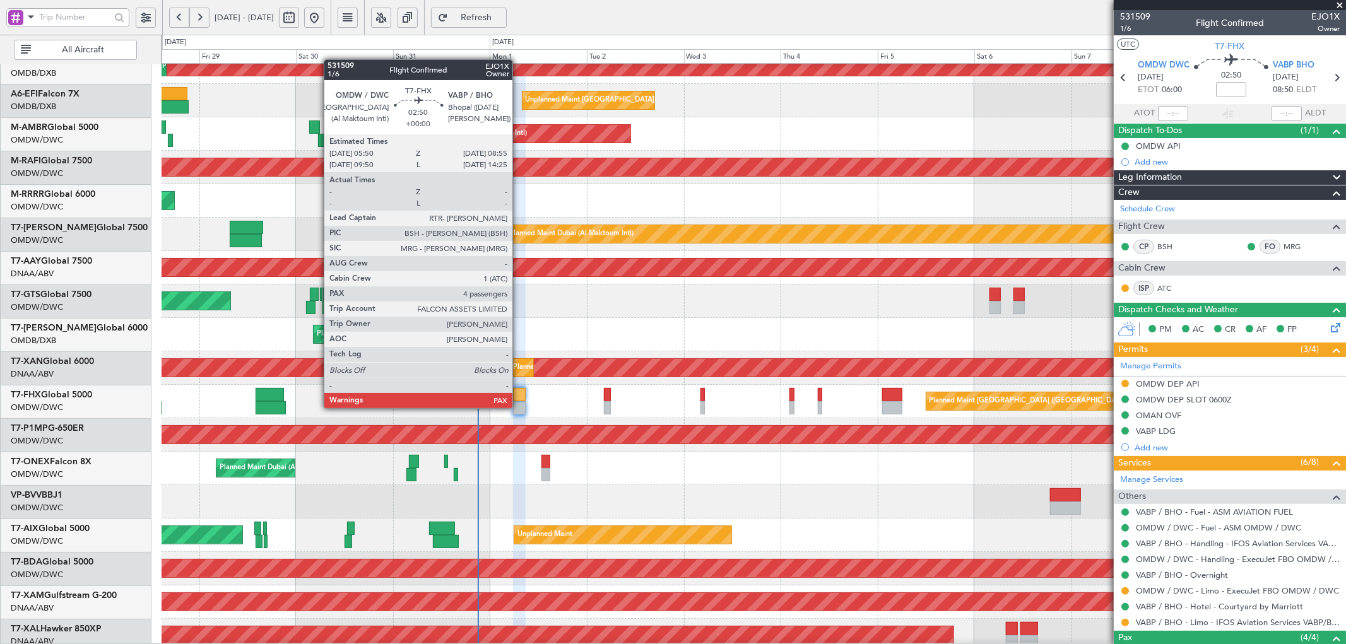
click at [519, 391] on div at bounding box center [519, 407] width 13 height 13
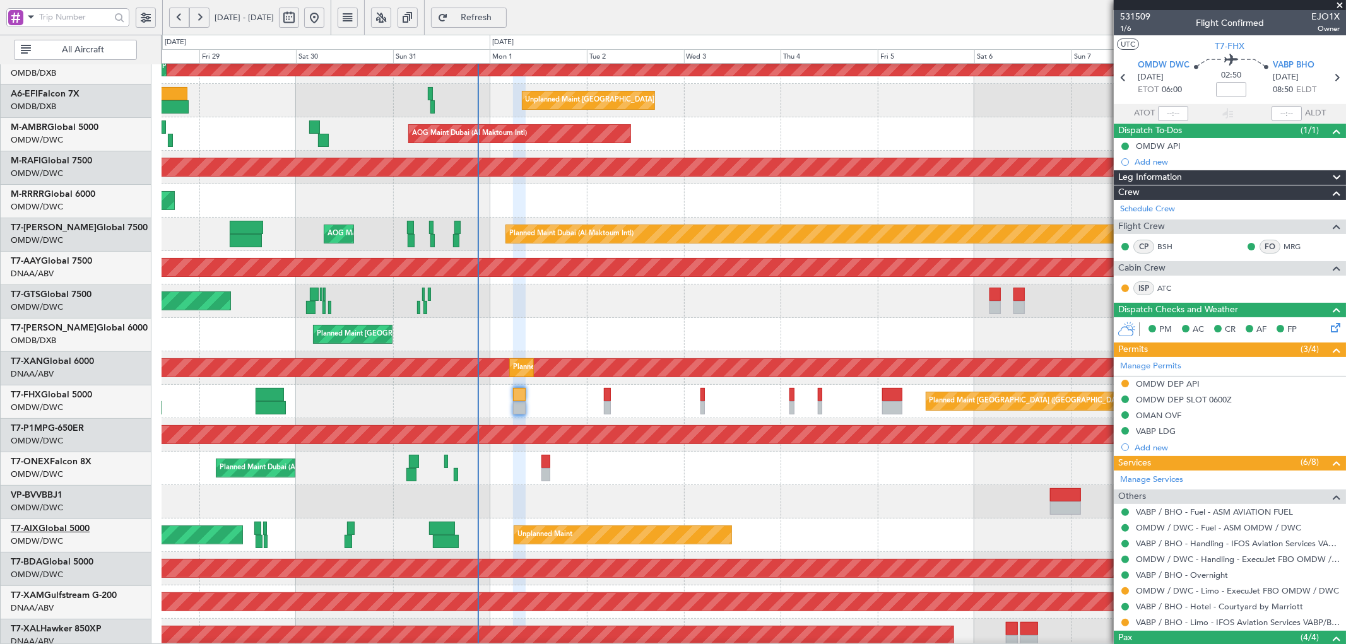
click at [71, 391] on link "T7-AIX Global 5000" at bounding box center [50, 528] width 79 height 9
type input "[PERSON_NAME] (ANI)"
type input "7053"
click at [73, 391] on link "T7-AIX Global 5000" at bounding box center [50, 528] width 79 height 9
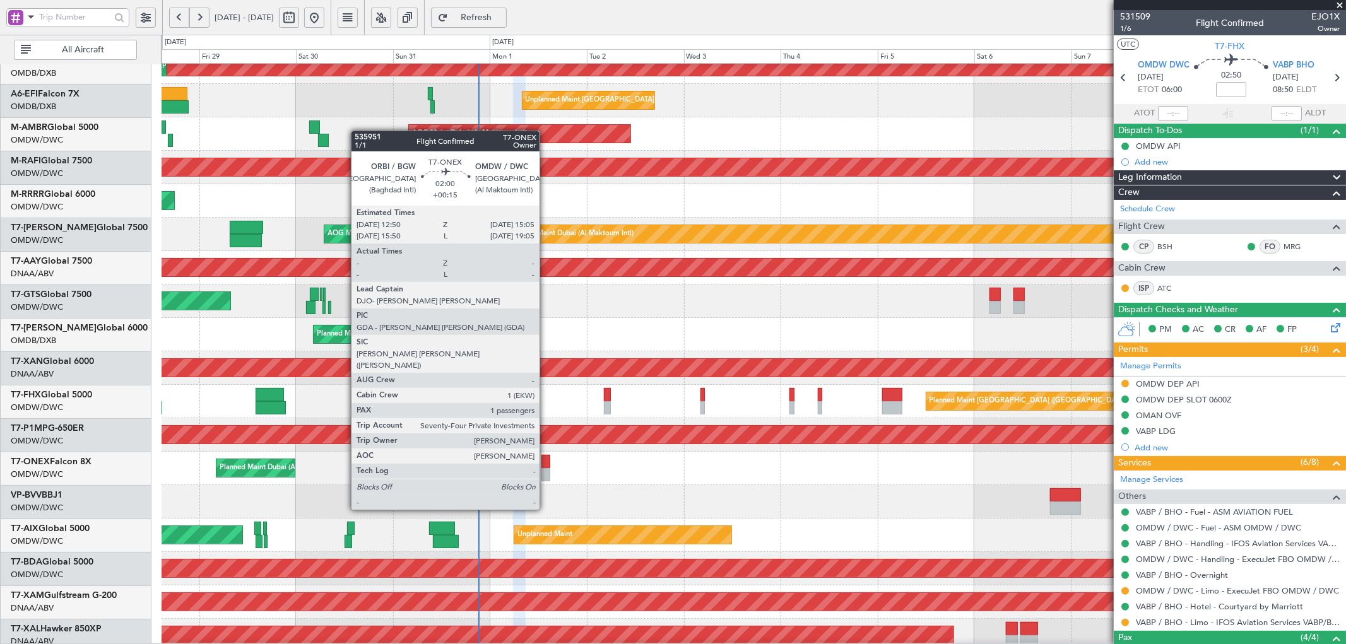
click at [546, 391] on div at bounding box center [545, 461] width 9 height 13
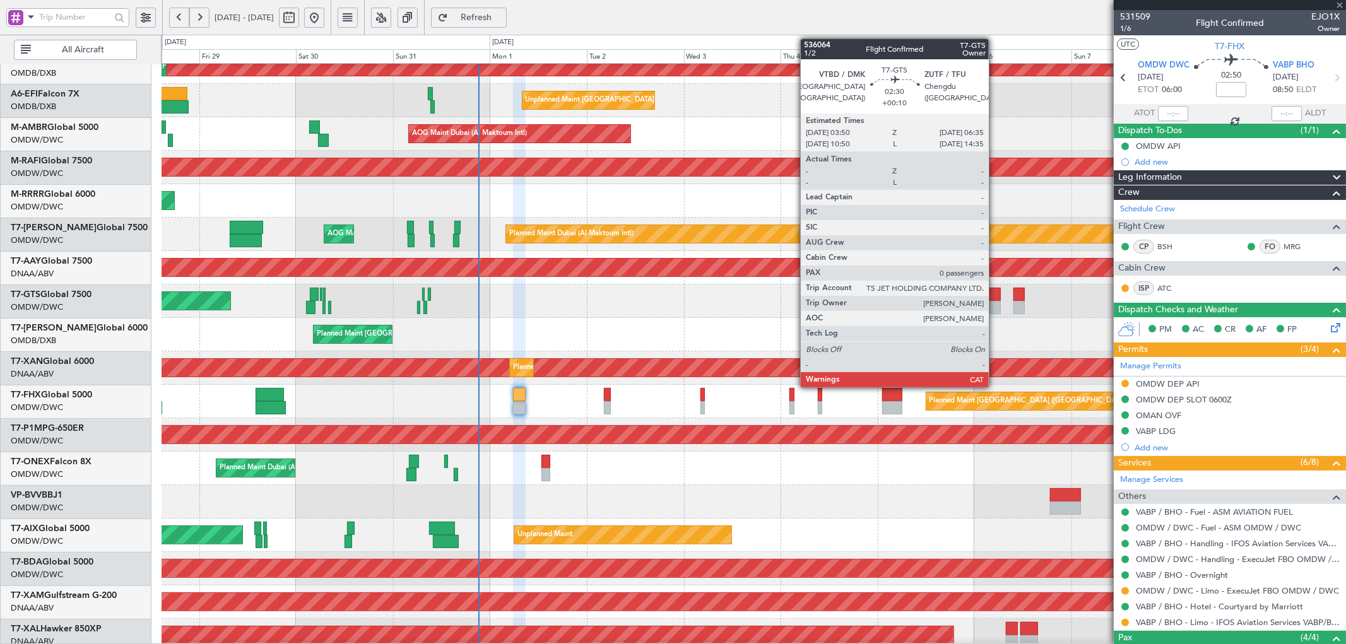
type input "+00:15"
type input "1"
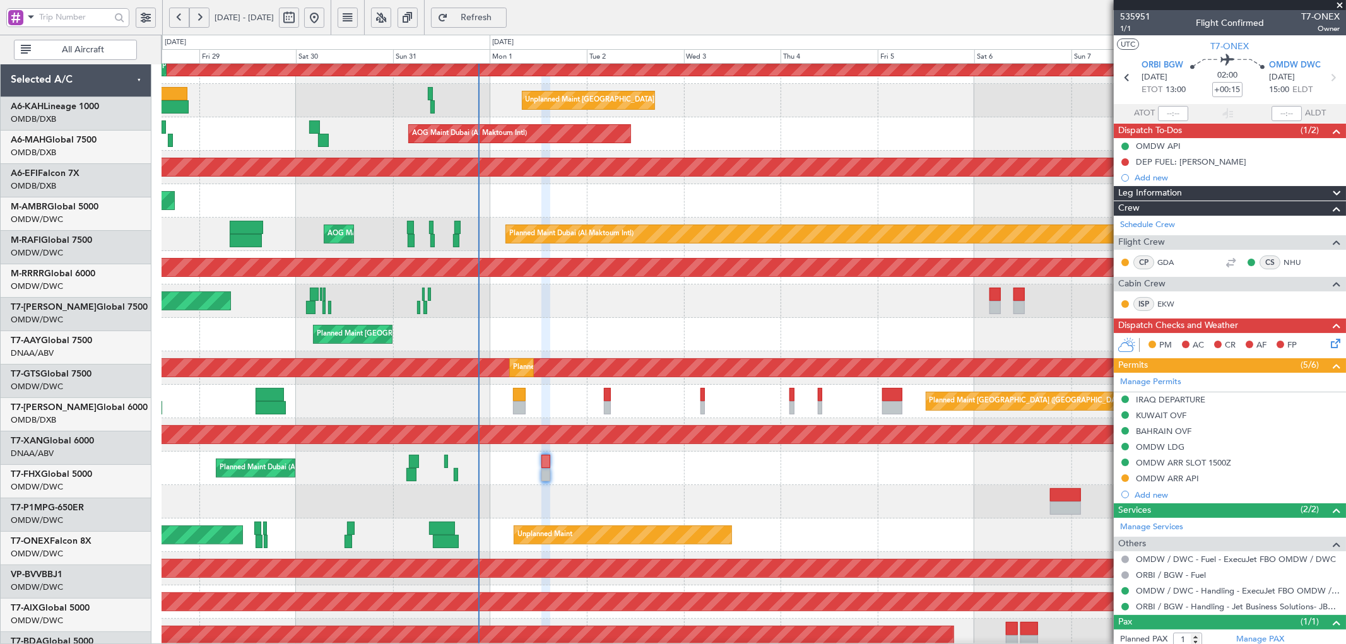
scroll to position [80, 0]
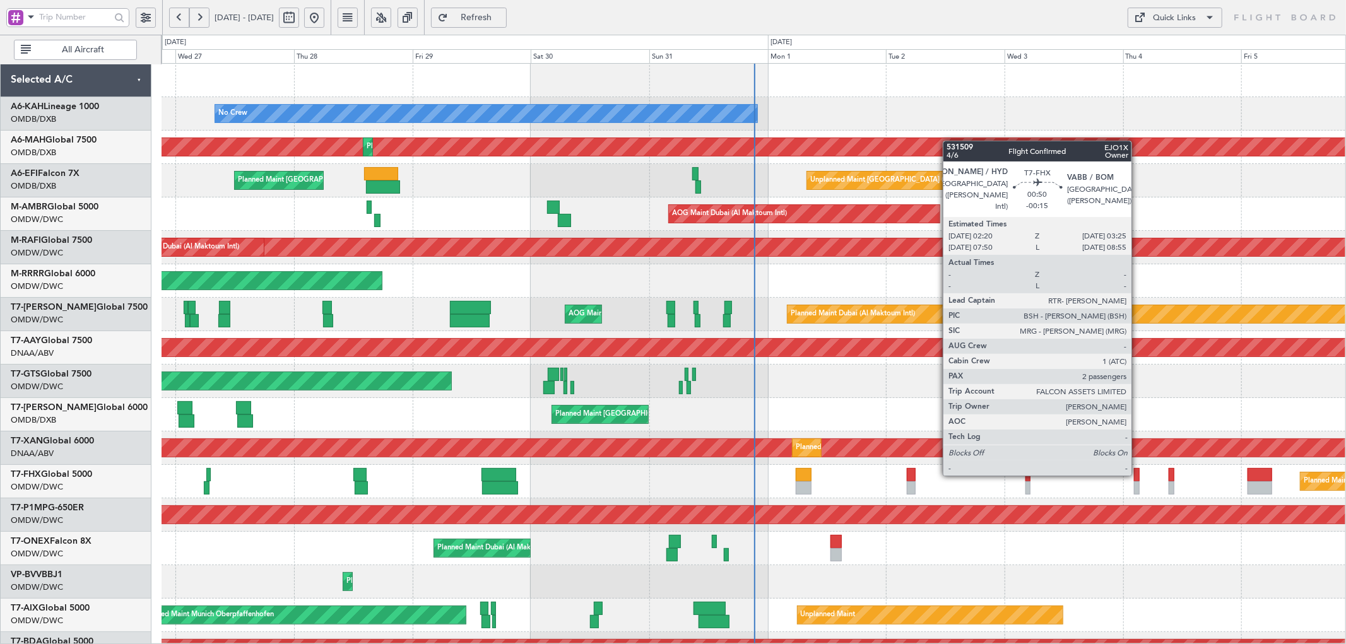
click at [1138, 475] on div at bounding box center [1137, 474] width 6 height 13
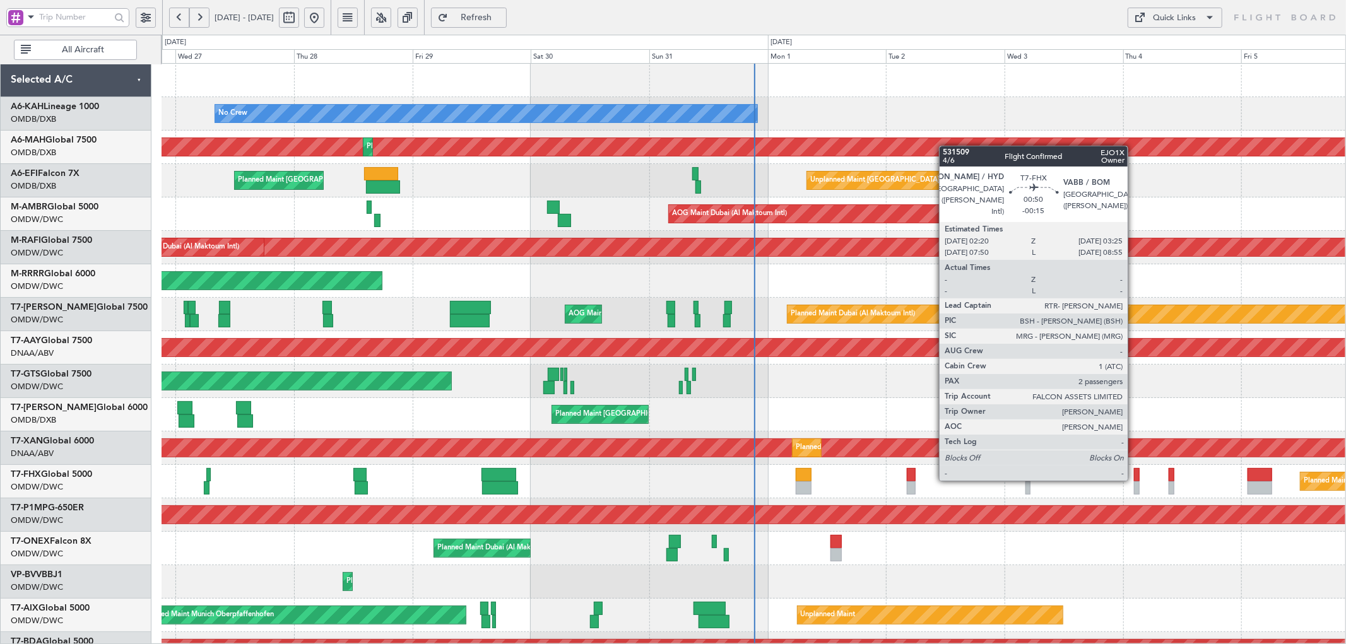
click at [1134, 480] on div at bounding box center [1137, 474] width 6 height 13
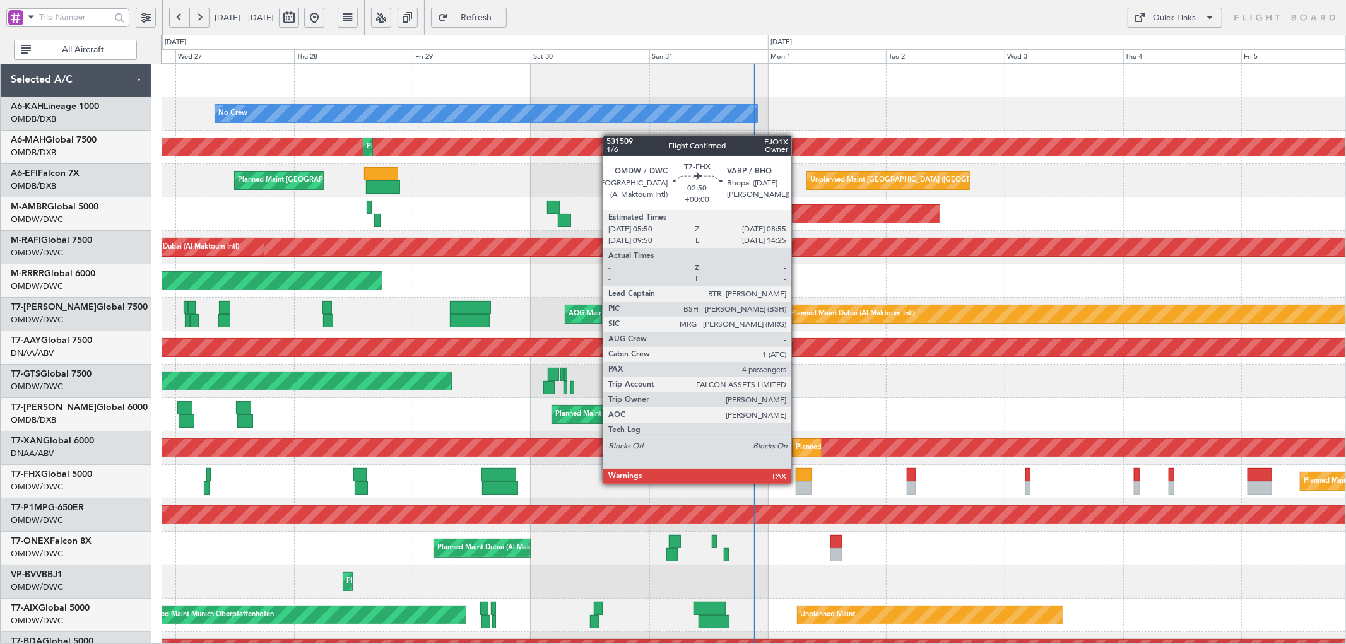
click at [798, 483] on div at bounding box center [804, 488] width 16 height 13
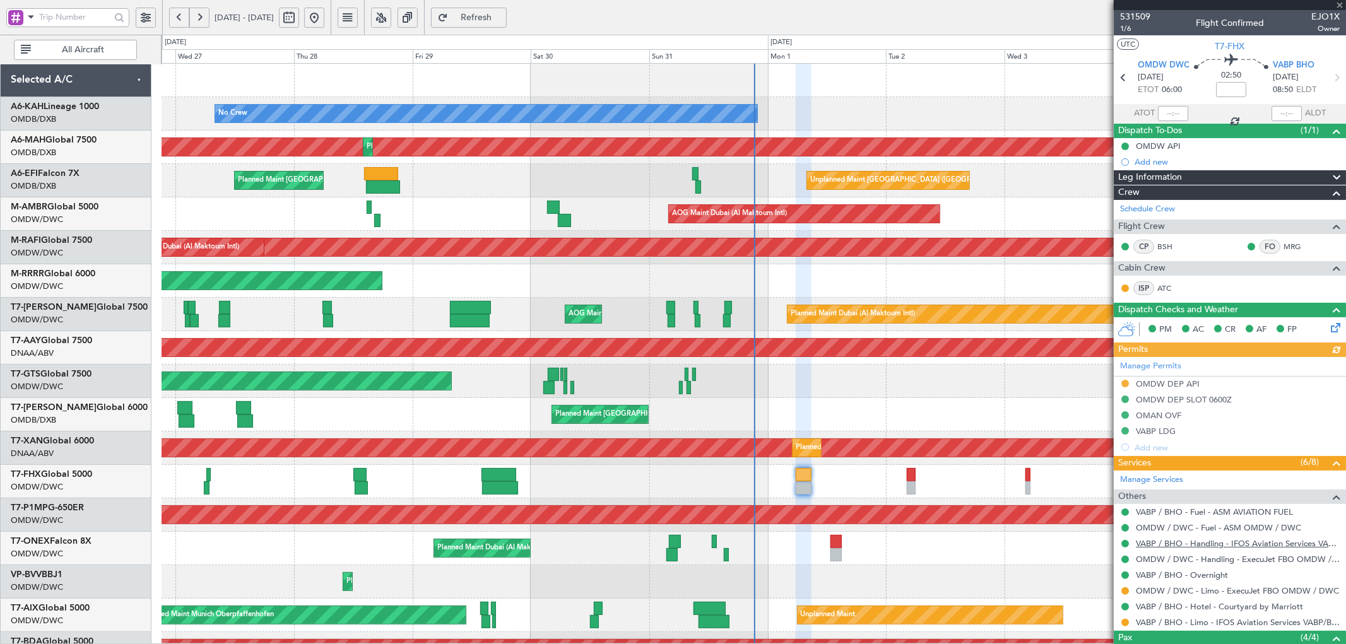
type input "[PERSON_NAME] (ANI)"
type input "7053"
click at [497, 16] on span "Refresh" at bounding box center [477, 17] width 52 height 9
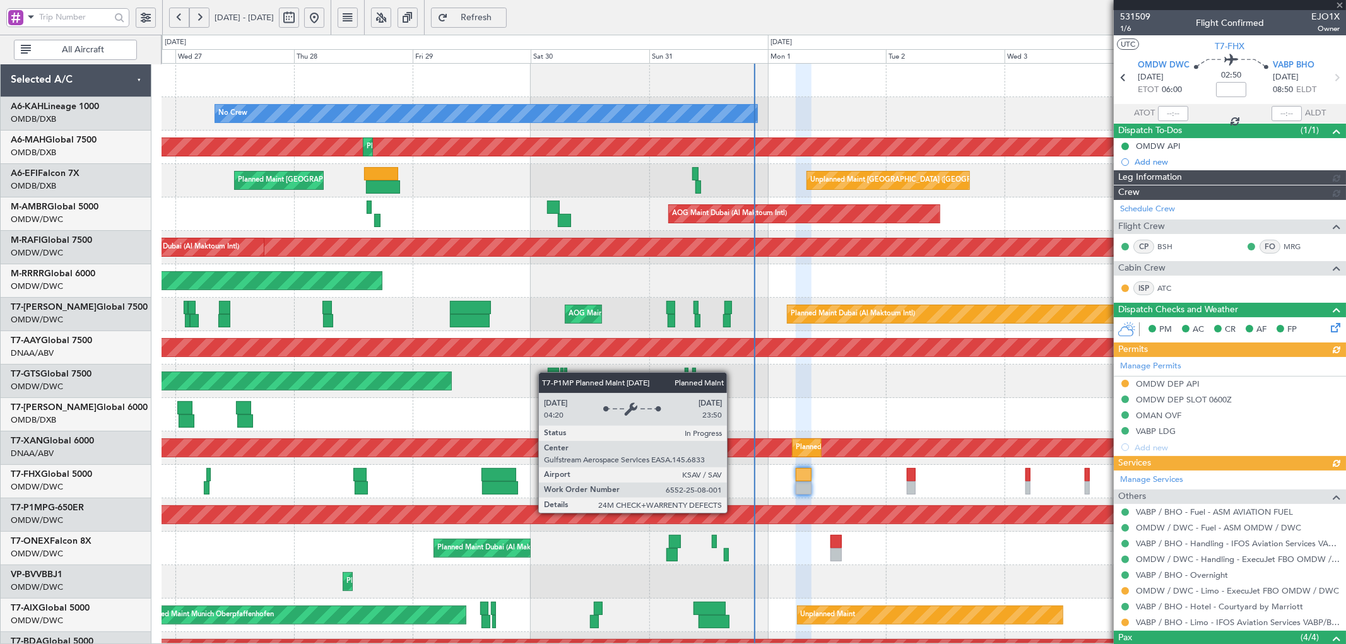
type input "[PERSON_NAME] (ANI)"
type input "7053"
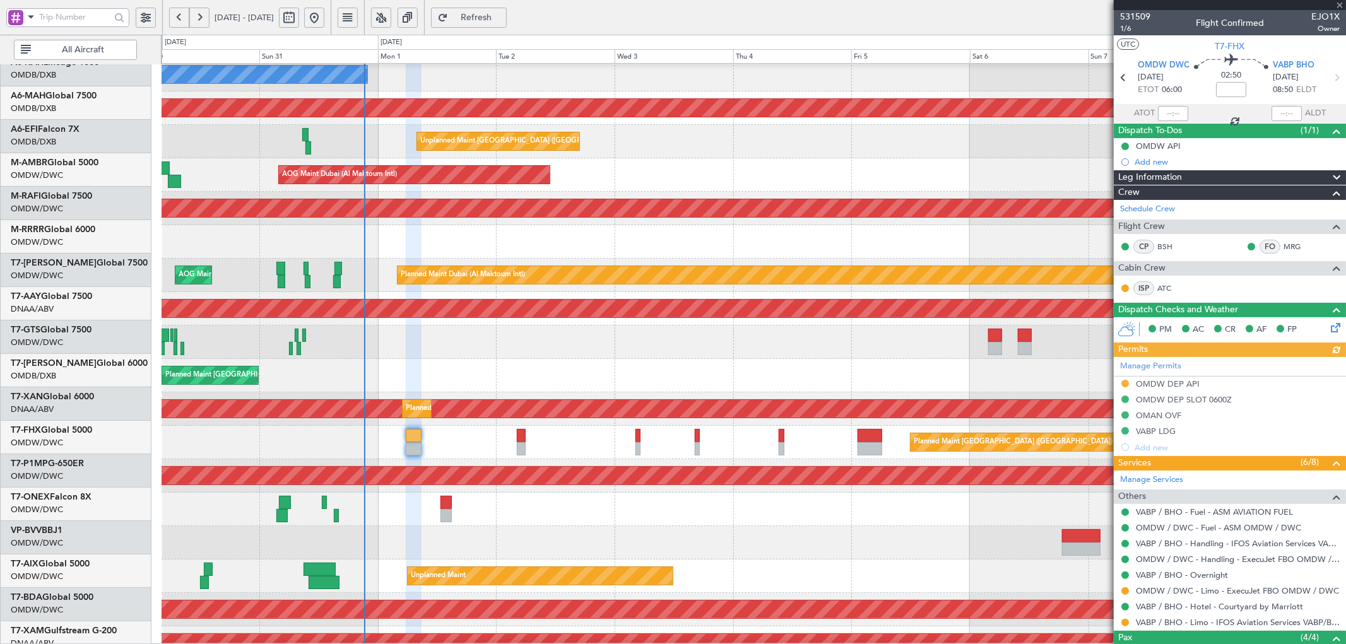
scroll to position [39, 0]
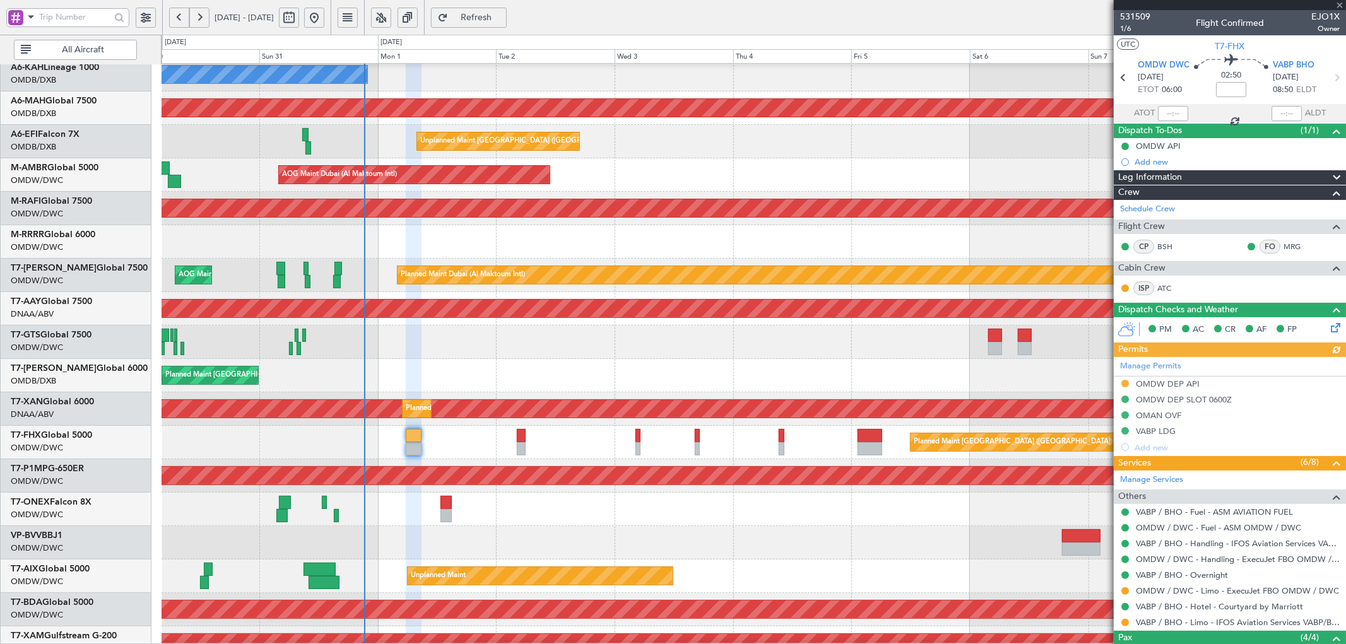
click at [559, 462] on div "Planned Maint Savannah (Savannah/hilton Head Intl)" at bounding box center [754, 475] width 1184 height 33
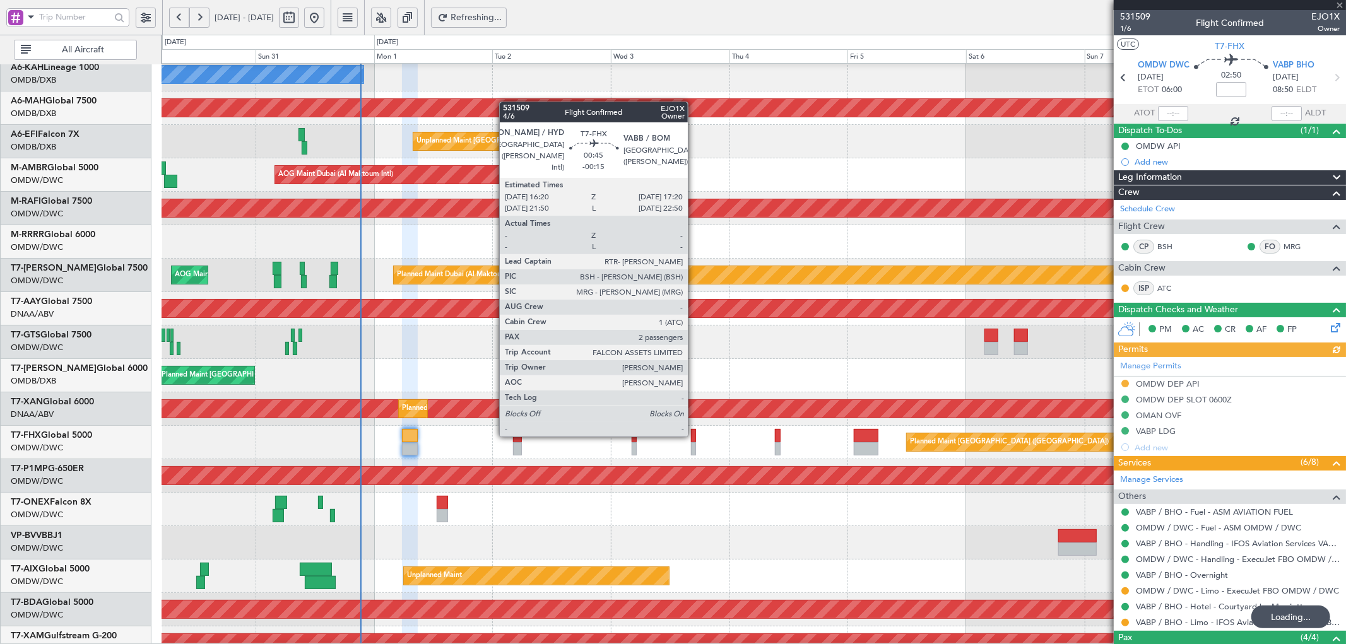
click at [694, 435] on div at bounding box center [693, 435] width 5 height 13
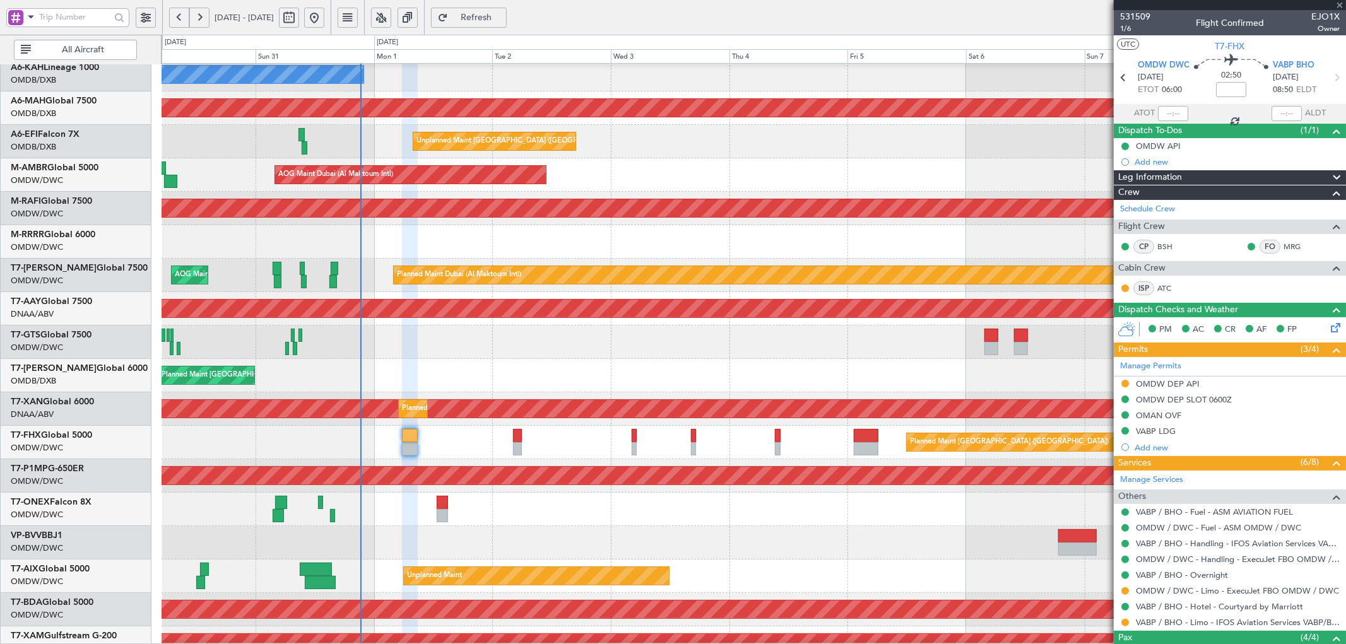
type input "-00:15"
type input "2"
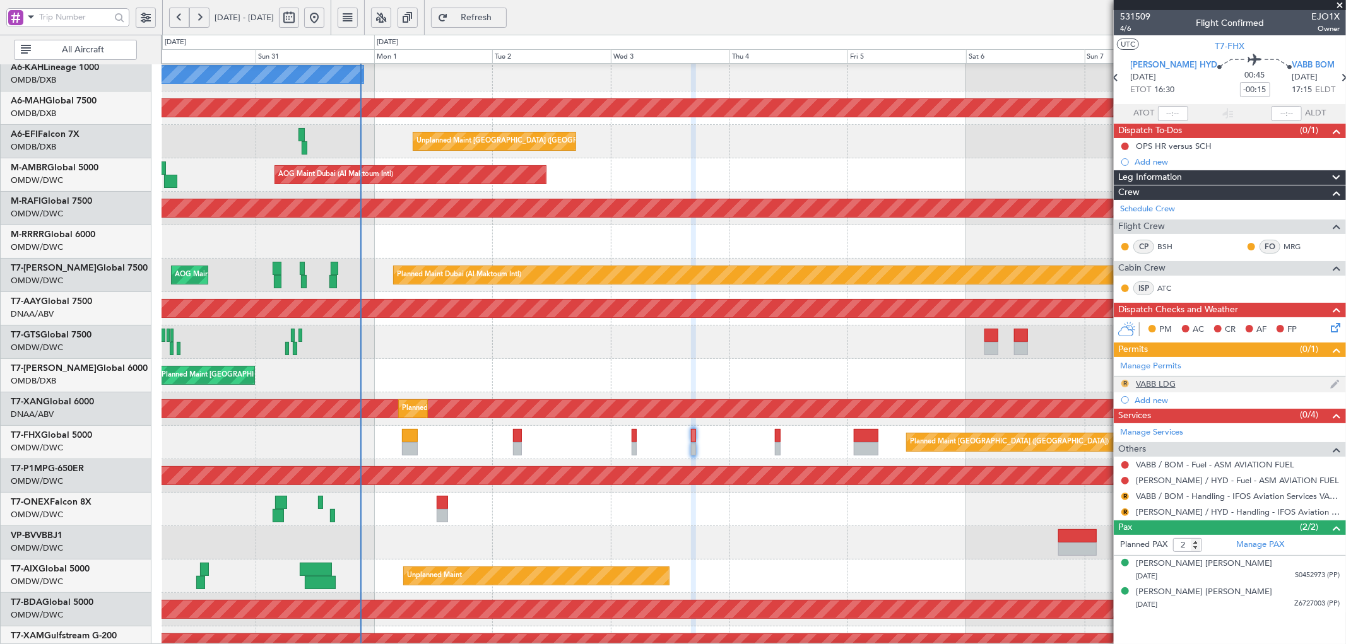
click at [1126, 382] on button "R" at bounding box center [1125, 384] width 8 height 8
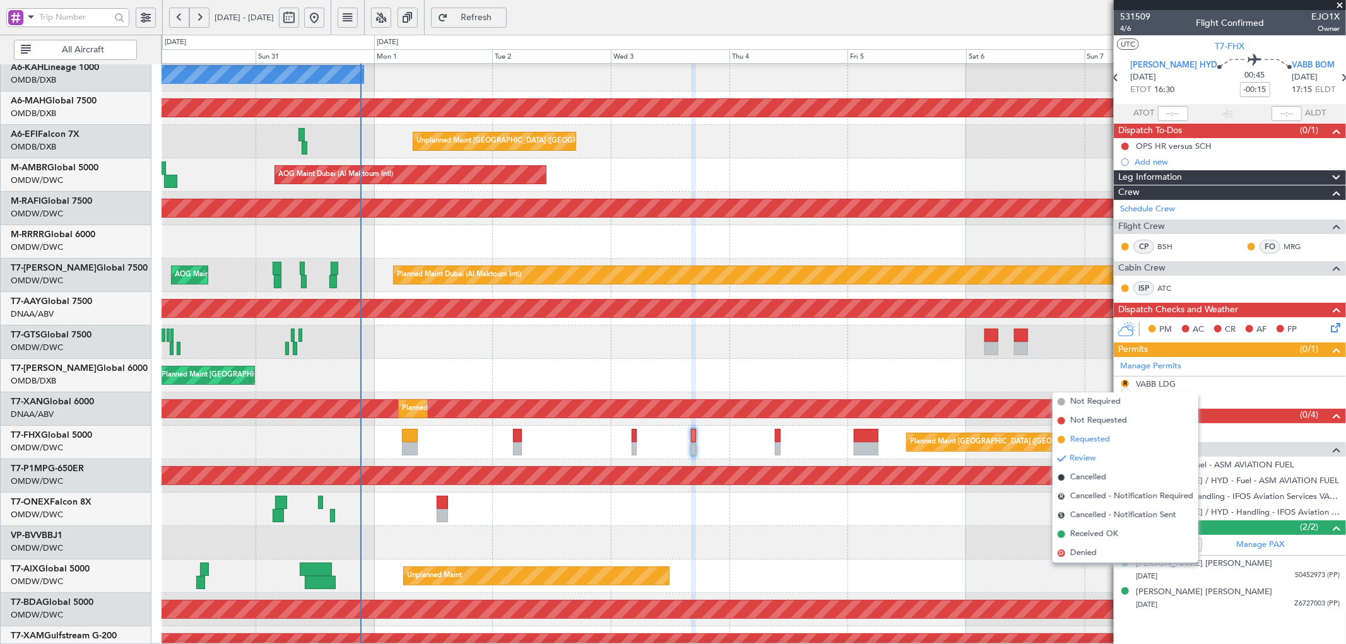
click at [1089, 439] on span "Requested" at bounding box center [1090, 440] width 40 height 13
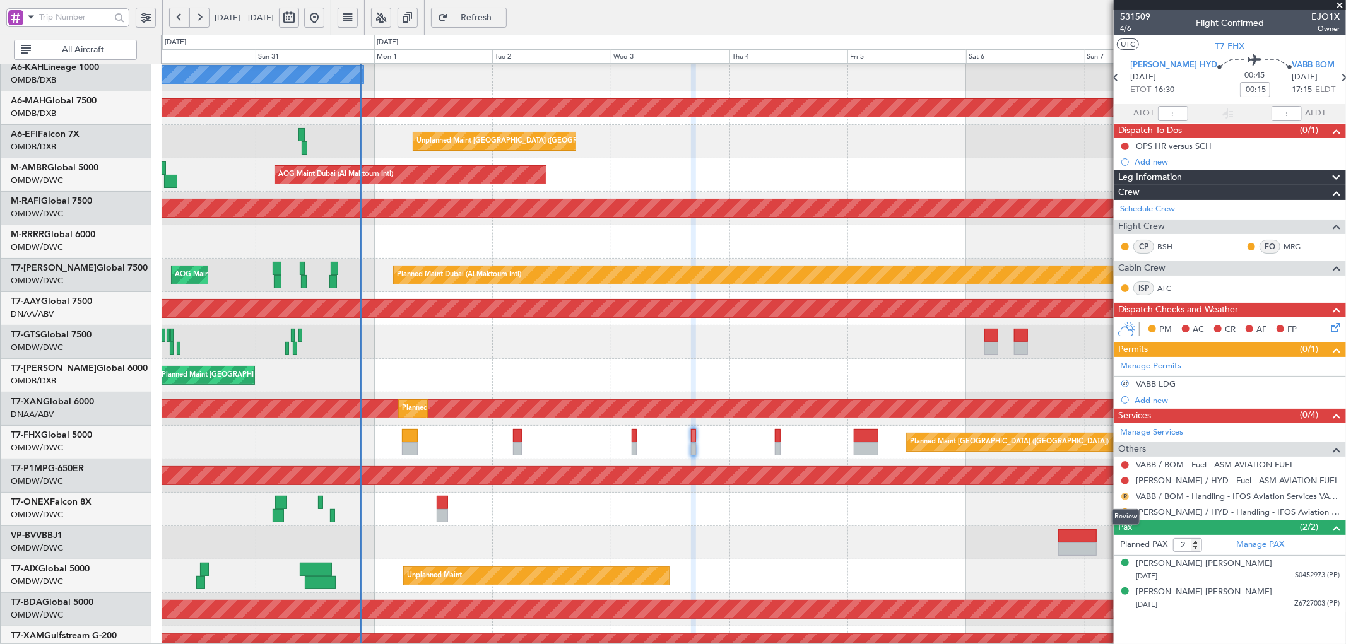
click at [1125, 495] on button "R" at bounding box center [1125, 497] width 8 height 8
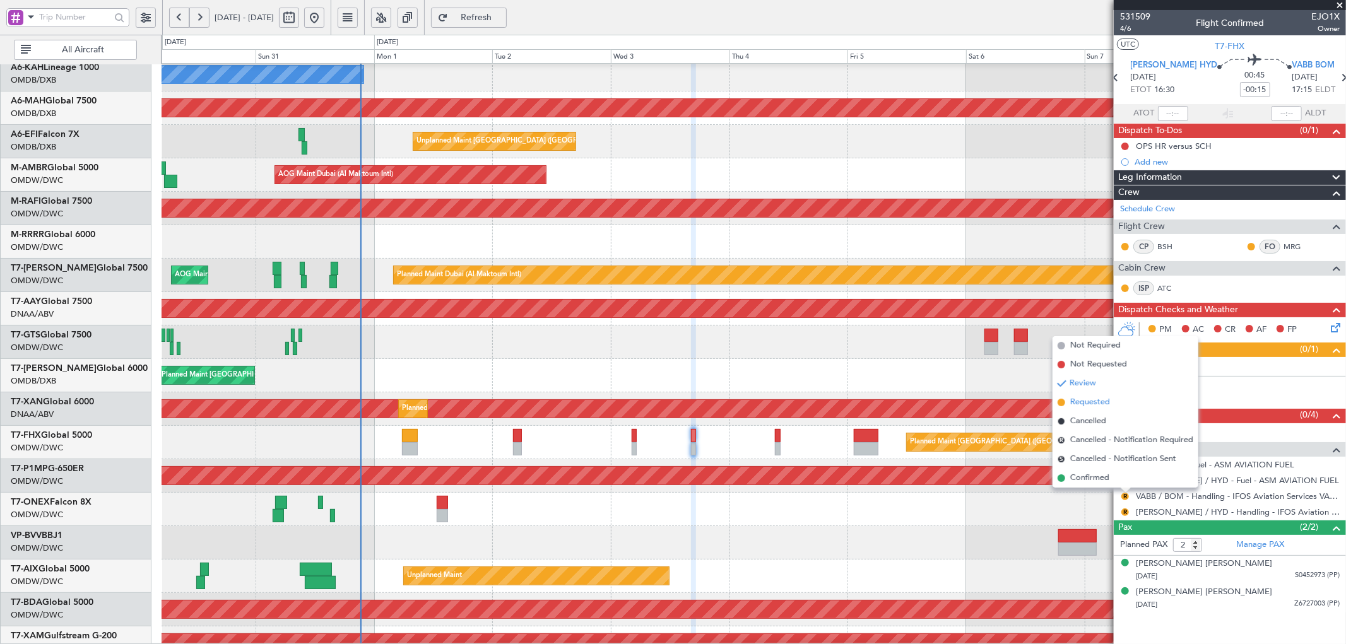
click at [1075, 403] on span "Requested" at bounding box center [1090, 402] width 40 height 13
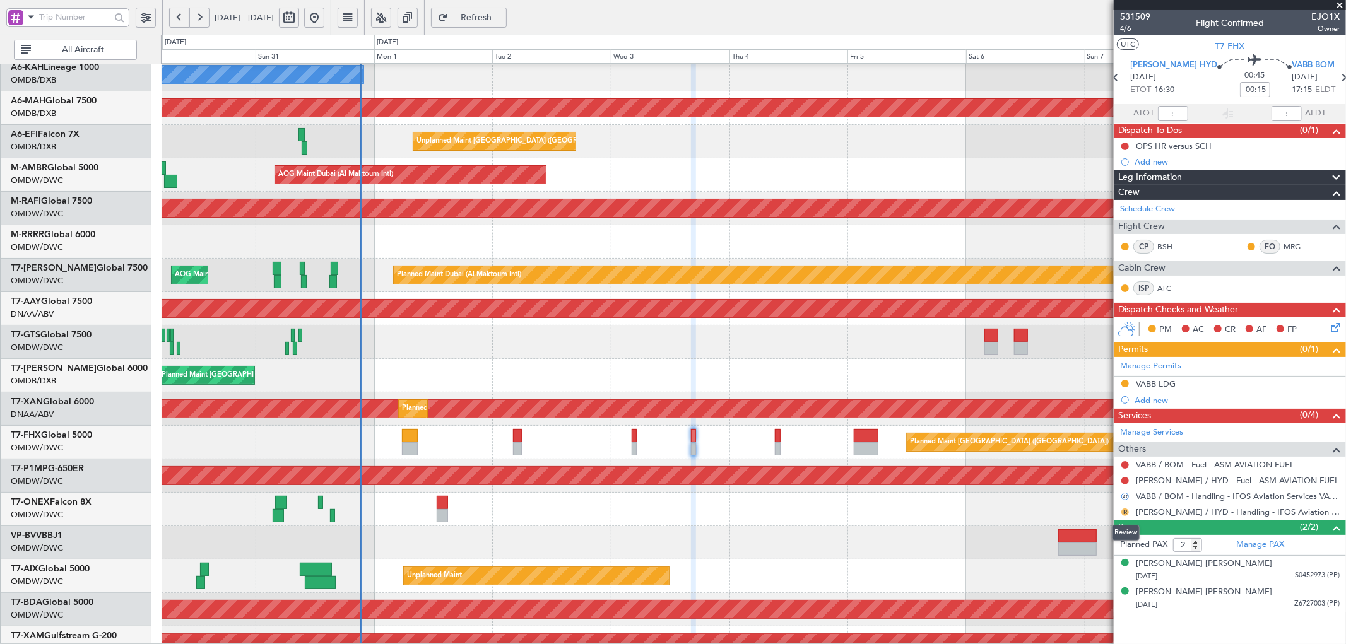
click at [1125, 513] on button "R" at bounding box center [1125, 513] width 8 height 8
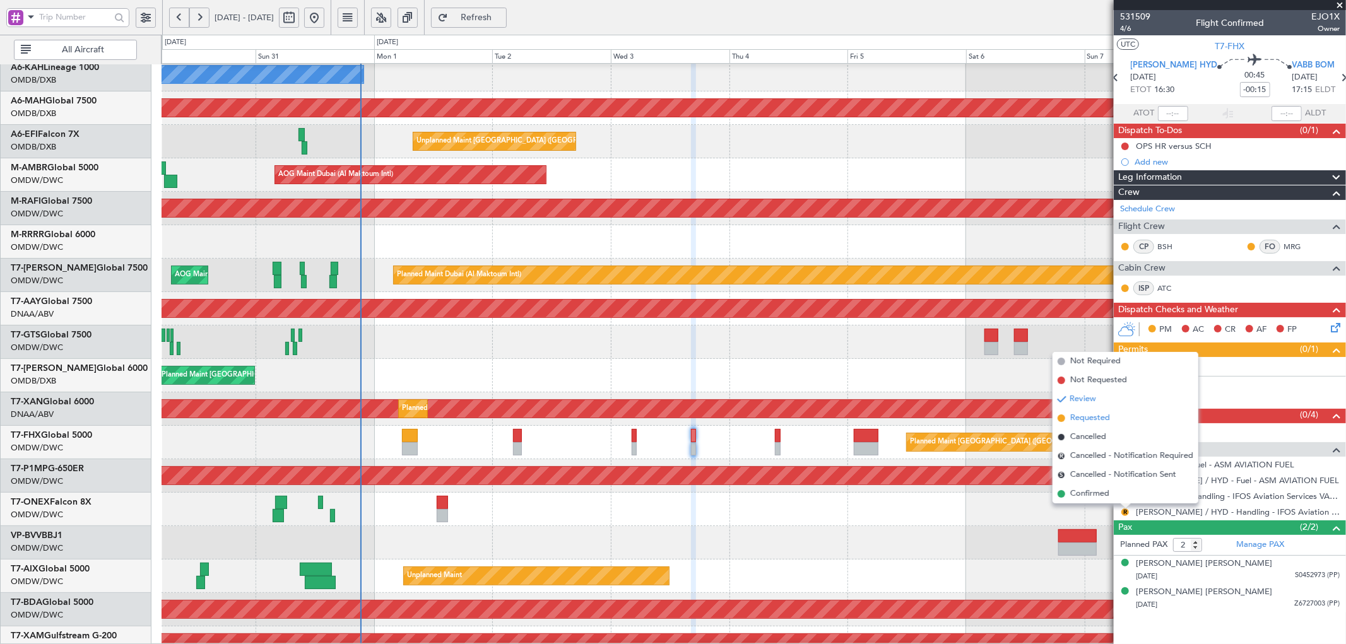
click at [1080, 418] on span "Requested" at bounding box center [1090, 418] width 40 height 13
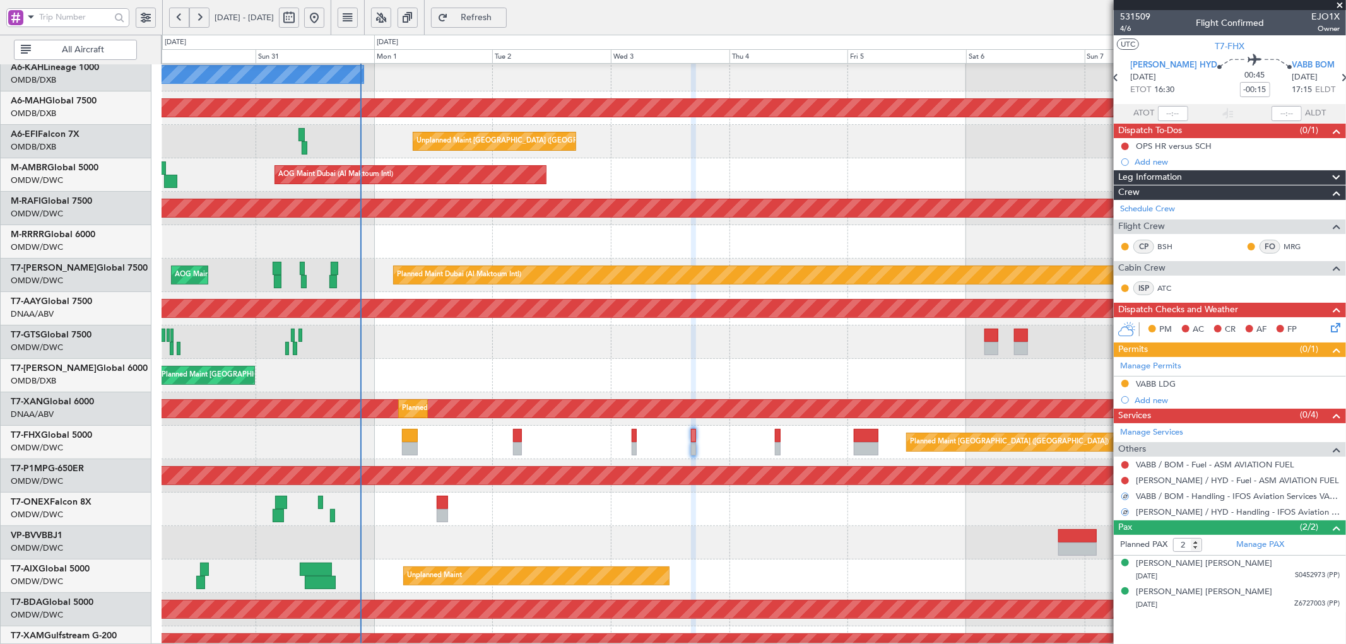
click at [935, 535] on div "Planned Maint Dubai (Al Maktoum Intl) 4 Flight Legs" at bounding box center [754, 542] width 1184 height 33
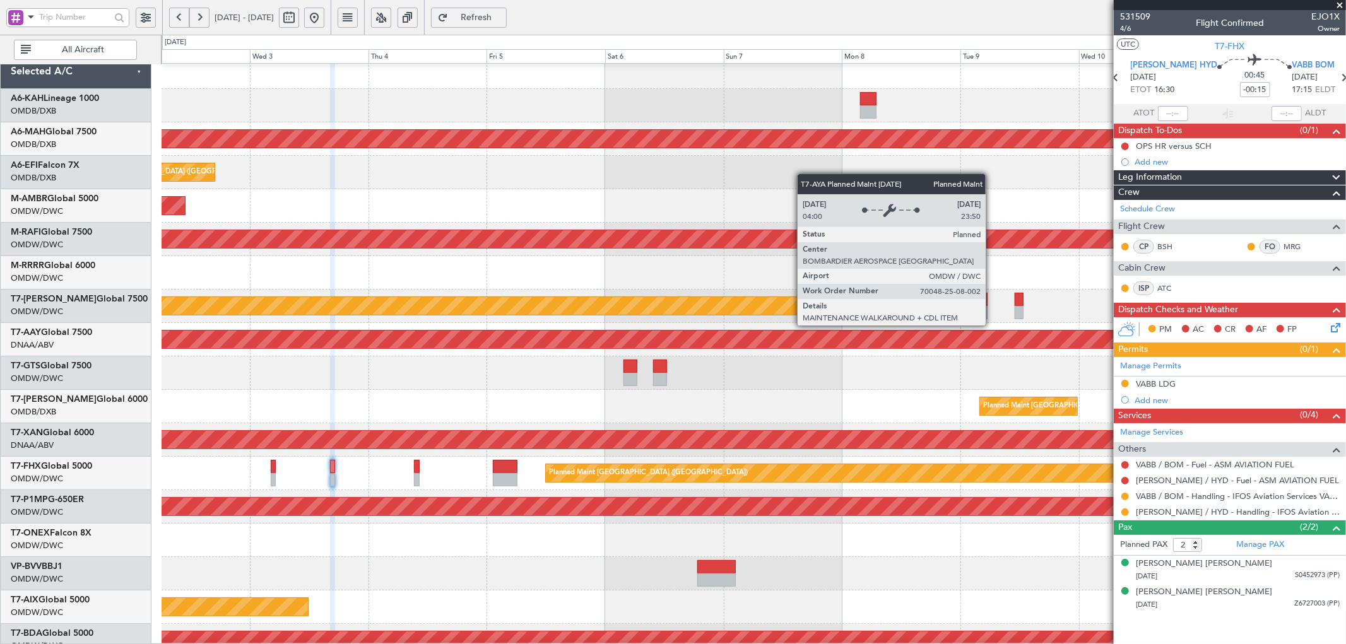
scroll to position [10, 0]
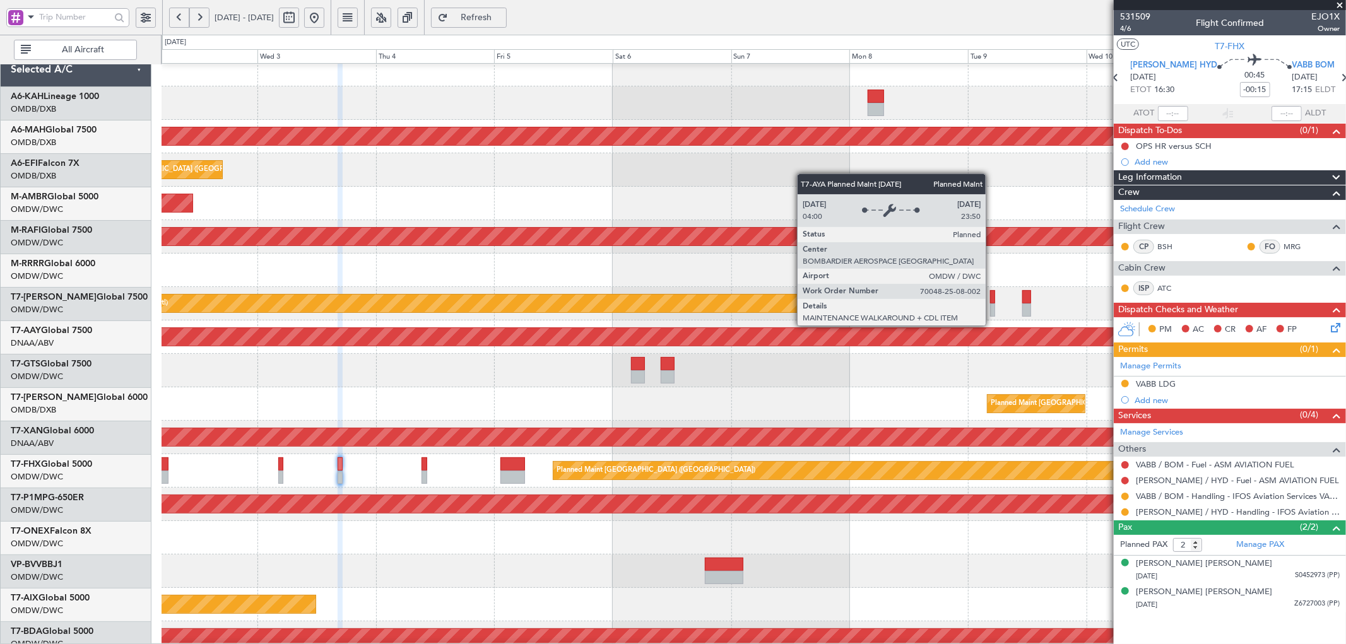
click at [639, 304] on div "Planned Maint Dubai (Al Maktoum Intl)" at bounding box center [443, 304] width 807 height 18
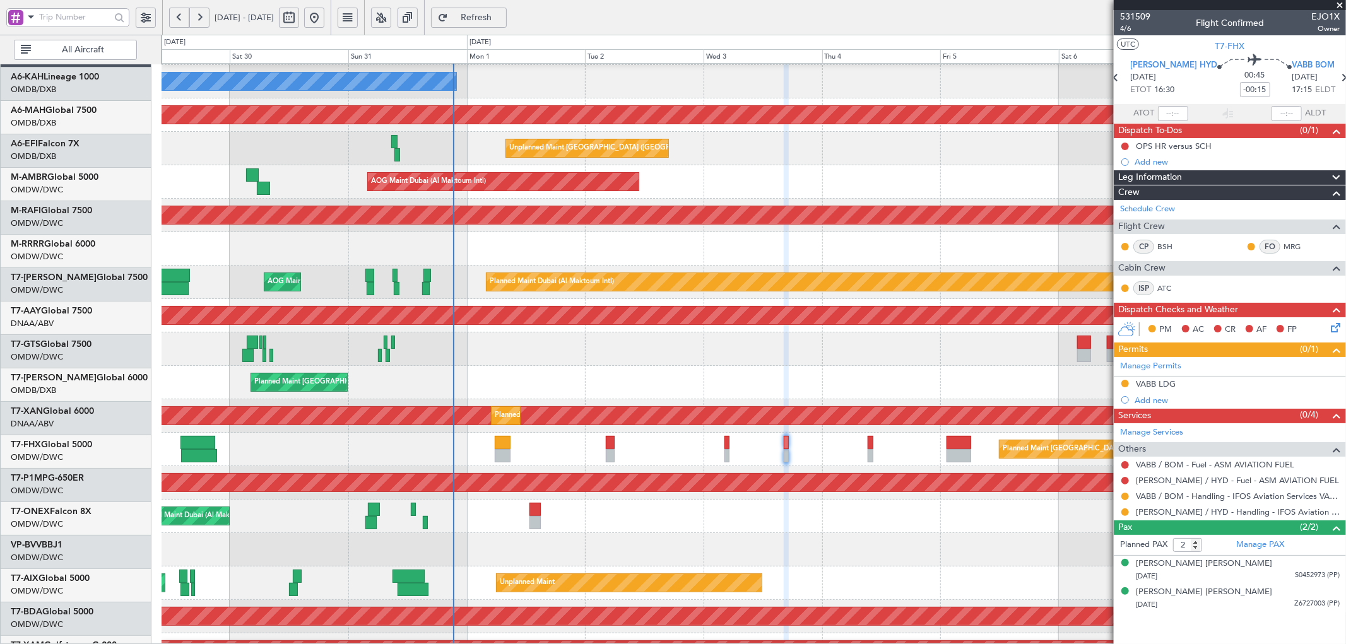
scroll to position [32, 0]
click at [699, 357] on div "Unplanned Maint [GEOGRAPHIC_DATA] (Seletar)" at bounding box center [754, 349] width 1184 height 33
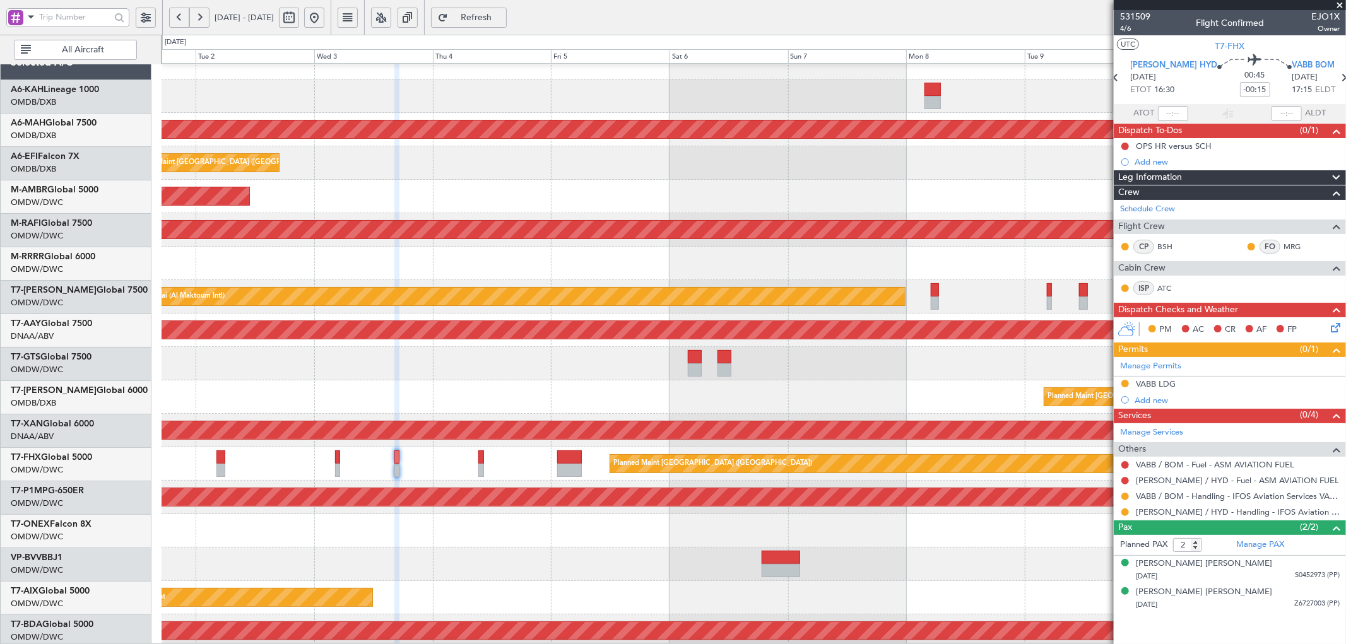
scroll to position [15, 0]
click at [447, 370] on div at bounding box center [754, 363] width 1184 height 33
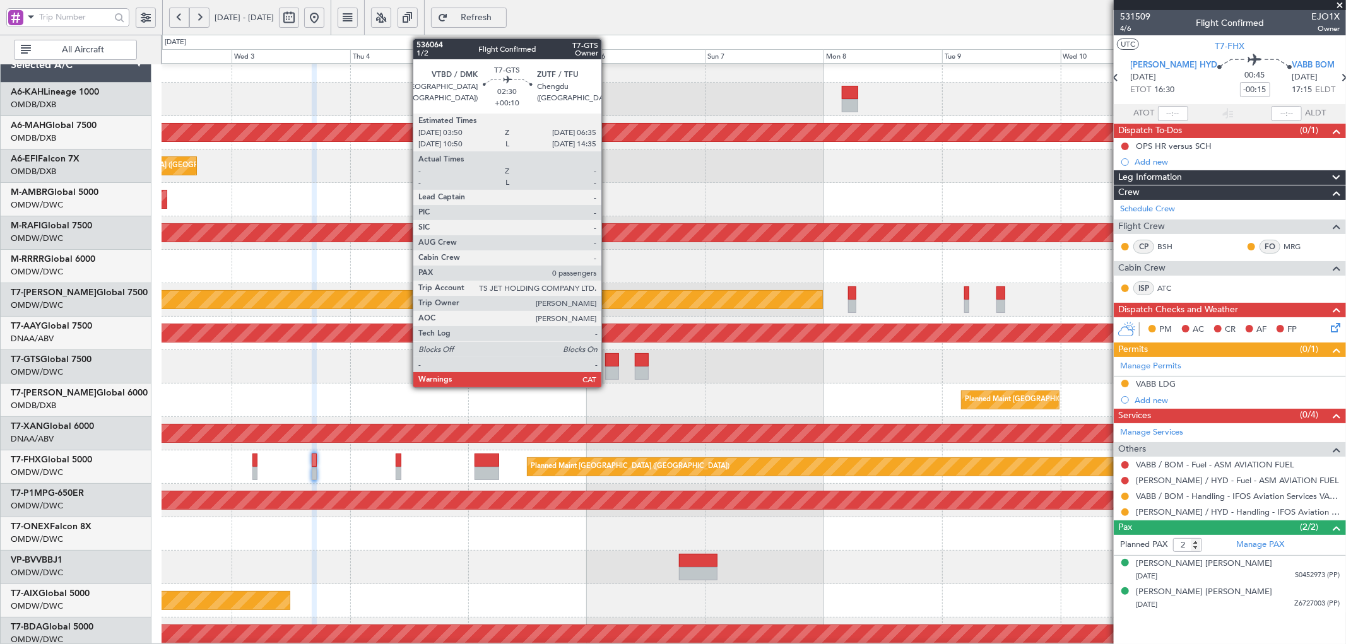
click at [608, 361] on div at bounding box center [612, 359] width 14 height 13
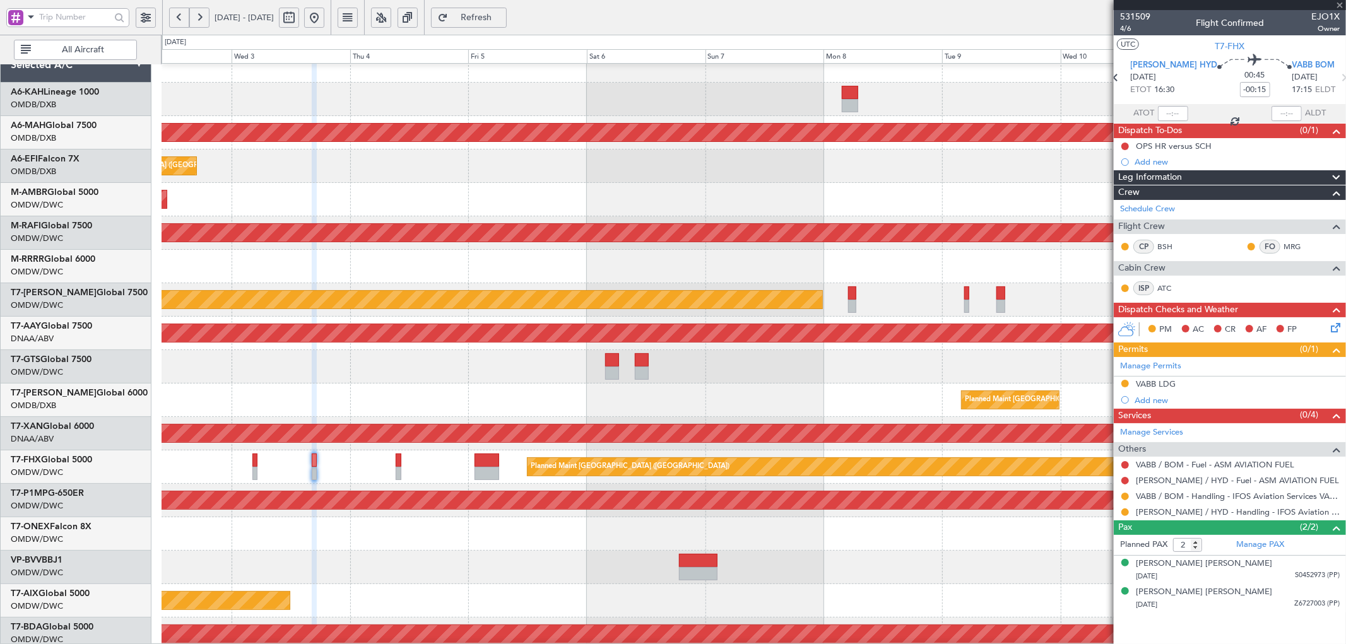
type input "+00:10"
type input "0"
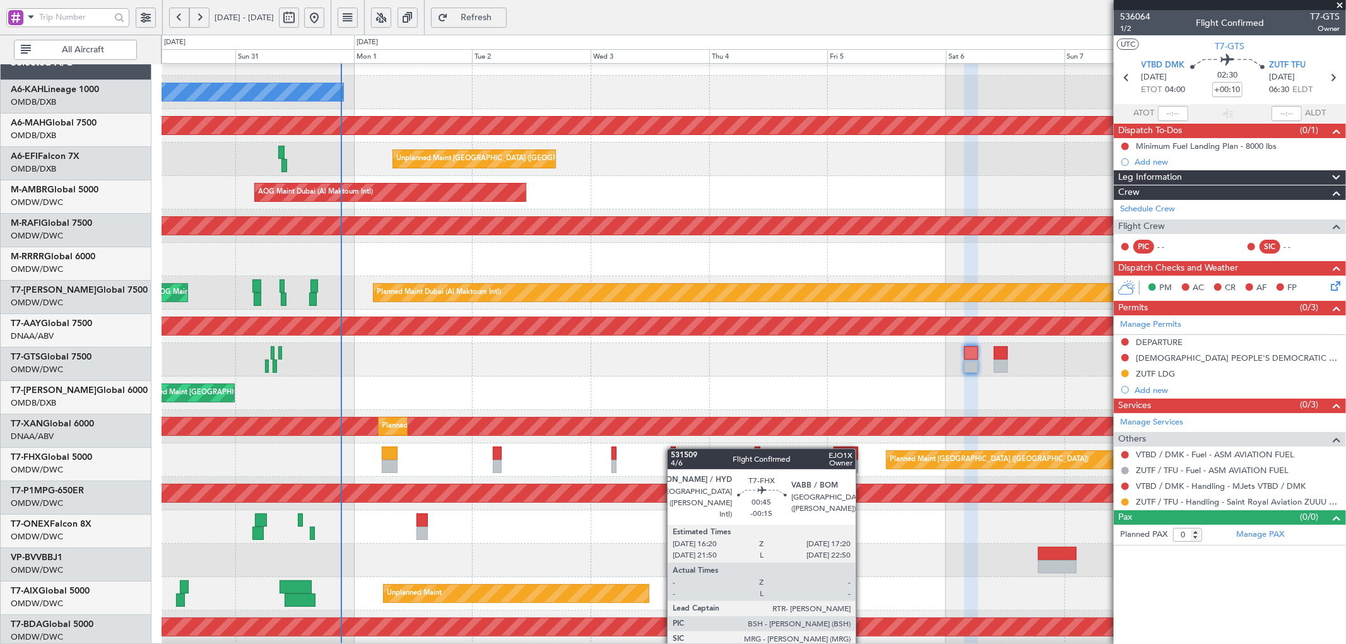
scroll to position [21, 0]
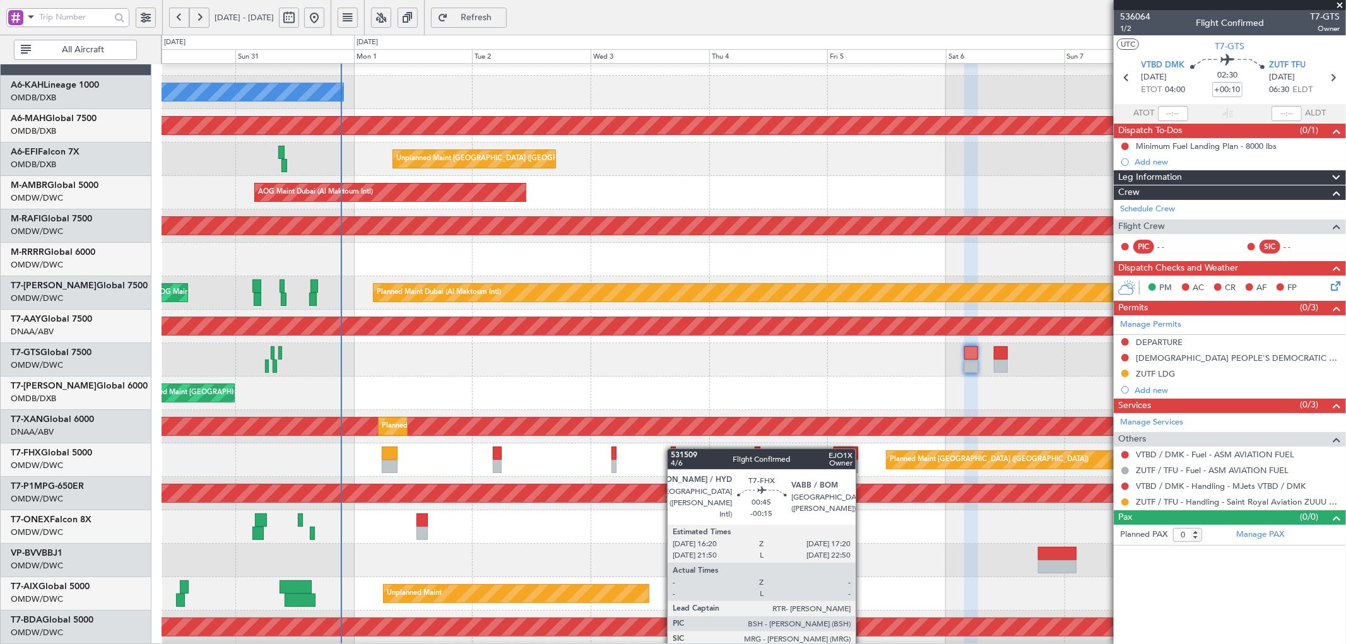
click at [671, 449] on div at bounding box center [673, 453] width 5 height 13
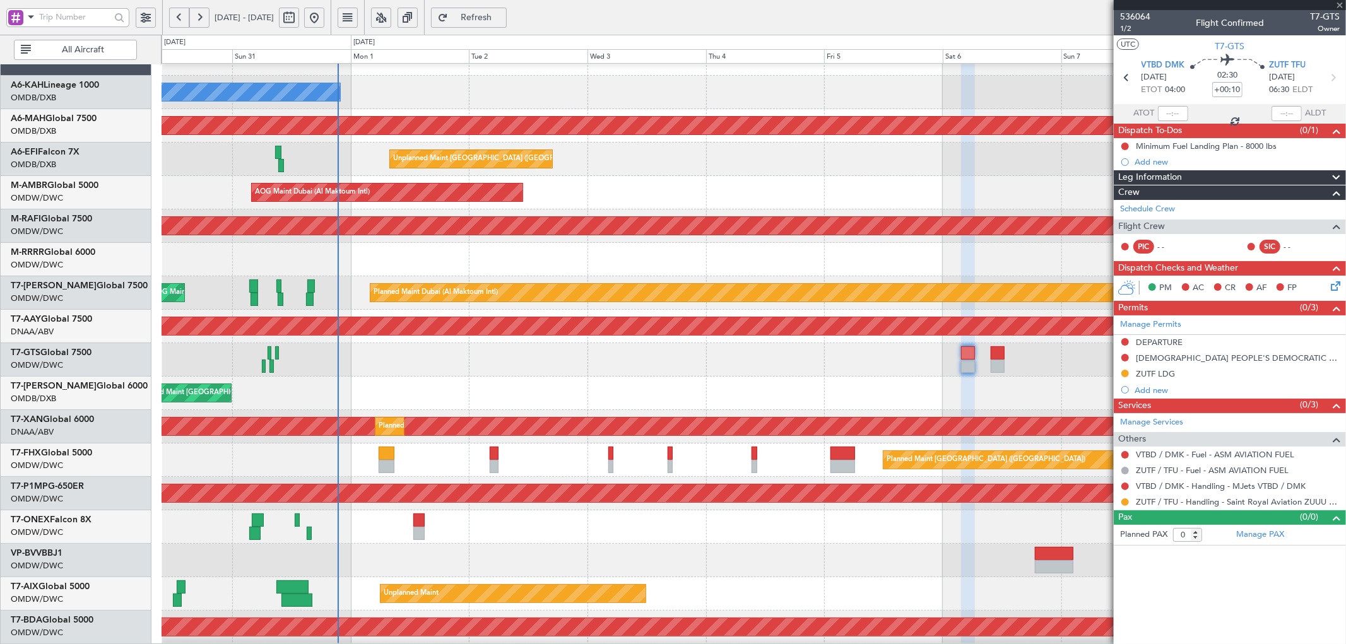
type input "-00:15"
type input "2"
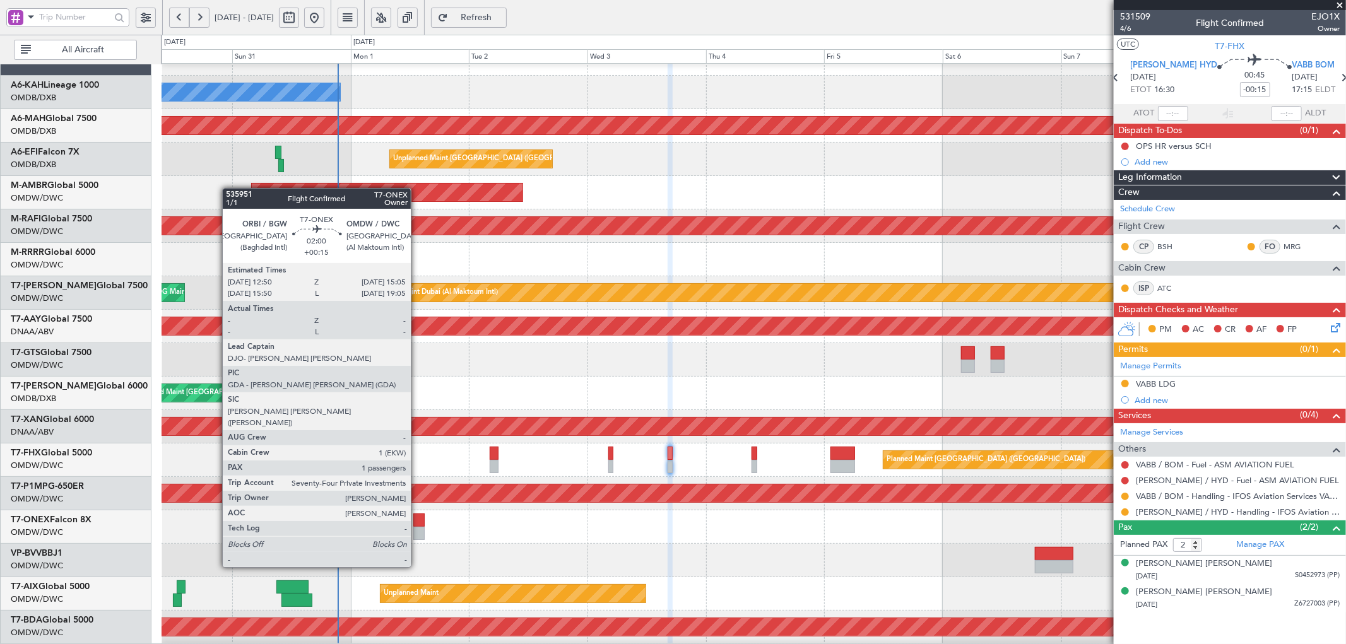
click at [417, 521] on div at bounding box center [418, 520] width 11 height 13
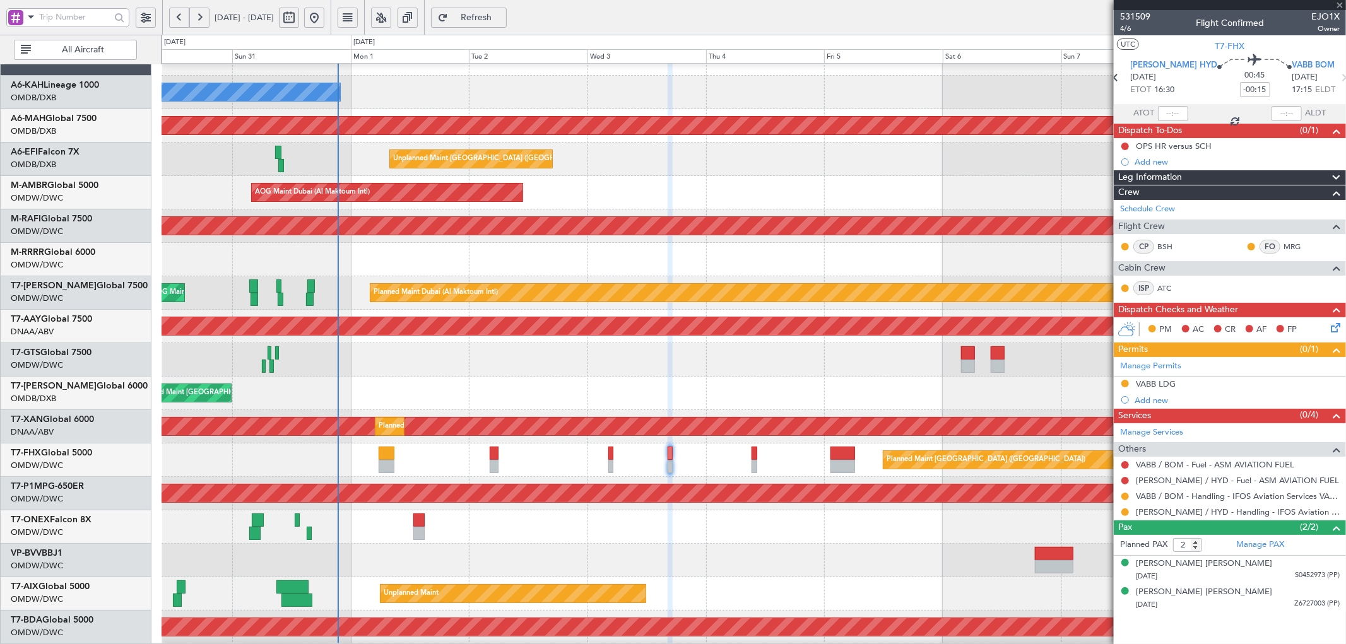
type input "+00:15"
type input "1"
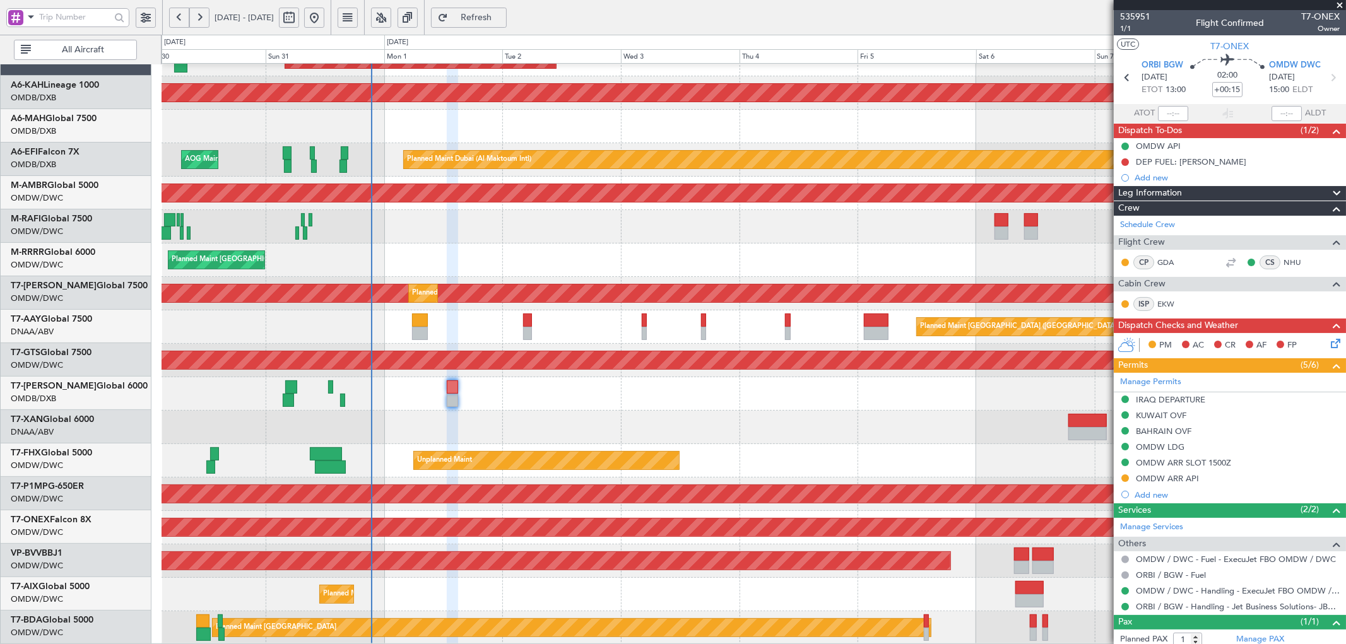
scroll to position [155, 0]
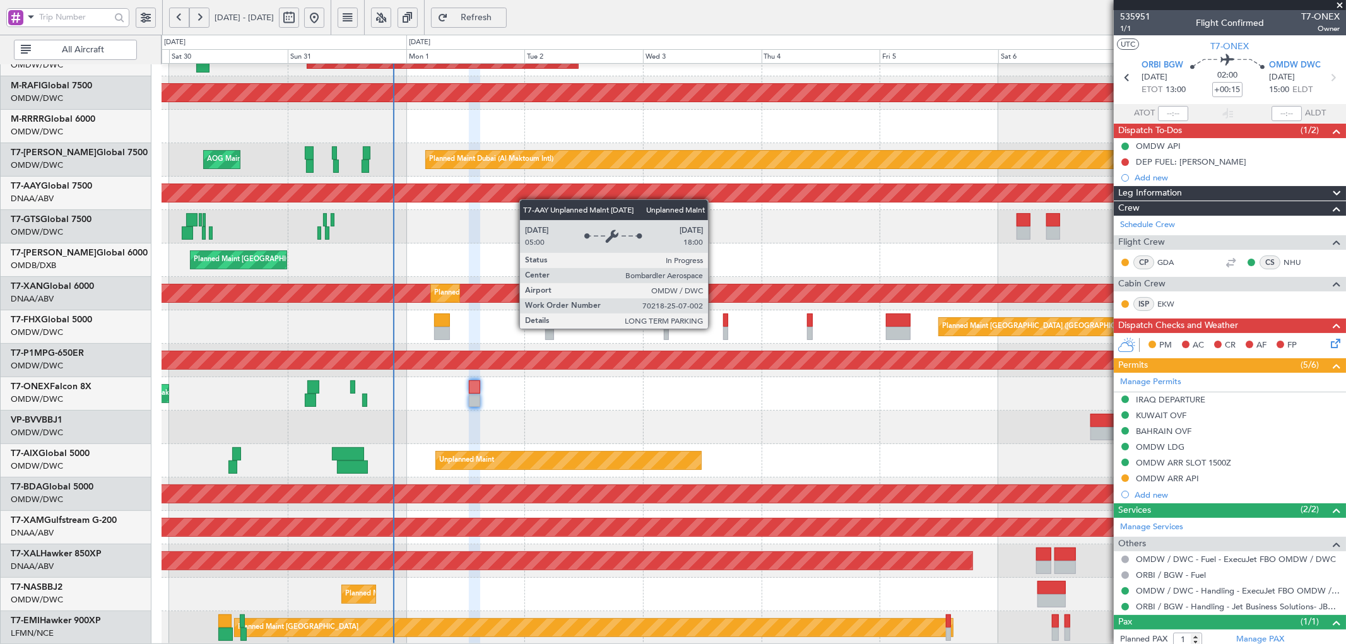
click at [528, 186] on div "AOG Maint Dubai (Al Maktoum Intl) Planned Maint Dubai (Al Maktoum Intl) Planned…" at bounding box center [754, 277] width 1184 height 736
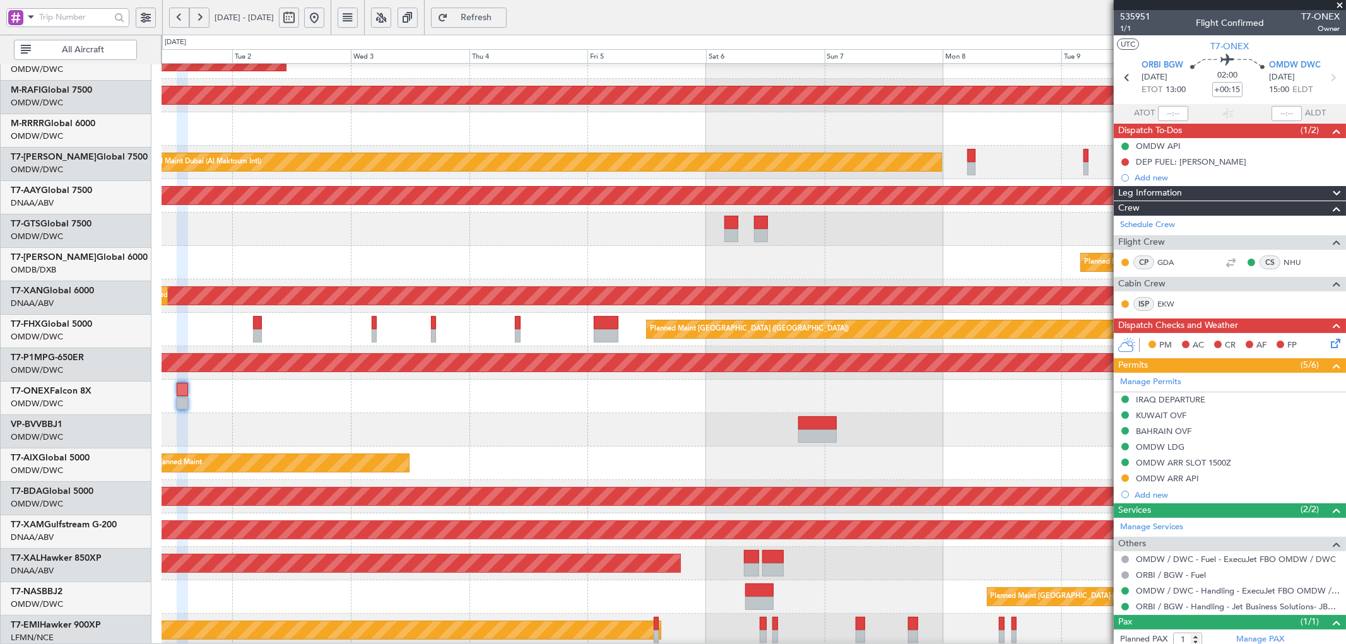
scroll to position [152, 0]
click at [594, 424] on div "4 Flight Legs" at bounding box center [754, 429] width 1184 height 33
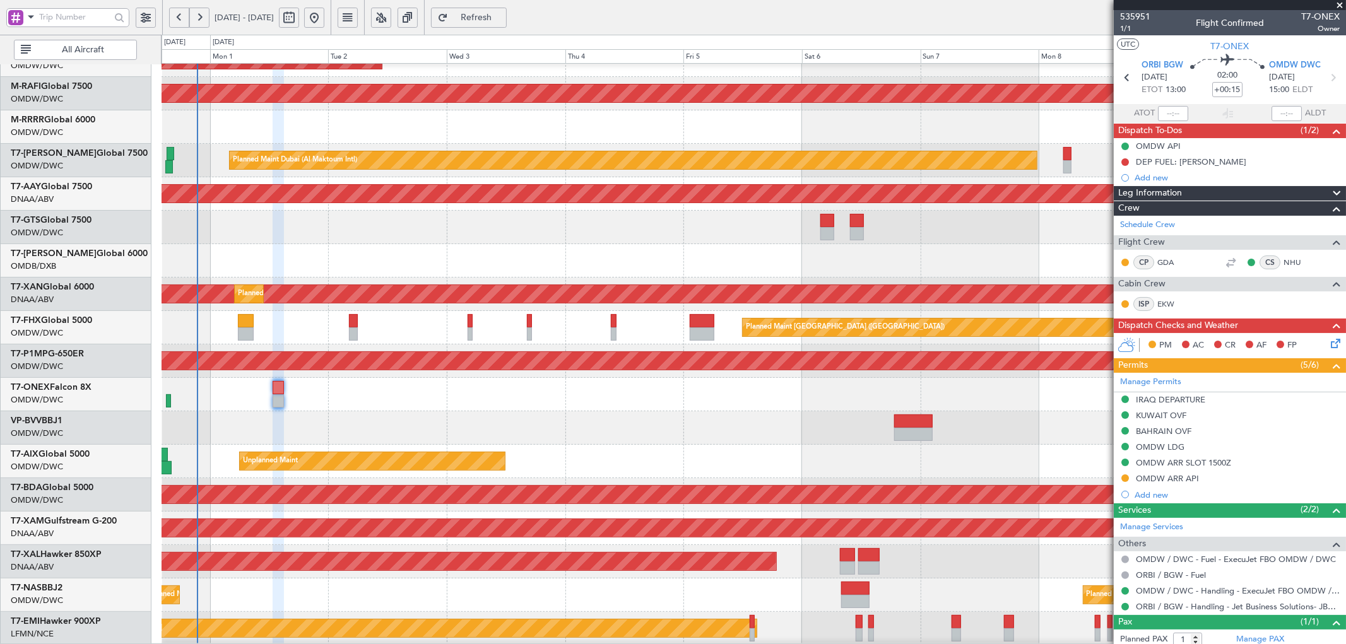
scroll to position [155, 0]
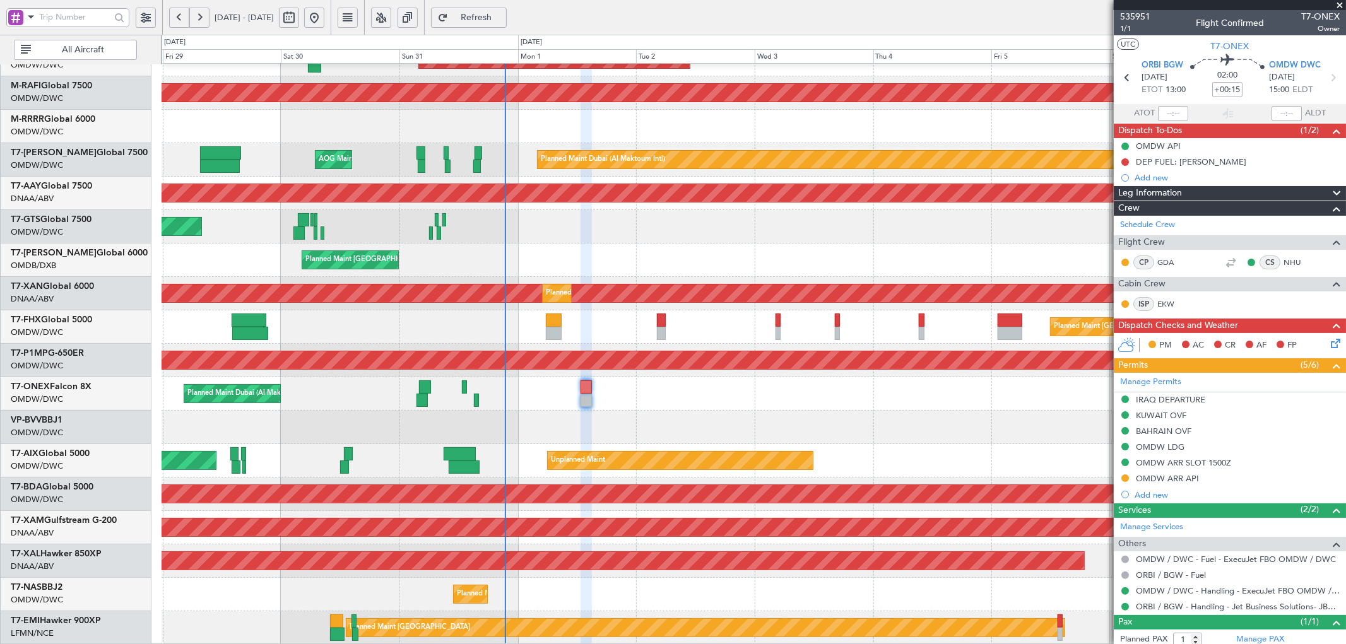
click at [880, 456] on div "Unplanned Maint Unplanned Maint Munich Oberpfaffenhofen" at bounding box center [754, 460] width 1184 height 33
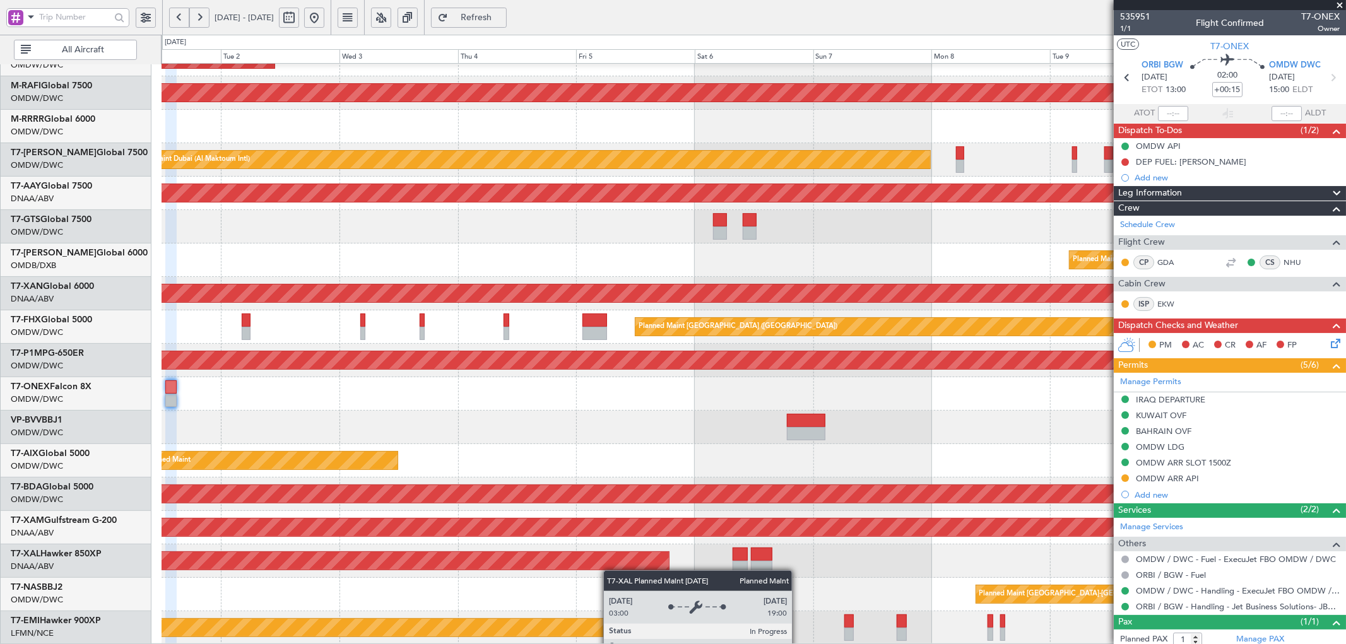
click at [488, 555] on div "AOG Maint Dubai (Al Maktoum Intl) Planned Maint Dubai (Al Maktoum Intl) Planned…" at bounding box center [754, 277] width 1184 height 736
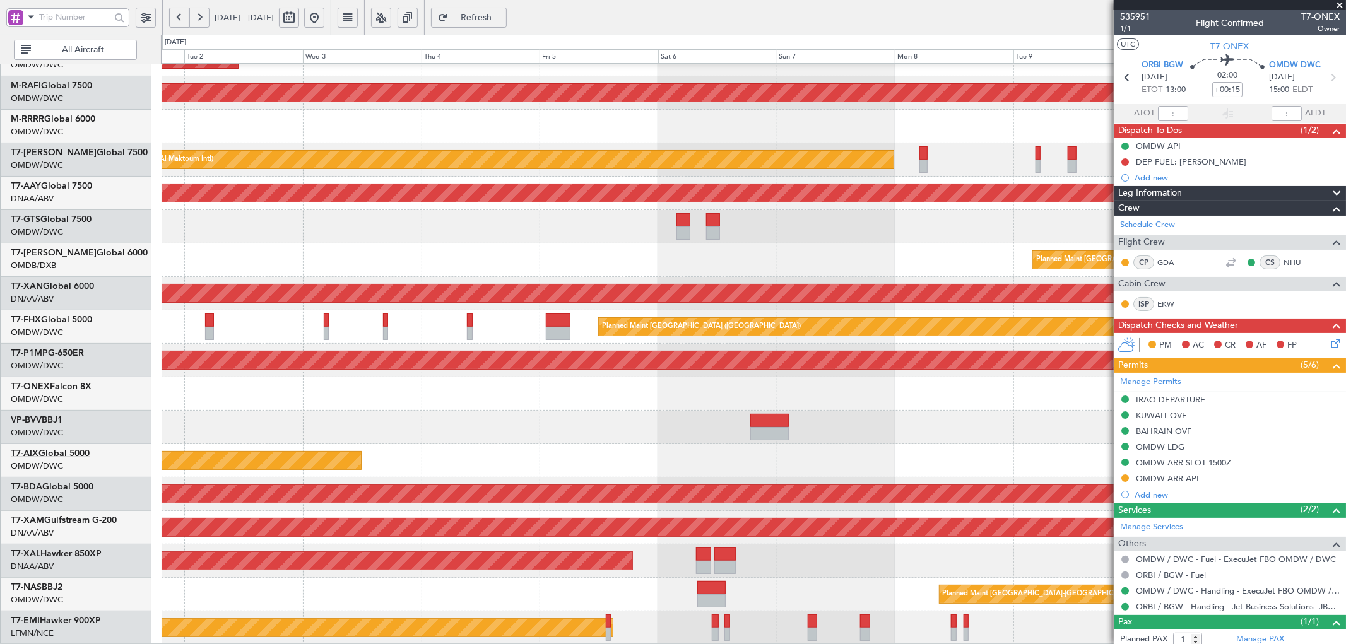
click at [57, 452] on link "T7-AIX Global 5000" at bounding box center [50, 453] width 79 height 9
